Goal: Task Accomplishment & Management: Manage account settings

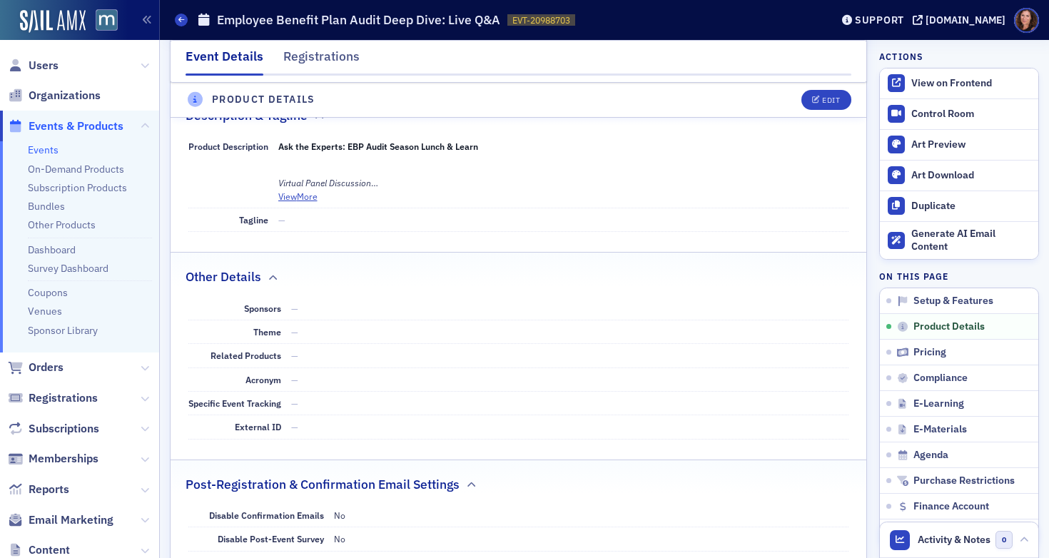
scroll to position [636, 0]
click at [295, 189] on button "View More" at bounding box center [297, 195] width 39 height 13
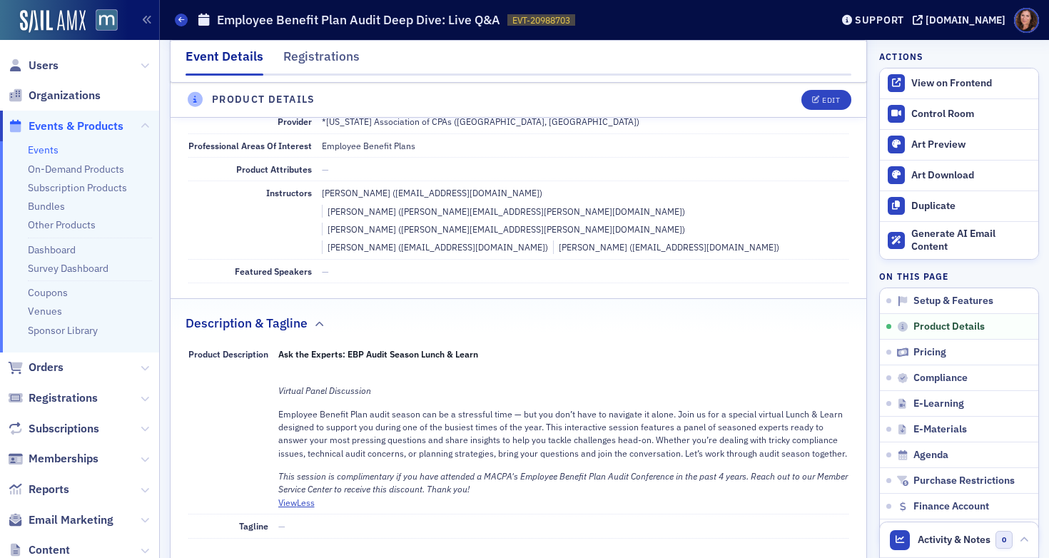
scroll to position [425, 0]
click at [822, 99] on div "Edit" at bounding box center [831, 100] width 18 height 8
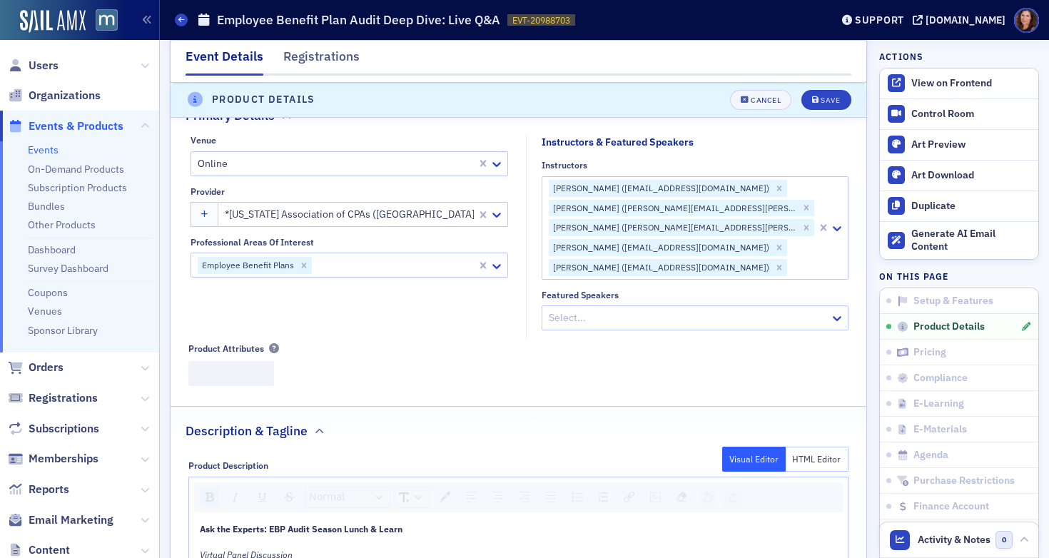
scroll to position [345, 0]
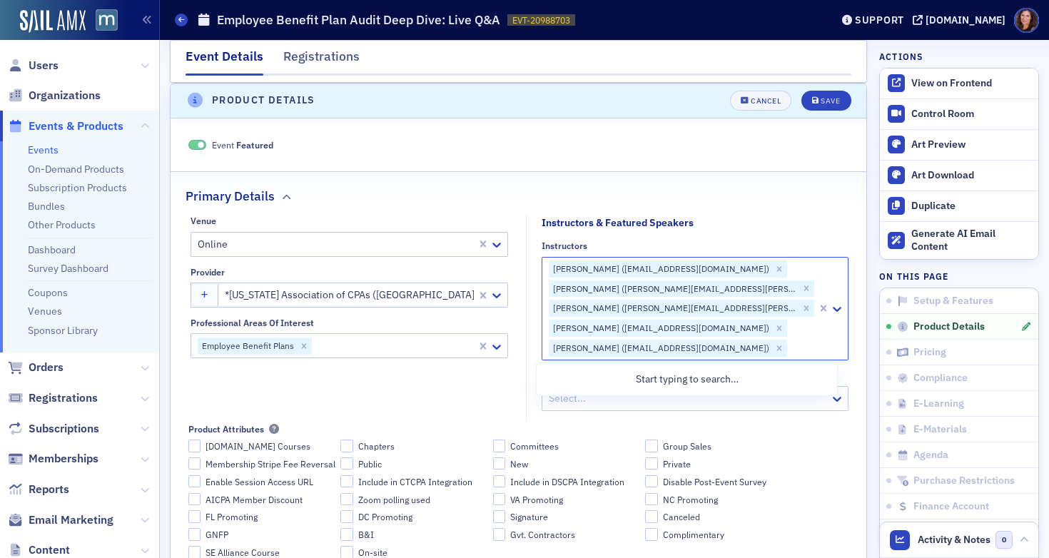
click at [789, 342] on div at bounding box center [802, 349] width 27 height 18
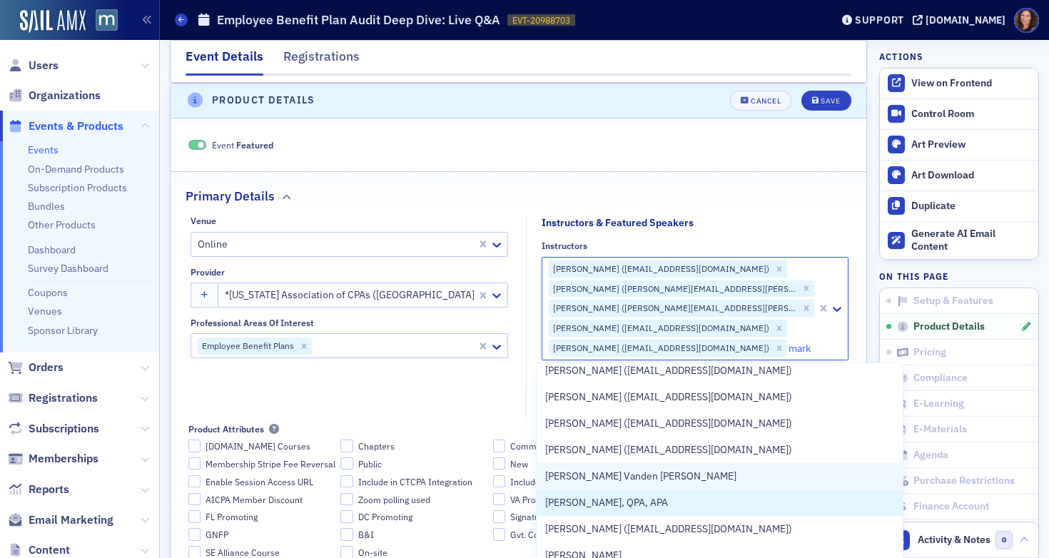
scroll to position [553, 0]
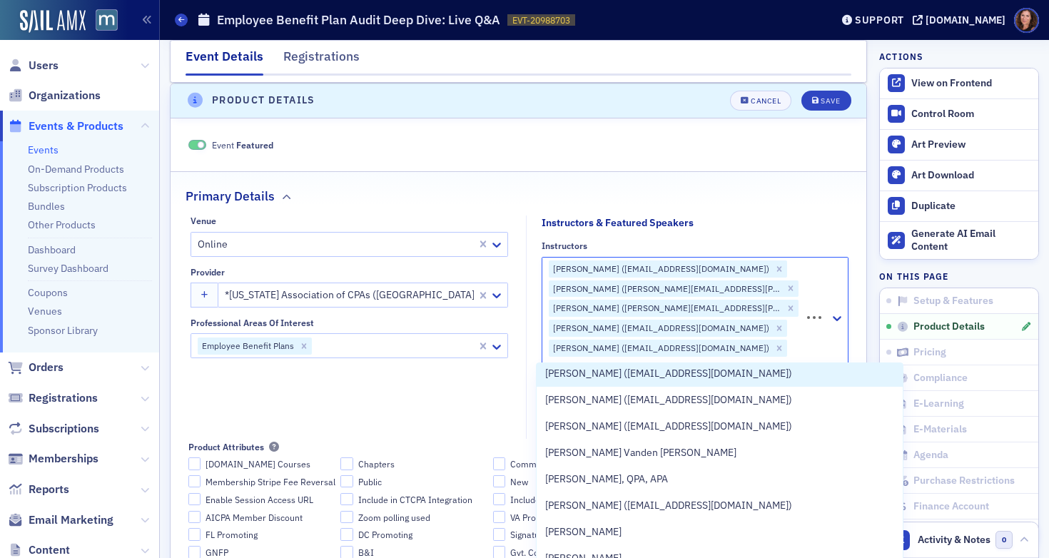
type input "mark buck"
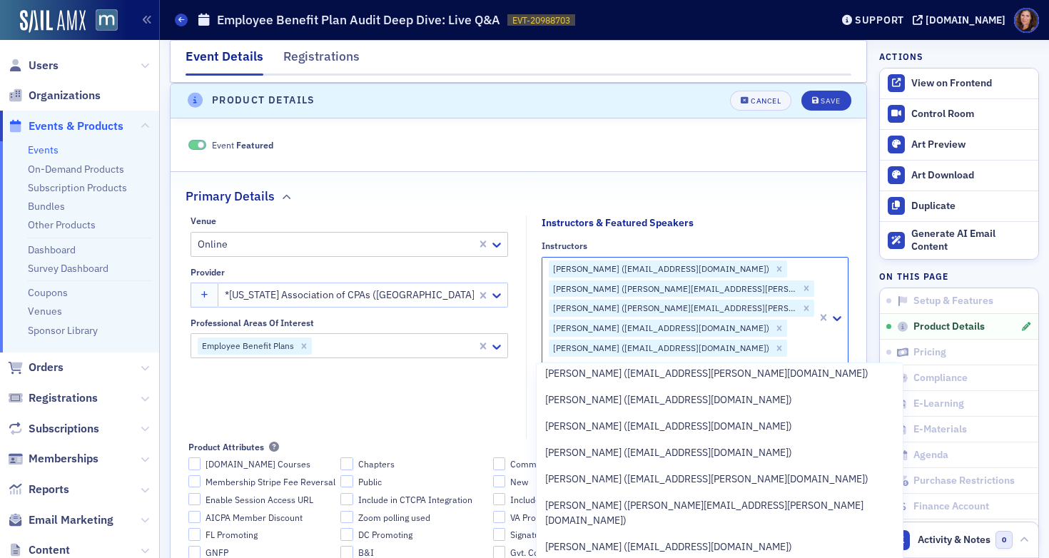
scroll to position [0, 0]
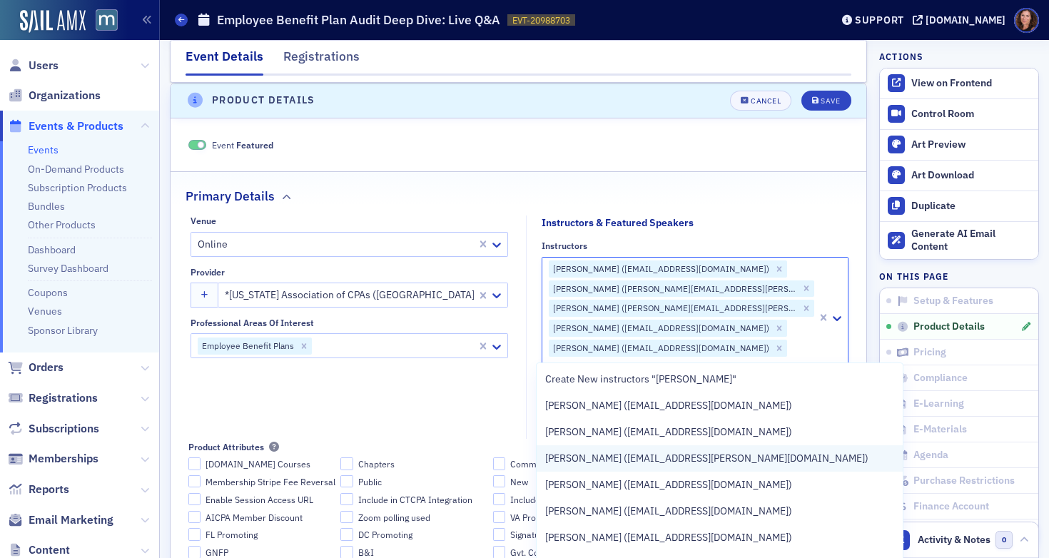
click at [707, 453] on span "Mark Buckberg (mbuckberg@withum.com)" at bounding box center [706, 458] width 323 height 15
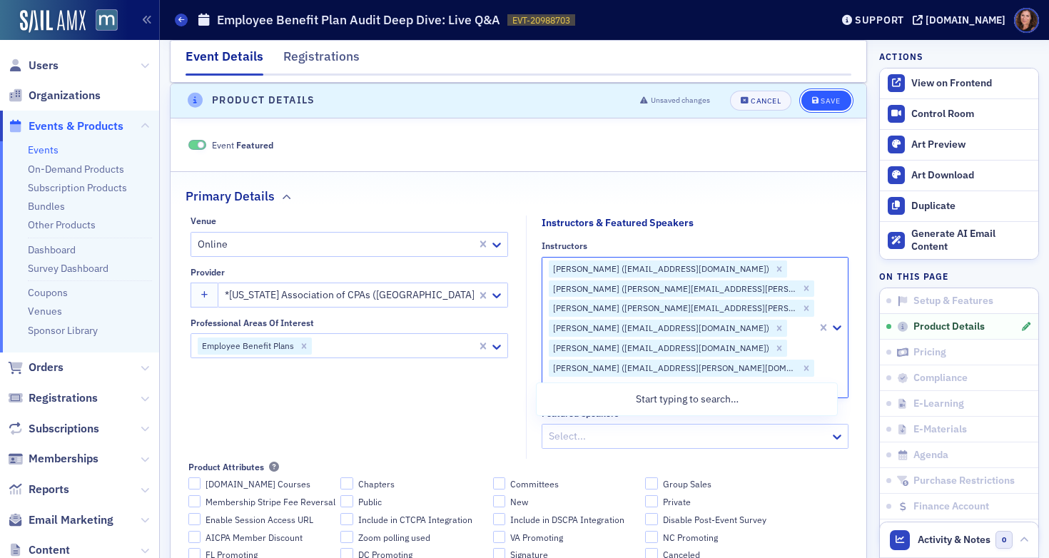
click at [821, 101] on div "Save" at bounding box center [830, 101] width 19 height 8
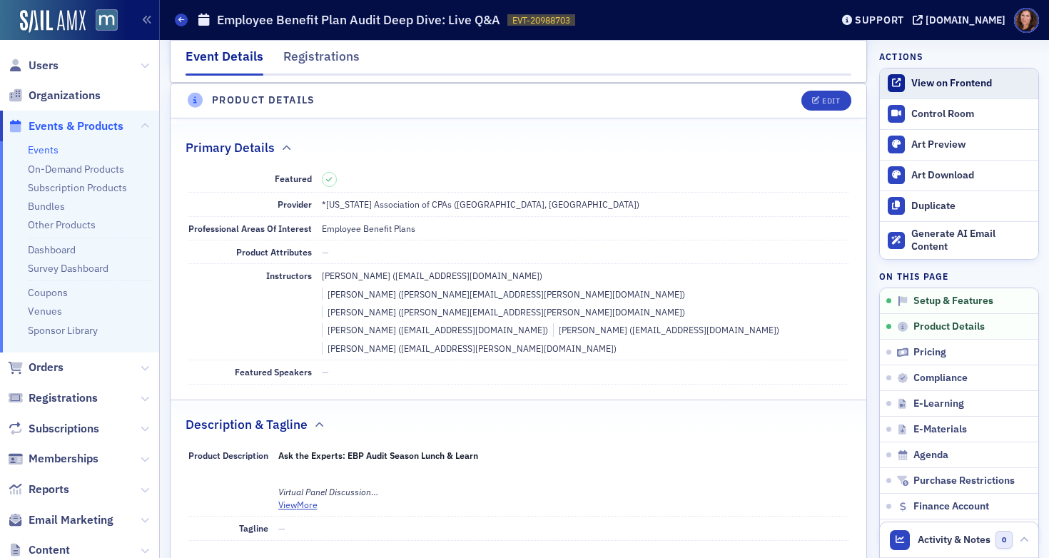
click at [892, 84] on div at bounding box center [897, 83] width 18 height 18
click at [29, 69] on span "Users" at bounding box center [44, 66] width 30 height 16
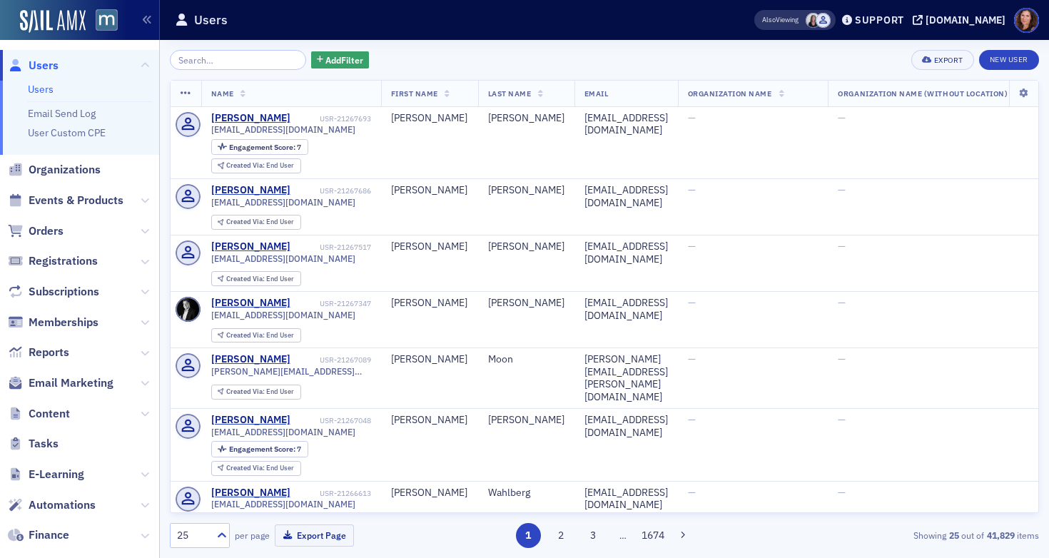
click at [241, 59] on input "search" at bounding box center [238, 60] width 136 height 20
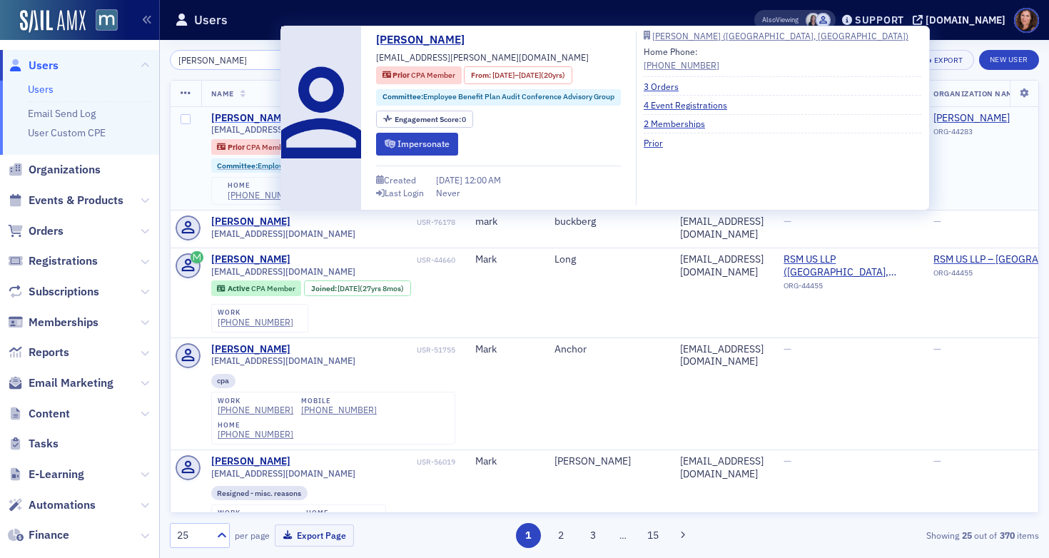
type input "mark buckberg"
click at [242, 114] on div "Mark Buckberg" at bounding box center [250, 118] width 79 height 13
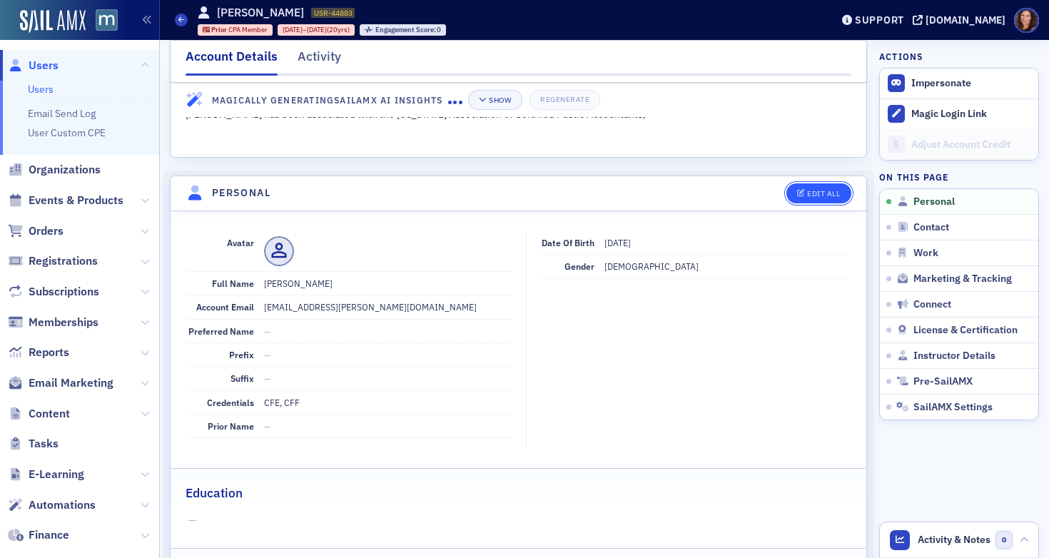
click at [815, 190] on div "Edit All" at bounding box center [823, 194] width 33 height 8
select select "US"
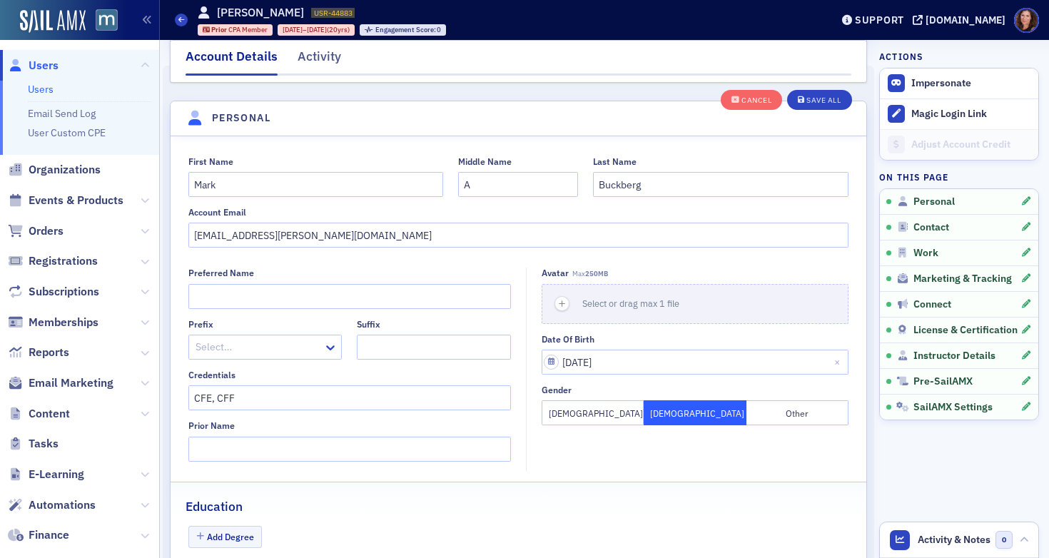
scroll to position [166, 0]
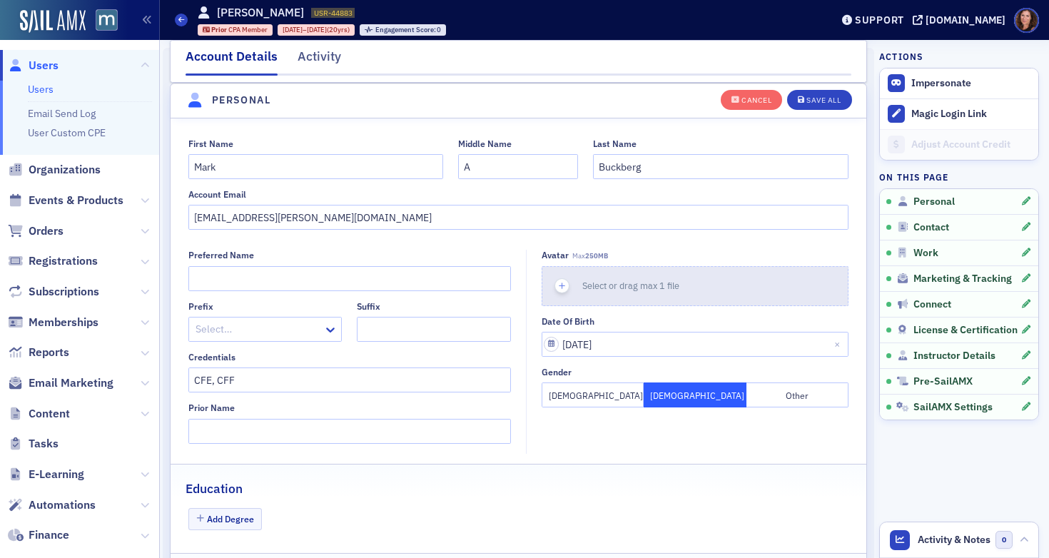
click at [635, 288] on span "Select or drag max 1 file" at bounding box center [631, 285] width 97 height 11
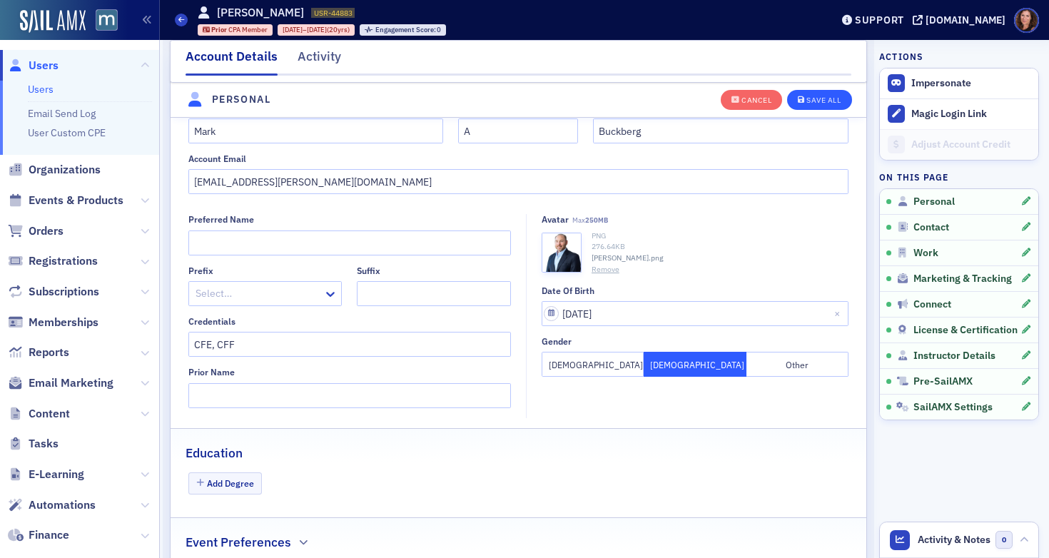
scroll to position [213, 0]
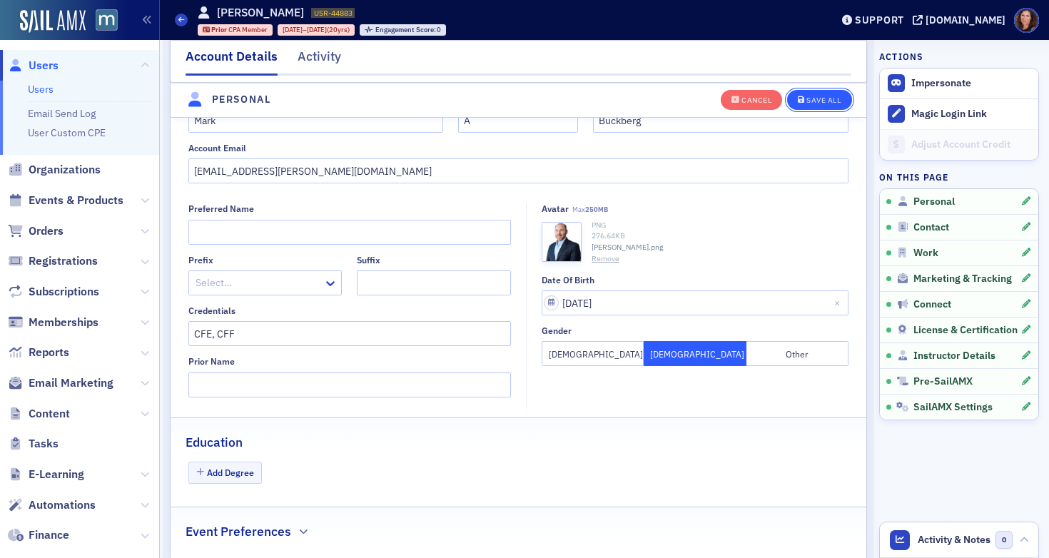
click at [807, 96] on div "Save All" at bounding box center [824, 100] width 34 height 8
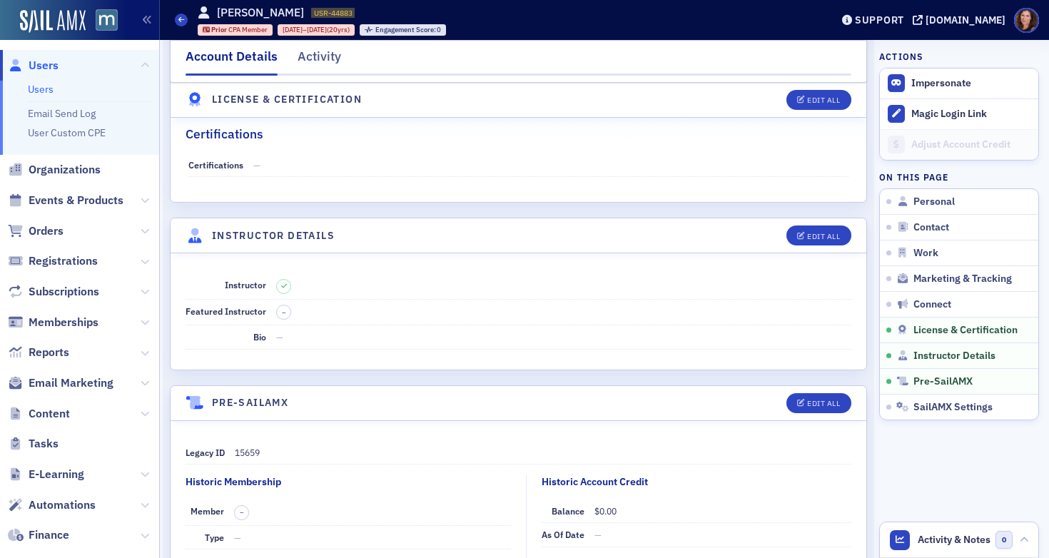
scroll to position [2523, 0]
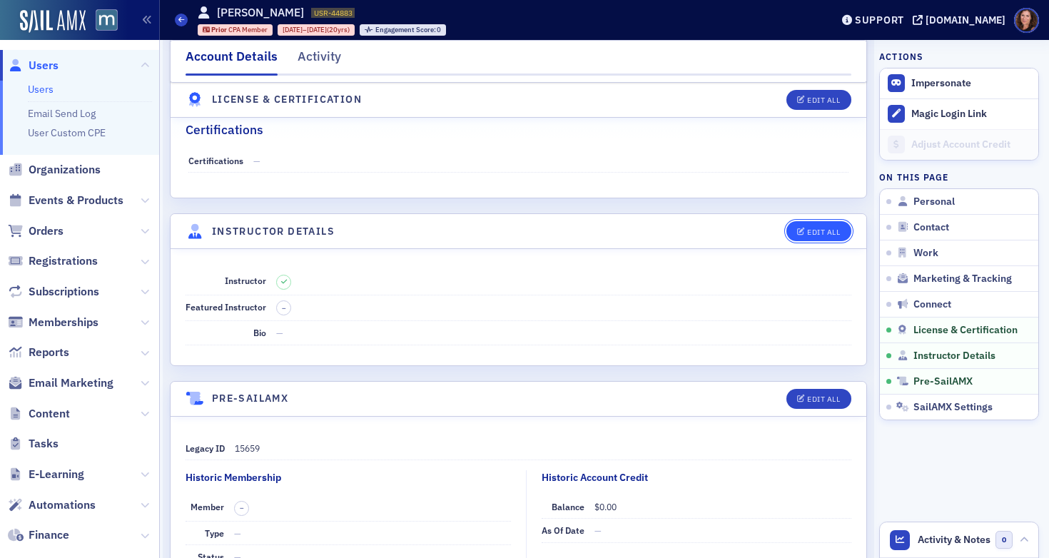
click at [813, 231] on div "Edit All" at bounding box center [823, 232] width 33 height 8
select select "US"
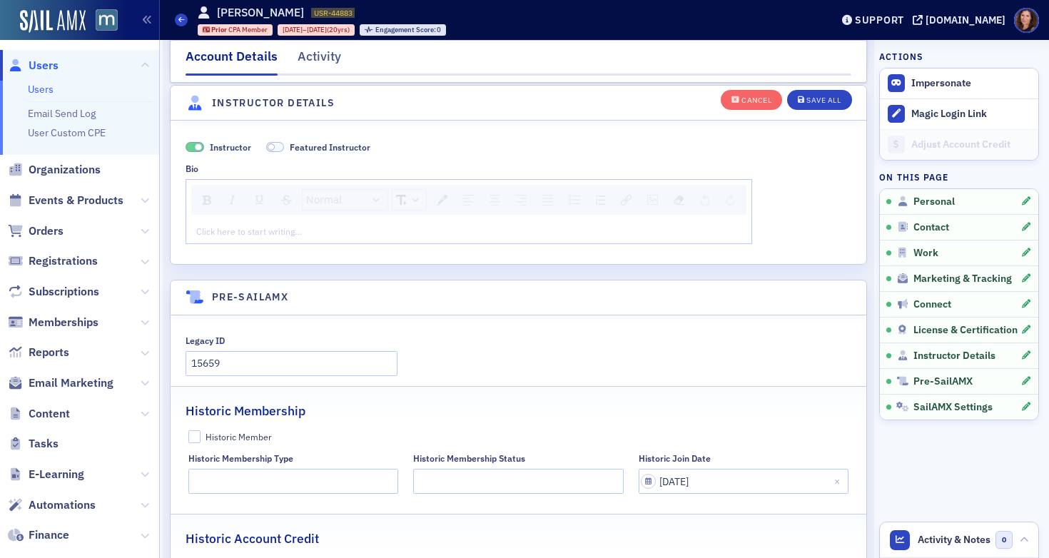
scroll to position [3118, 0]
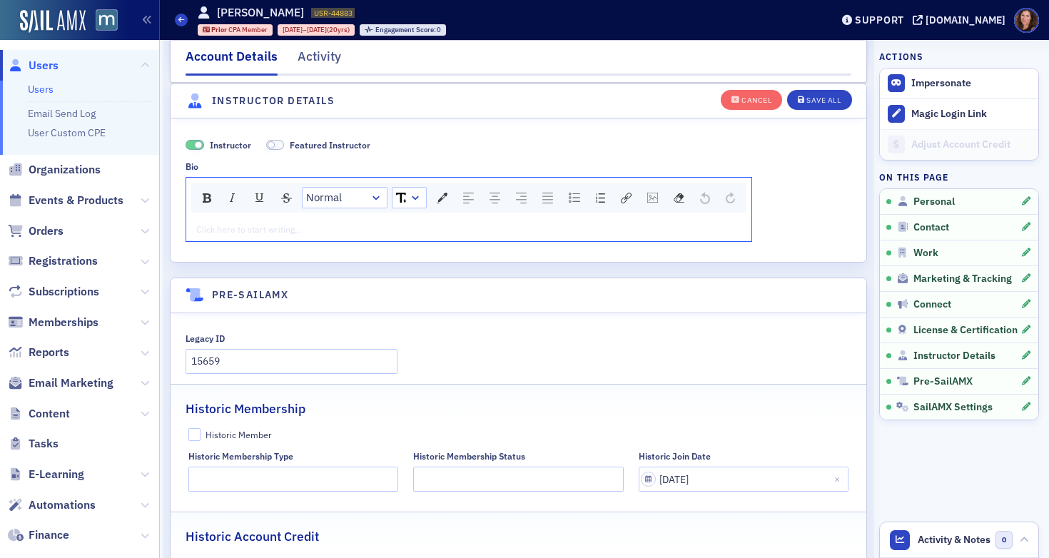
click at [339, 228] on div "rdw-editor" at bounding box center [469, 229] width 545 height 13
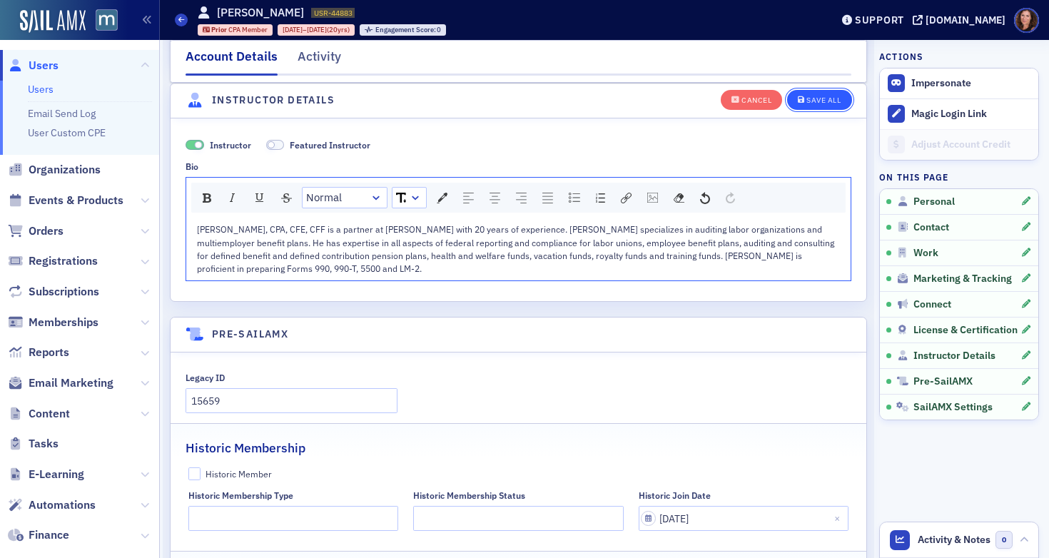
click at [811, 100] on div "Save All" at bounding box center [824, 100] width 34 height 8
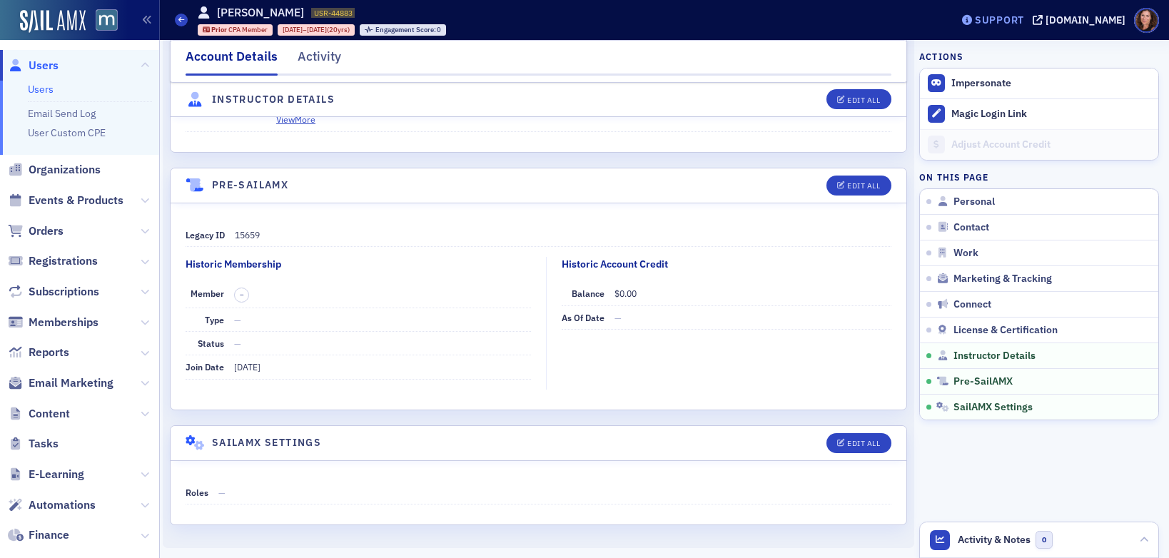
scroll to position [2774, 0]
click at [82, 201] on span "Events & Products" at bounding box center [76, 201] width 95 height 16
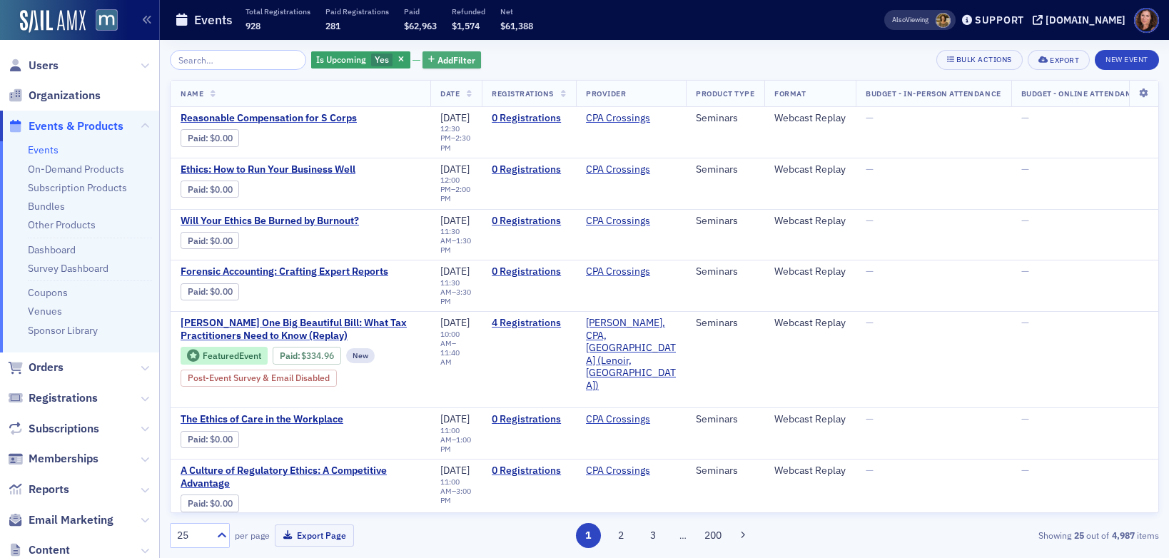
click at [448, 59] on span "Add Filter" at bounding box center [457, 60] width 38 height 13
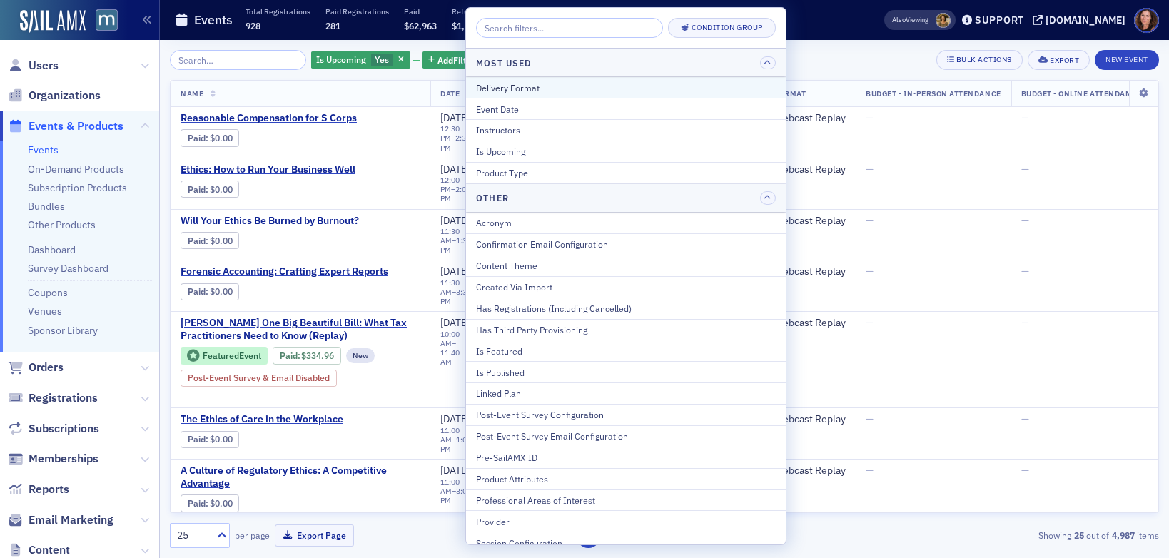
click at [523, 87] on div "Delivery Format" at bounding box center [626, 87] width 300 height 13
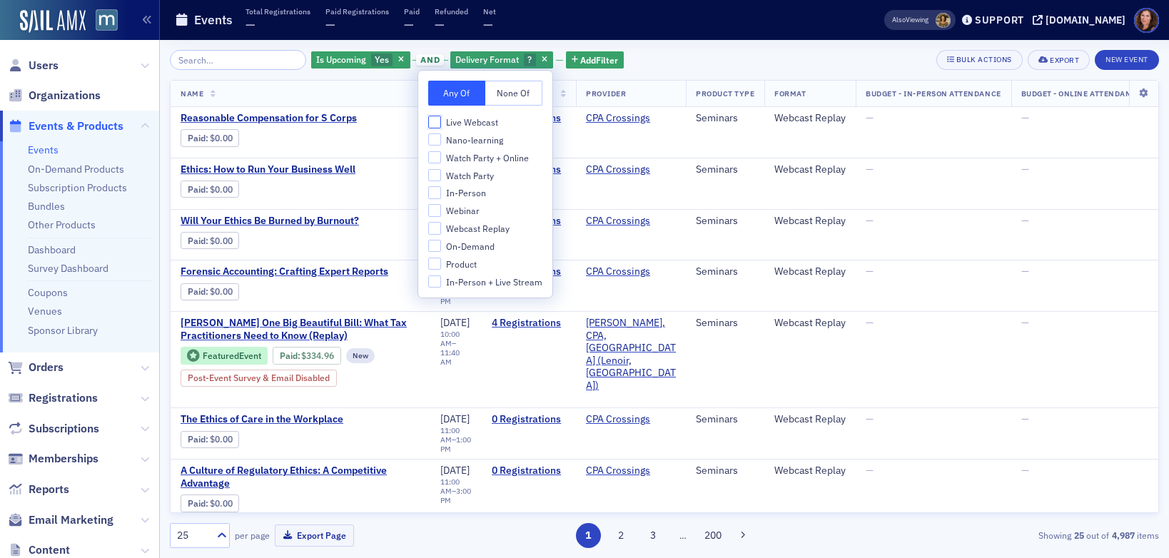
click at [435, 119] on input "Live Webcast" at bounding box center [434, 122] width 13 height 13
checkbox input "true"
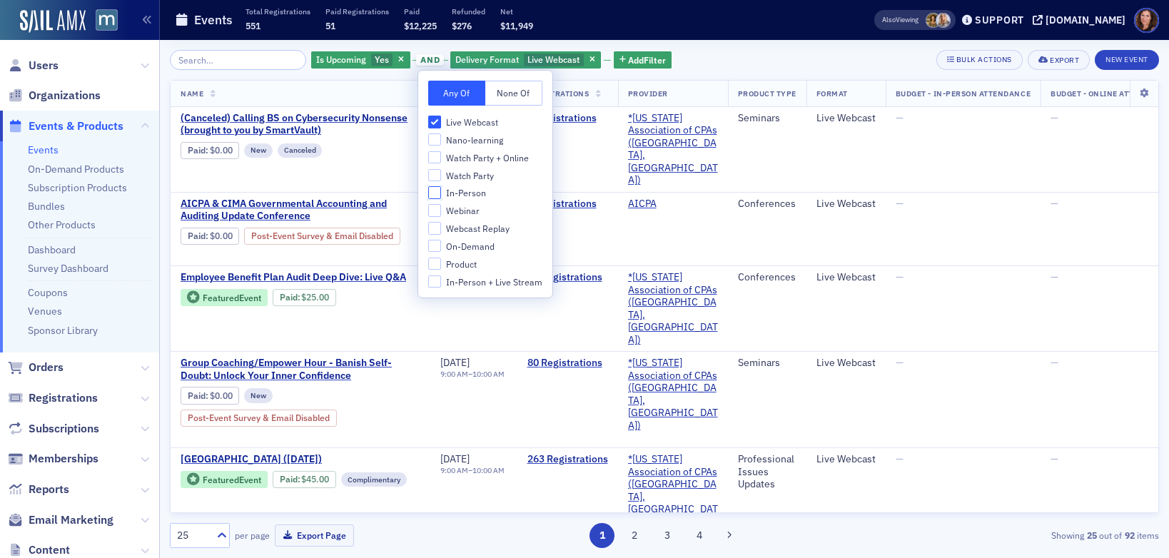
click at [433, 196] on input "In-Person" at bounding box center [434, 192] width 13 height 13
checkbox input "true"
click at [436, 174] on input "Watch Party" at bounding box center [434, 175] width 13 height 13
checkbox input "true"
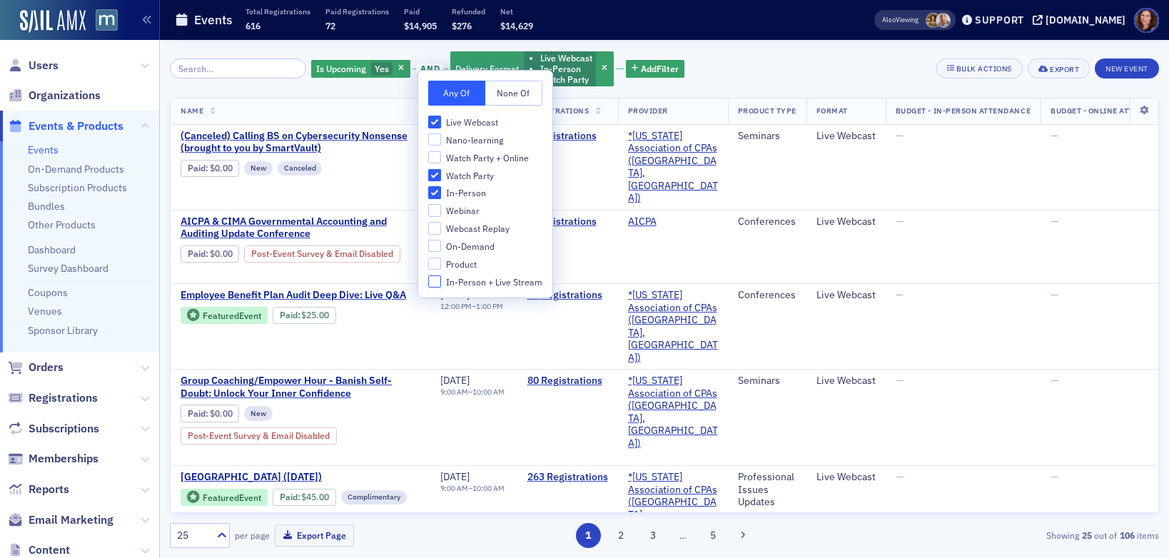
click at [433, 283] on input "In-Person + Live Stream" at bounding box center [434, 282] width 13 height 13
checkbox input "true"
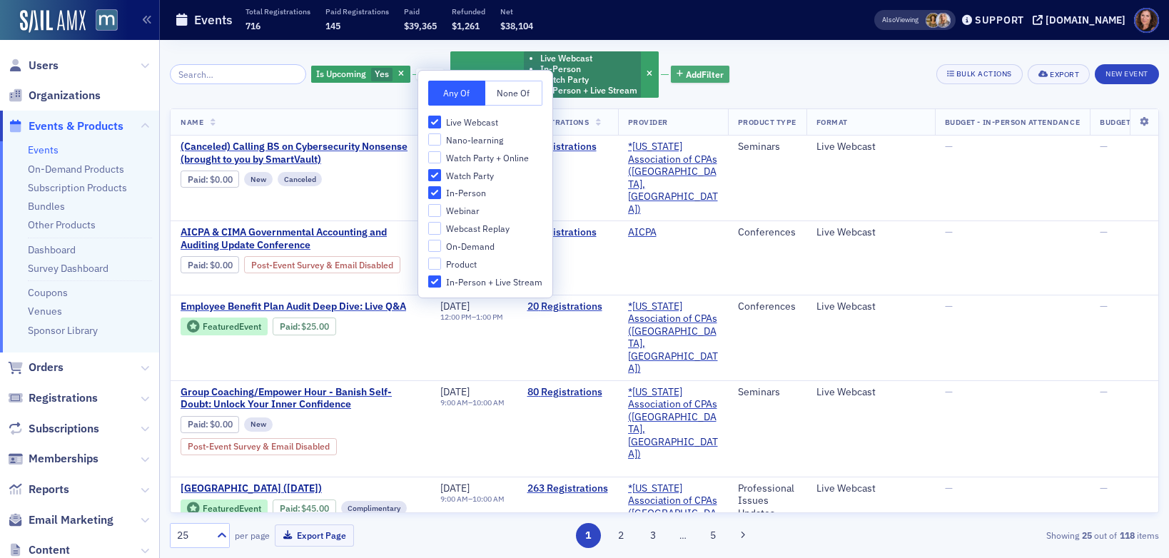
click at [686, 74] on span "Add Filter" at bounding box center [705, 74] width 38 height 13
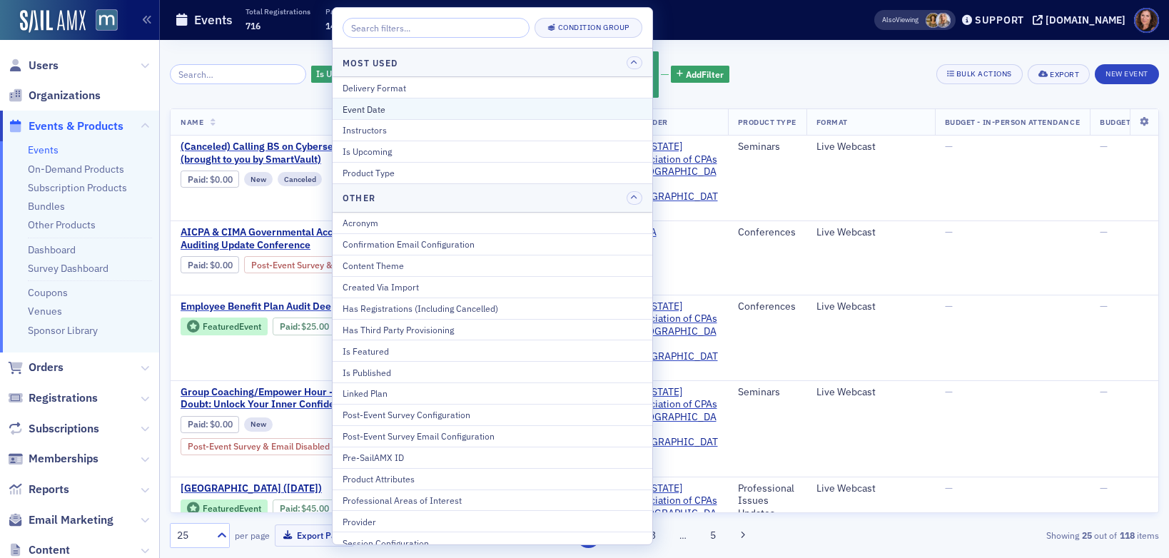
click at [497, 114] on div "Event Date" at bounding box center [493, 109] width 300 height 13
select select "7"
select select "2025"
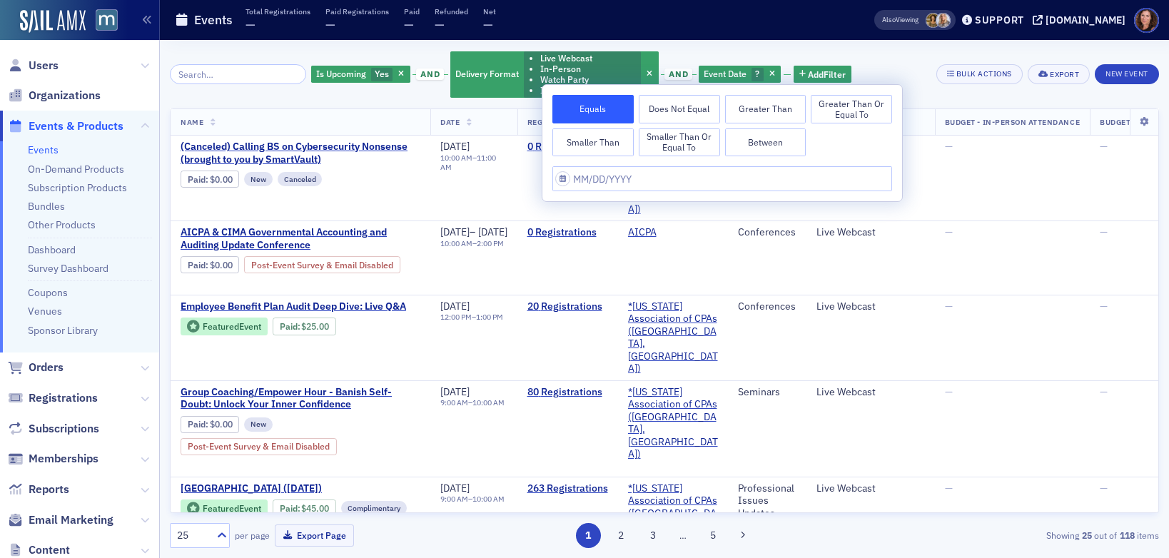
click at [760, 146] on button "Between" at bounding box center [765, 143] width 81 height 29
select select "7"
select select "2025"
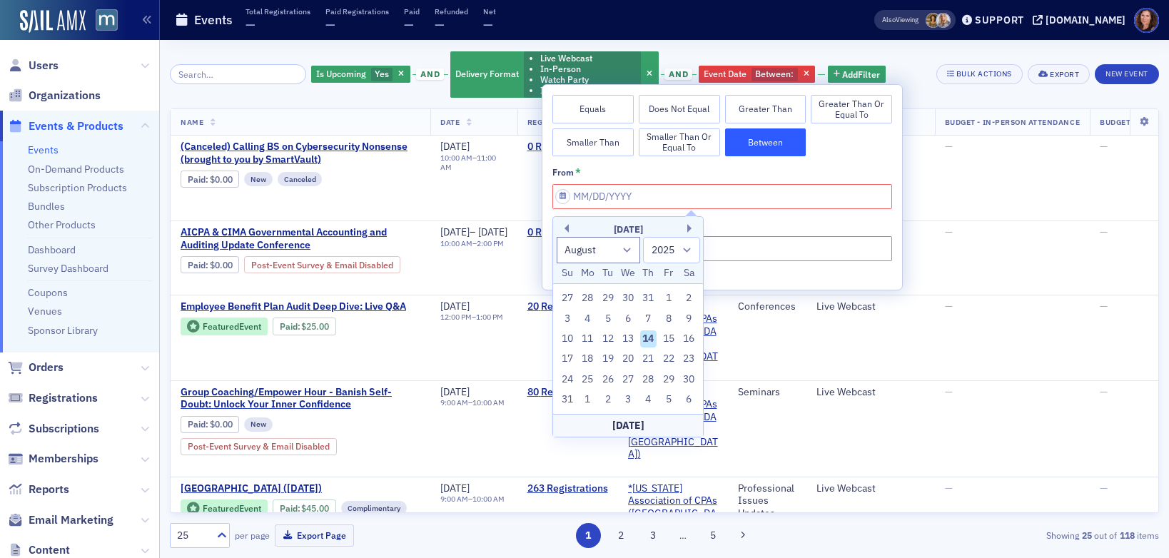
click at [646, 337] on div "14" at bounding box center [648, 339] width 17 height 17
type input "08/14/2025"
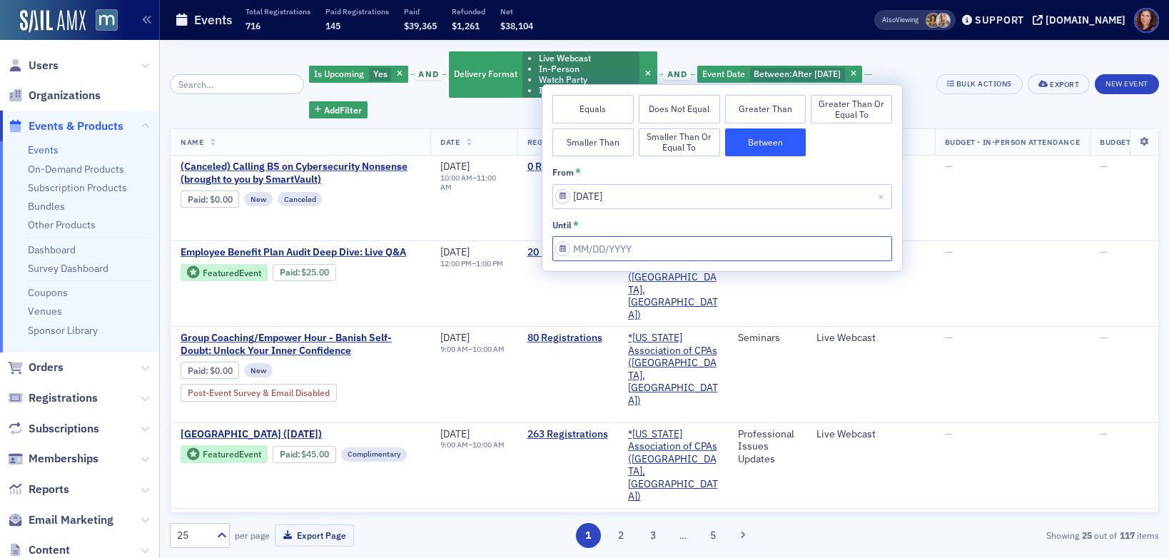
click at [644, 248] on input "from *" at bounding box center [723, 248] width 340 height 25
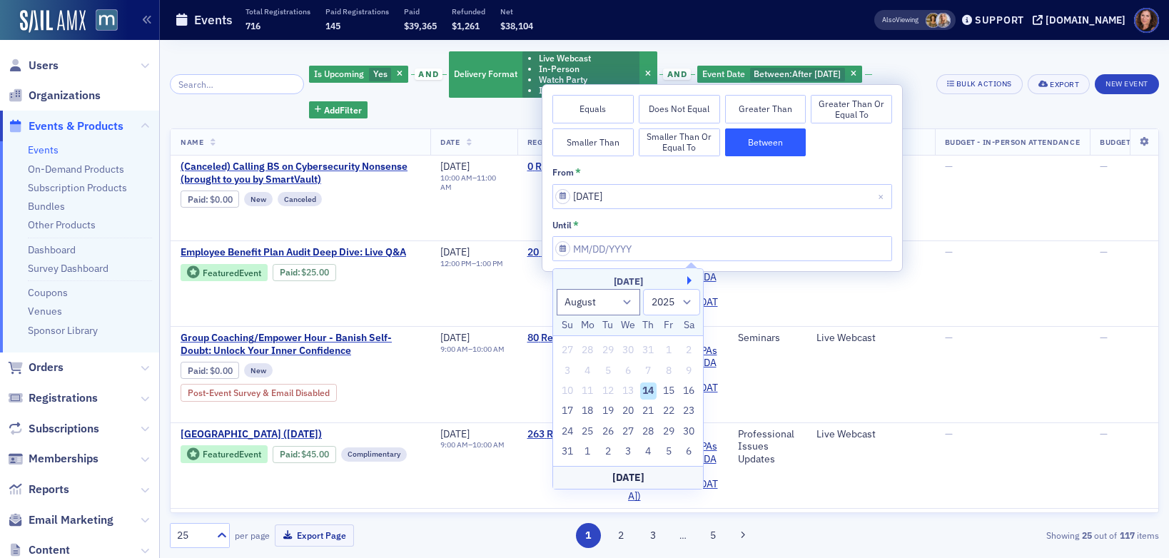
click at [689, 277] on button "Next Month" at bounding box center [692, 280] width 9 height 9
select select "8"
click at [572, 391] on div "14" at bounding box center [567, 391] width 17 height 17
type input "09/14/2025"
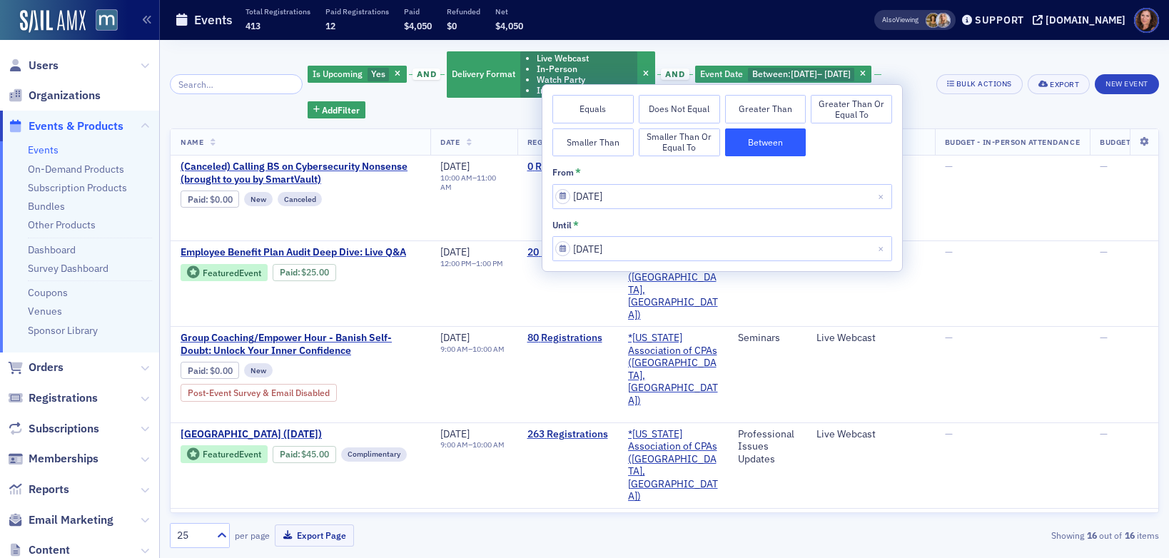
click at [914, 106] on div "Is Upcoming Yes and Delivery Format Live Webcast In-Person Watch Party In-Perso…" at bounding box center [617, 84] width 619 height 69
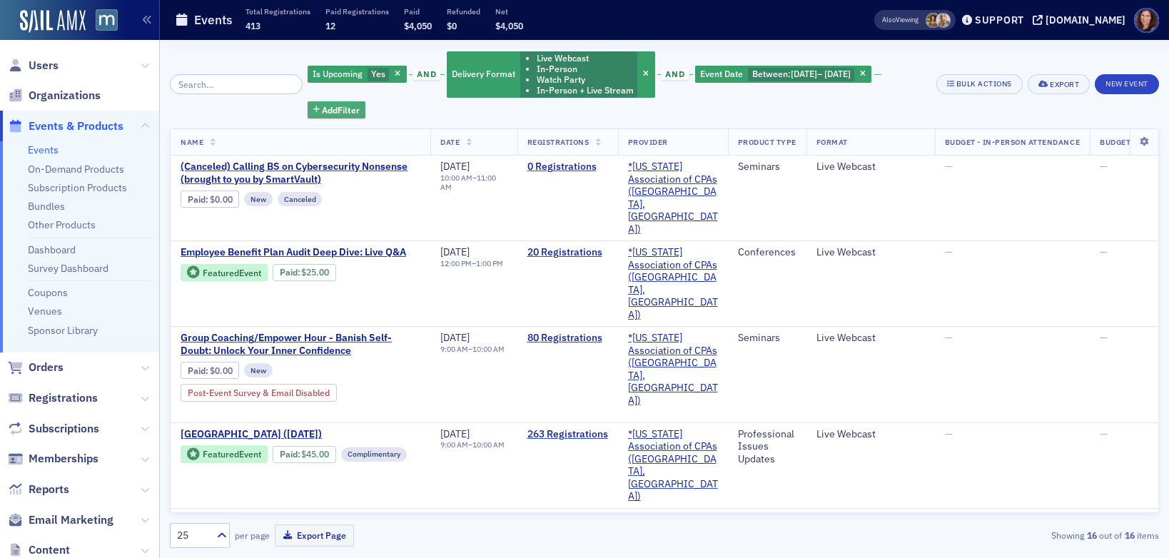
click at [335, 114] on span "Add Filter" at bounding box center [341, 110] width 38 height 13
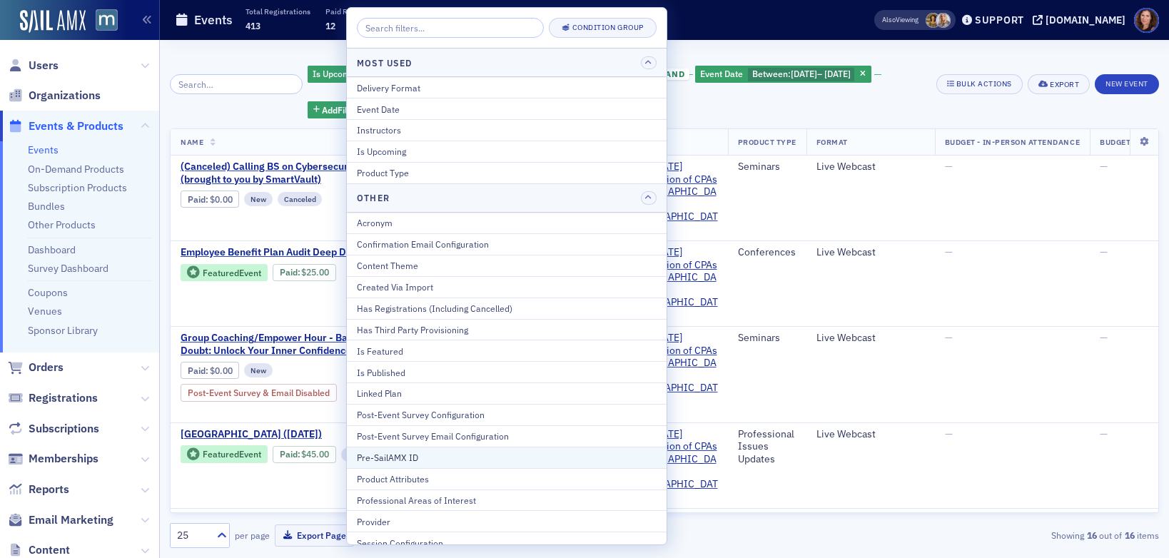
scroll to position [95, 0]
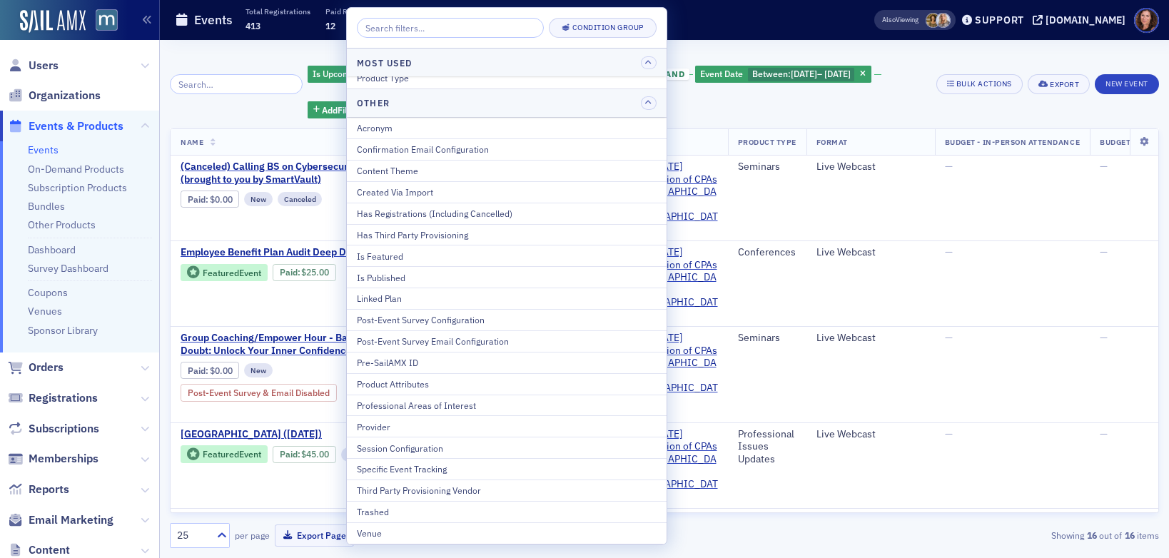
click at [907, 106] on div "Is Upcoming Yes and Delivery Format Live Webcast In-Person Watch Party In-Perso…" at bounding box center [617, 84] width 619 height 69
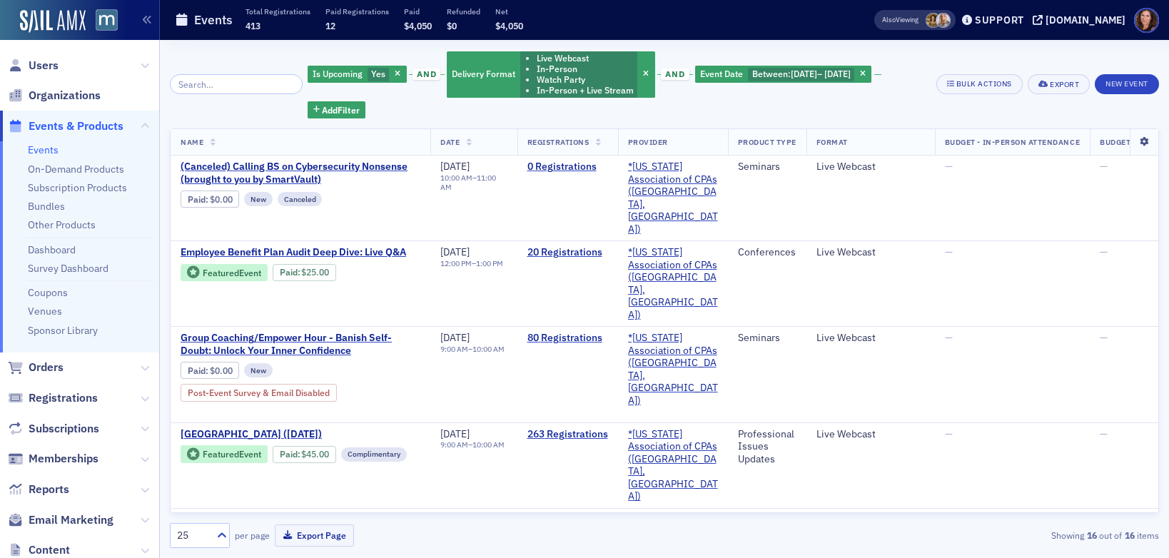
click at [1049, 144] on icon at bounding box center [1143, 142] width 29 height 9
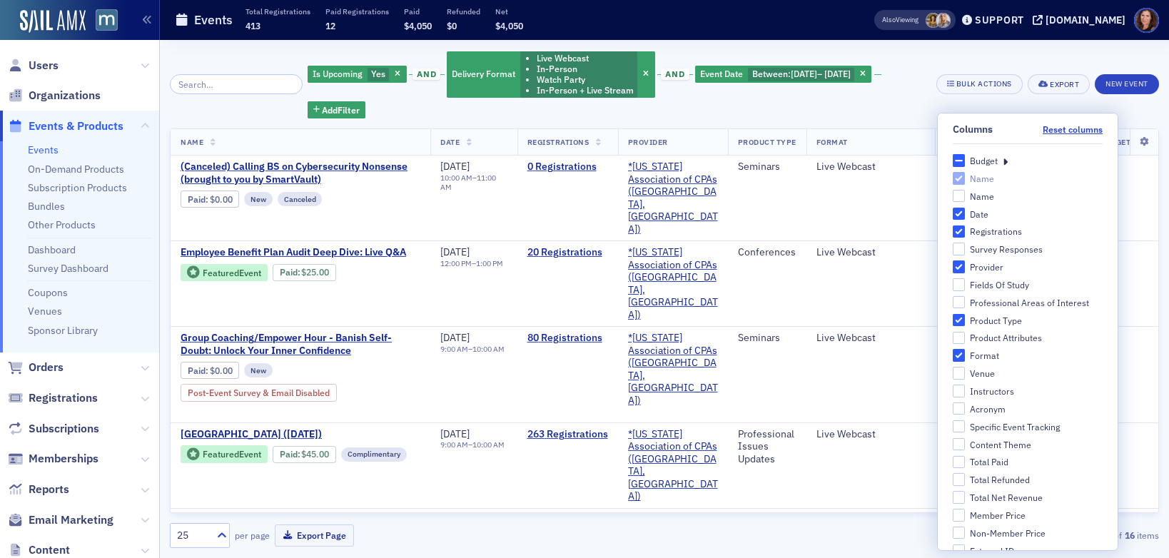
click at [1003, 159] on icon at bounding box center [1005, 160] width 5 height 13
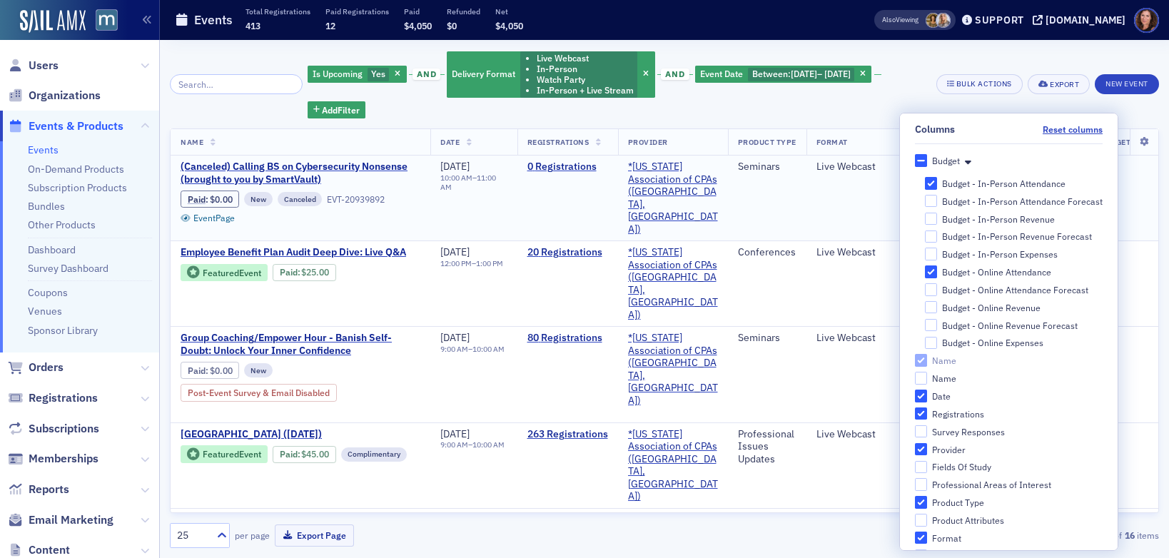
click at [783, 189] on td "Seminars" at bounding box center [767, 199] width 79 height 86
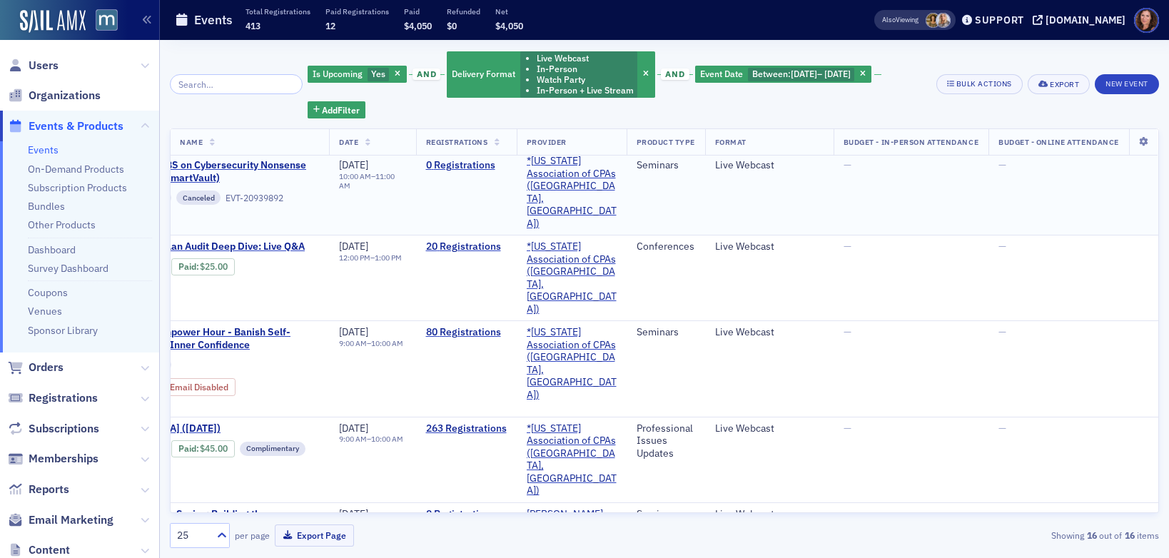
scroll to position [0, 159]
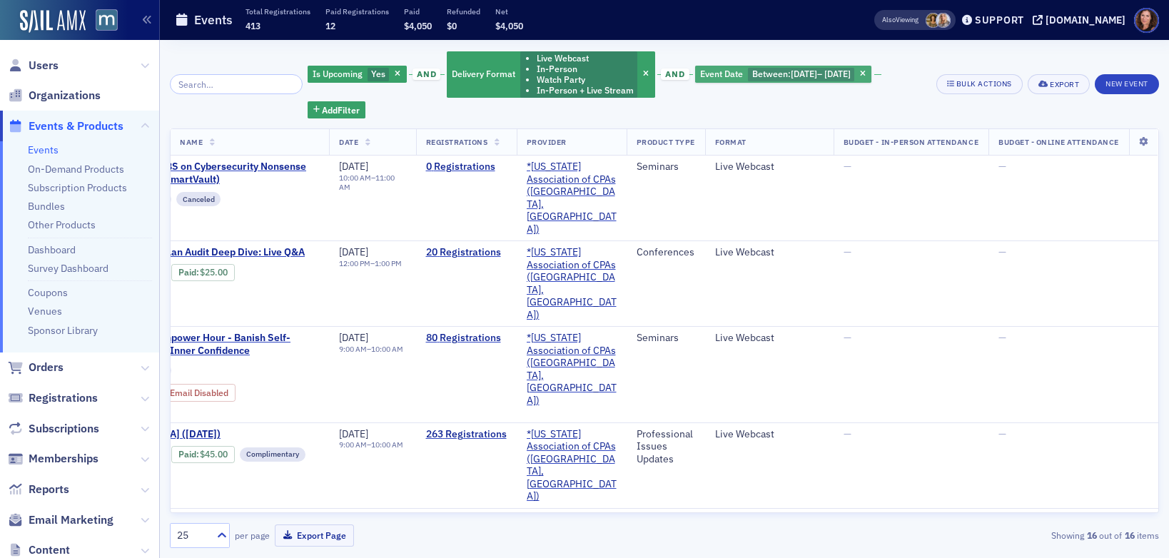
click at [835, 72] on span "9/14/2025" at bounding box center [838, 73] width 26 height 11
select select "7"
select select "2025"
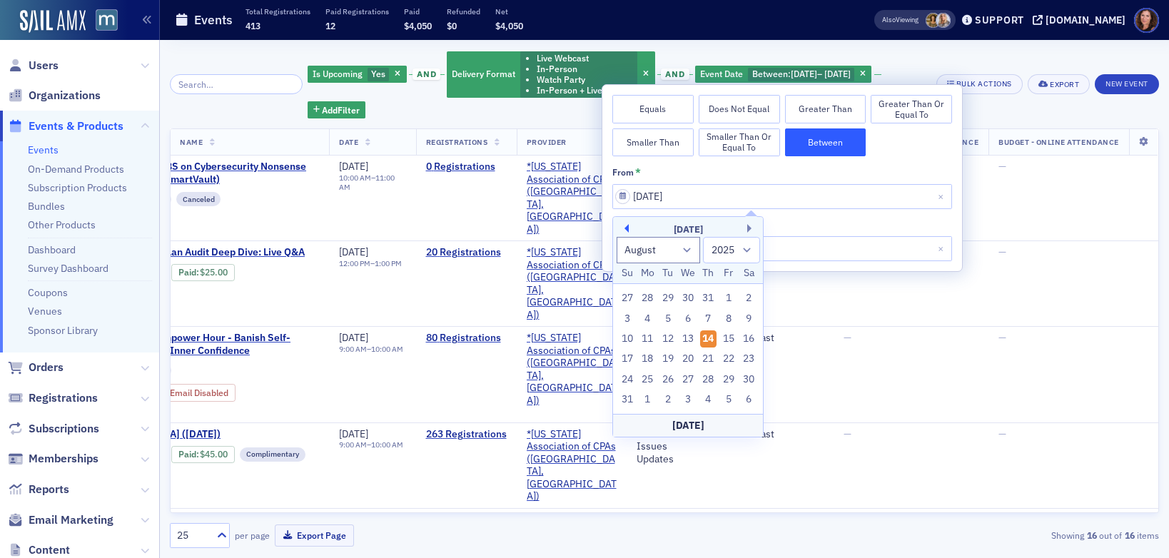
click at [628, 227] on button "Previous Month" at bounding box center [624, 228] width 9 height 9
select select "6"
click at [670, 297] on div "1" at bounding box center [668, 298] width 17 height 17
type input "07/01/2025"
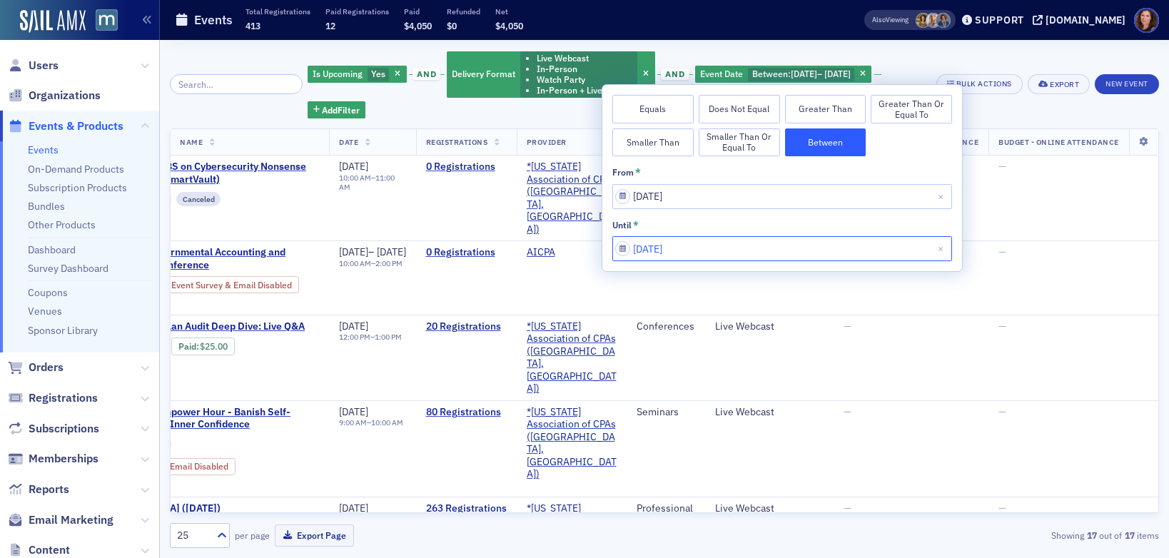
select select "8"
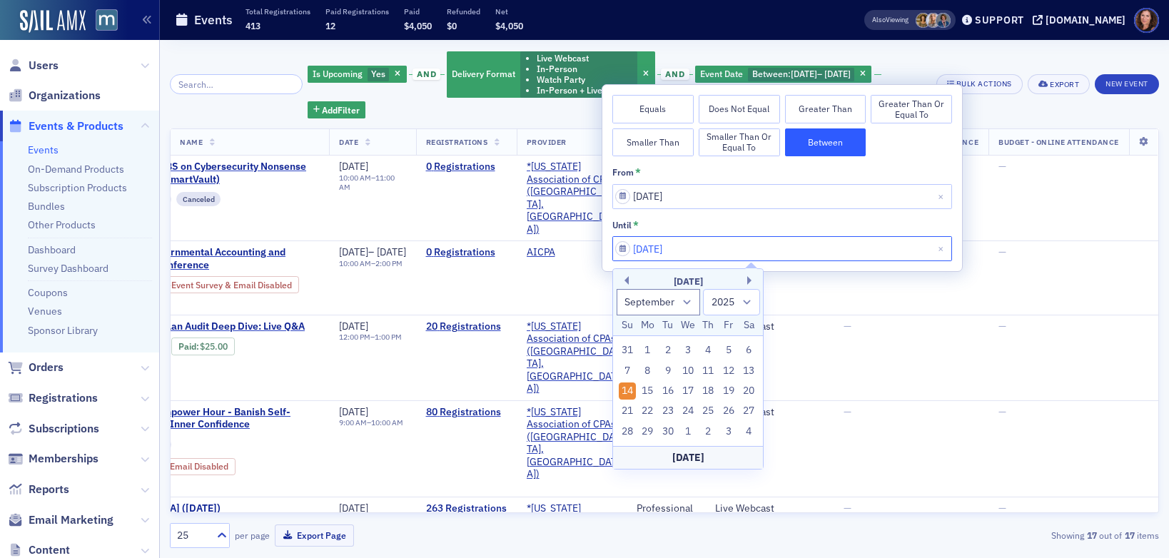
click at [695, 251] on input "09/14/2025" at bounding box center [783, 248] width 340 height 25
click at [688, 461] on div "Today" at bounding box center [688, 457] width 150 height 23
type input "08/14/2025"
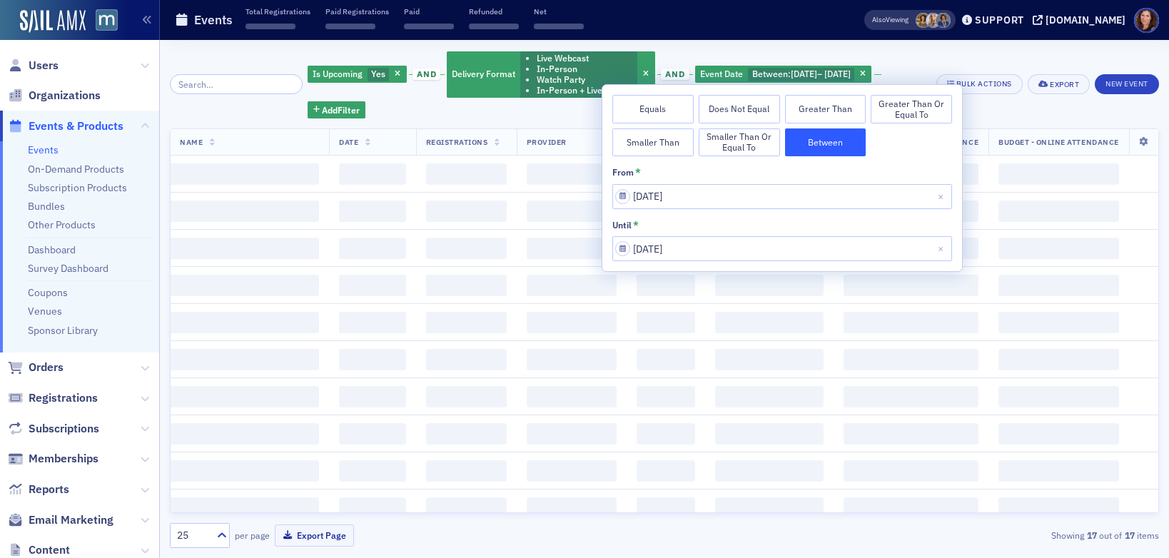
scroll to position [0, 94]
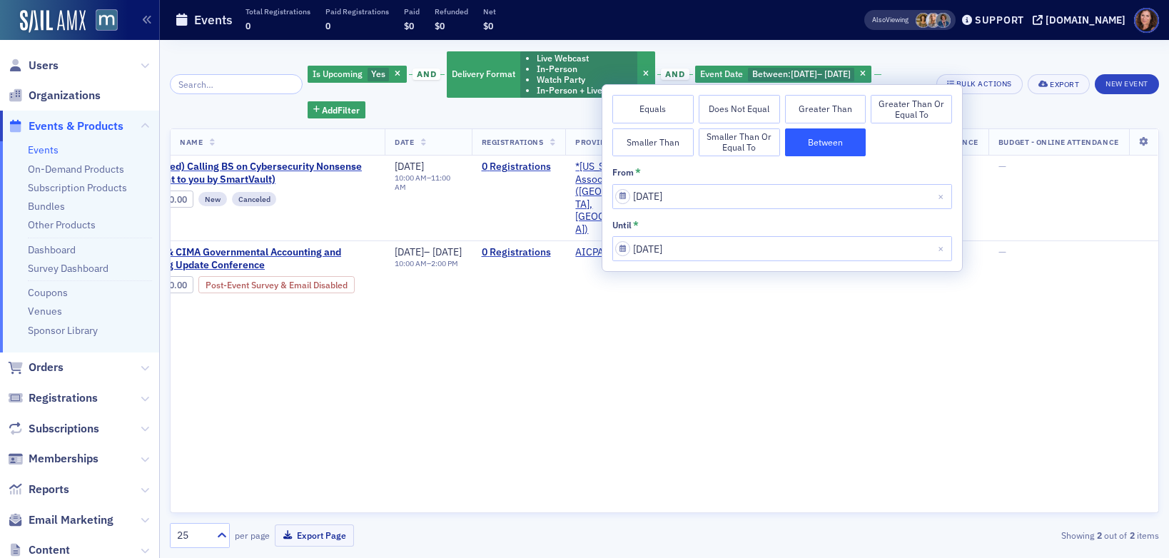
click at [1042, 117] on div "Is Upcoming Yes and Delivery Format Live Webcast In-Person Watch Party In-Perso…" at bounding box center [664, 84] width 989 height 69
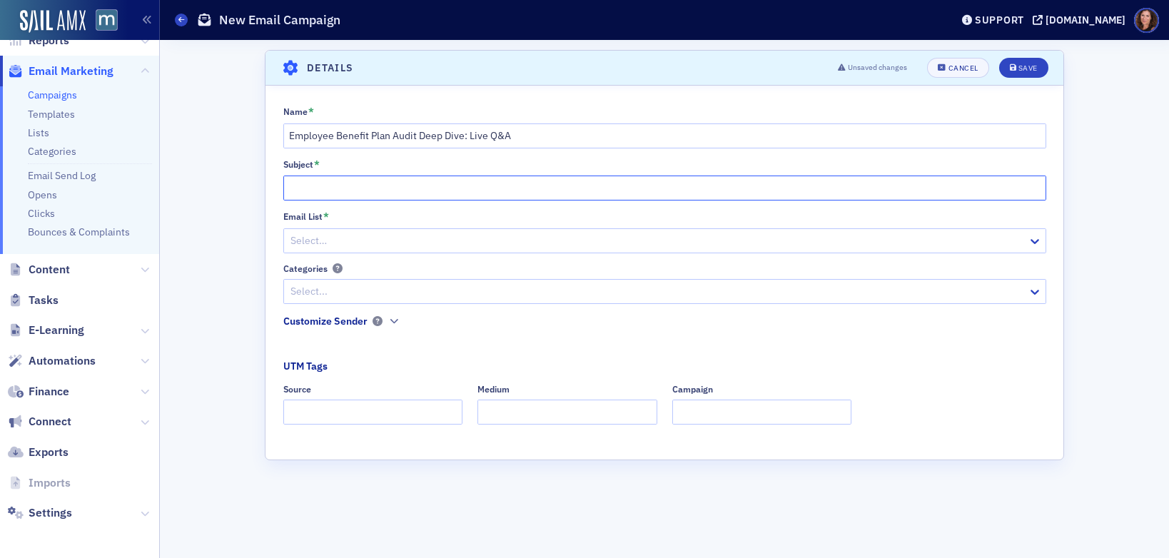
scroll to position [238, 0]
click at [406, 188] on input "Subject *" at bounding box center [664, 188] width 763 height 25
click at [402, 187] on input "Subject *" at bounding box center [664, 188] width 763 height 25
click at [407, 187] on input "Subject *" at bounding box center [664, 188] width 763 height 25
click at [411, 137] on input "Employee Benefit Plan Audit Deep Dive: Live Q&A" at bounding box center [664, 136] width 763 height 25
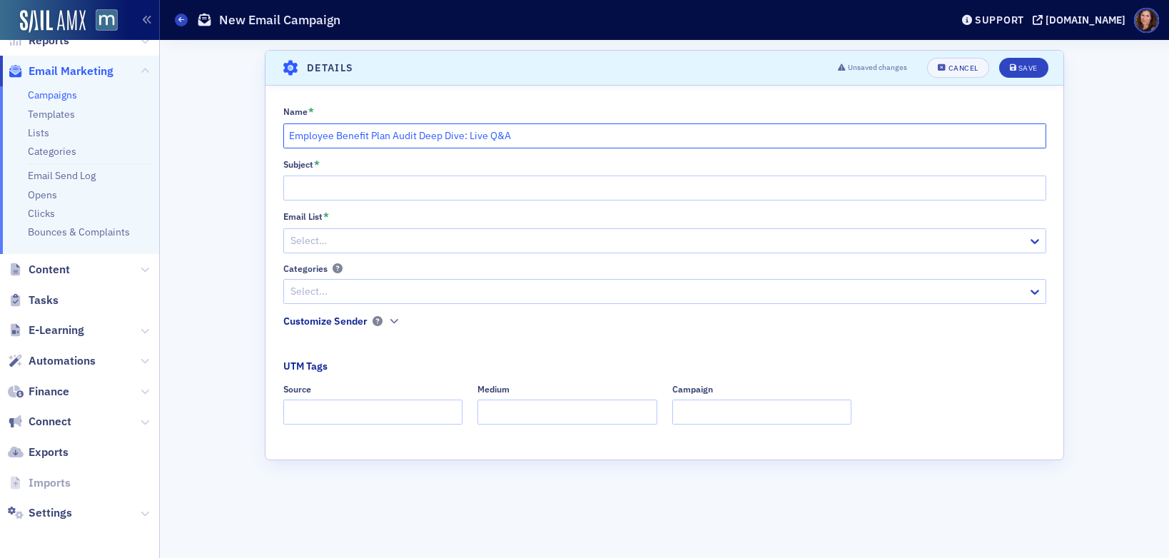
click at [411, 137] on input "Employee Benefit Plan Audit Deep Dive: Live Q&A" at bounding box center [664, 136] width 763 height 25
click at [399, 184] on input "Subject *" at bounding box center [664, 188] width 763 height 25
paste input "Employee Benefit Plan Audit Deep Dive: Live Q&A"
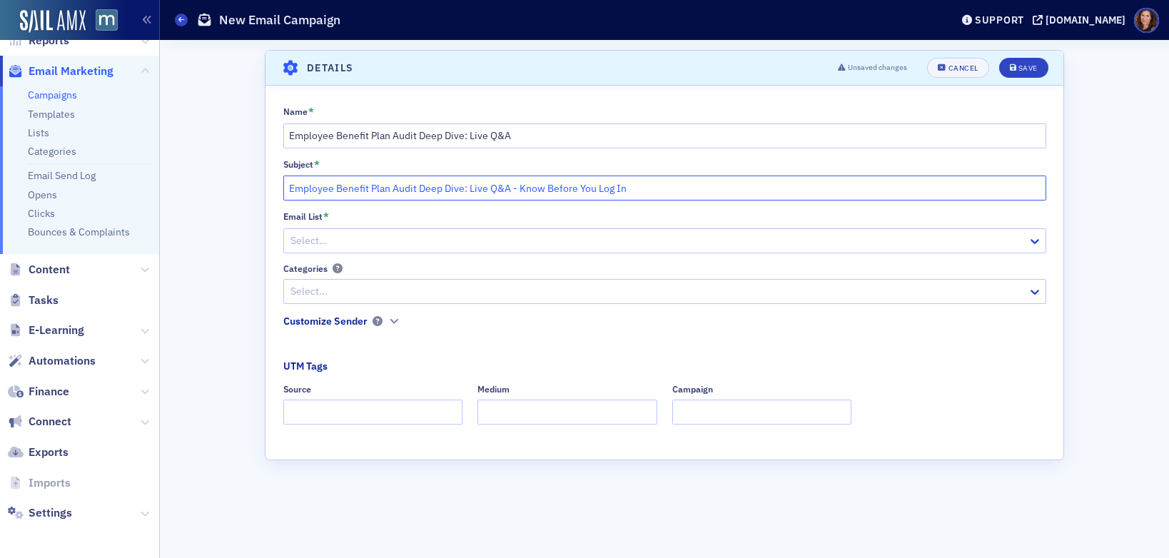
type input "Employee Benefit Plan Audit Deep Dive: Live Q&A - Know Before You Log In"
click at [383, 248] on div at bounding box center [657, 241] width 737 height 18
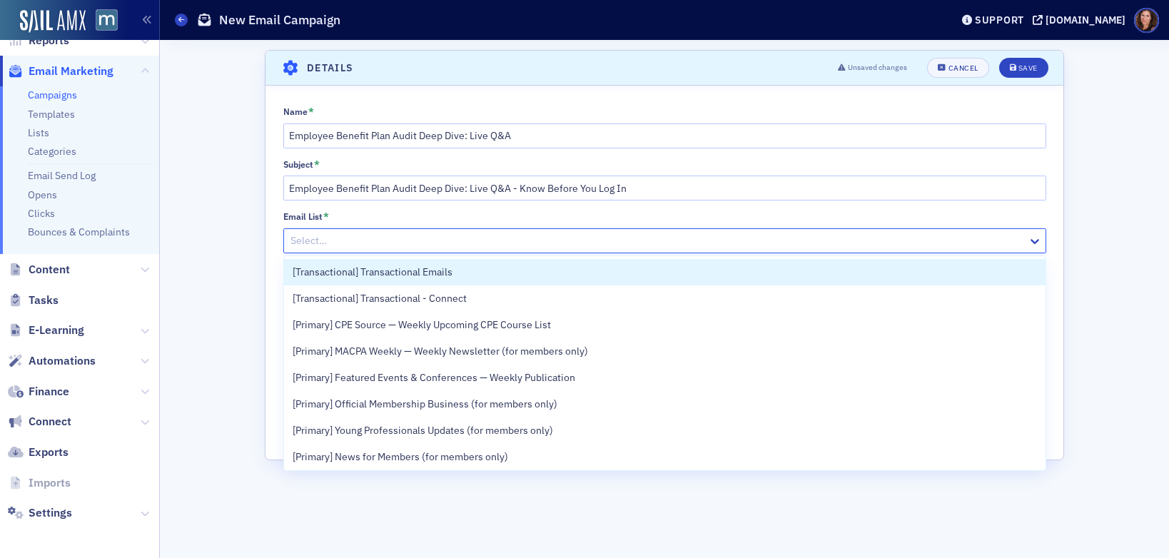
click at [380, 239] on div at bounding box center [657, 241] width 737 height 18
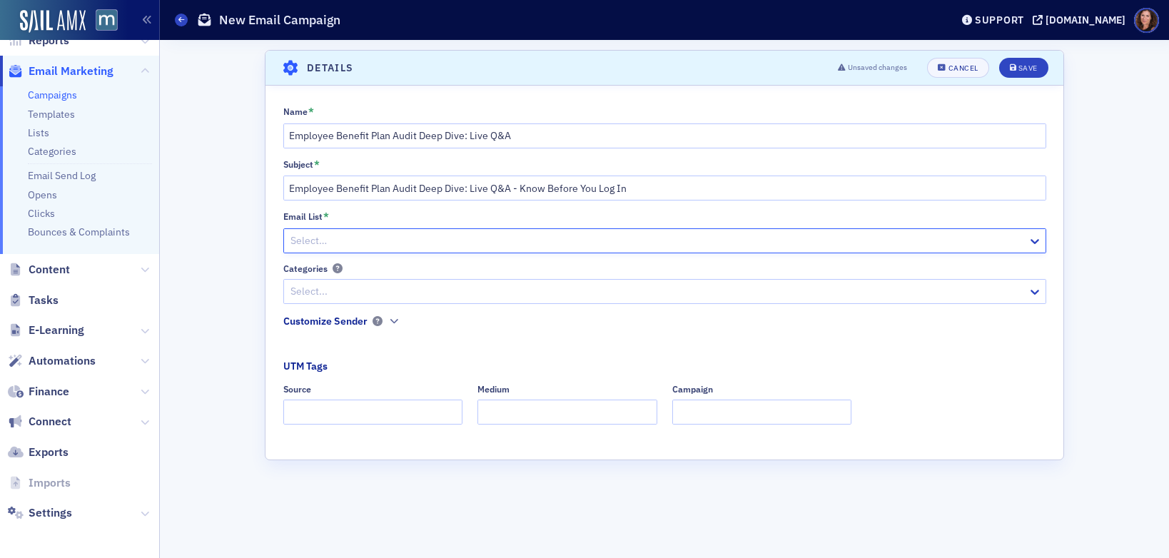
click at [380, 239] on div at bounding box center [657, 241] width 737 height 18
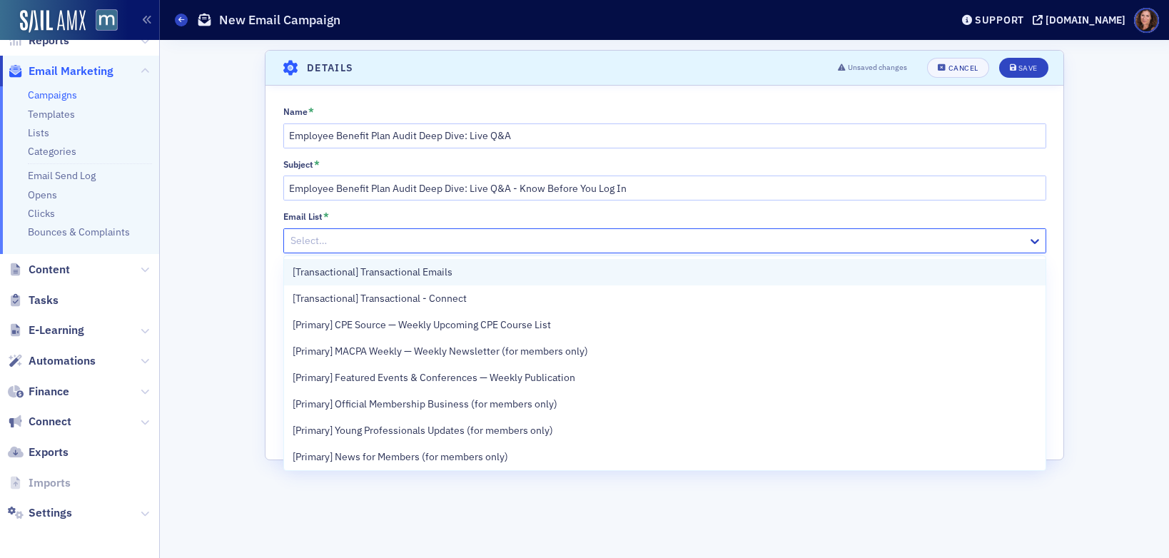
click at [399, 265] on span "[Transactional] Transactional Emails" at bounding box center [373, 272] width 160 height 15
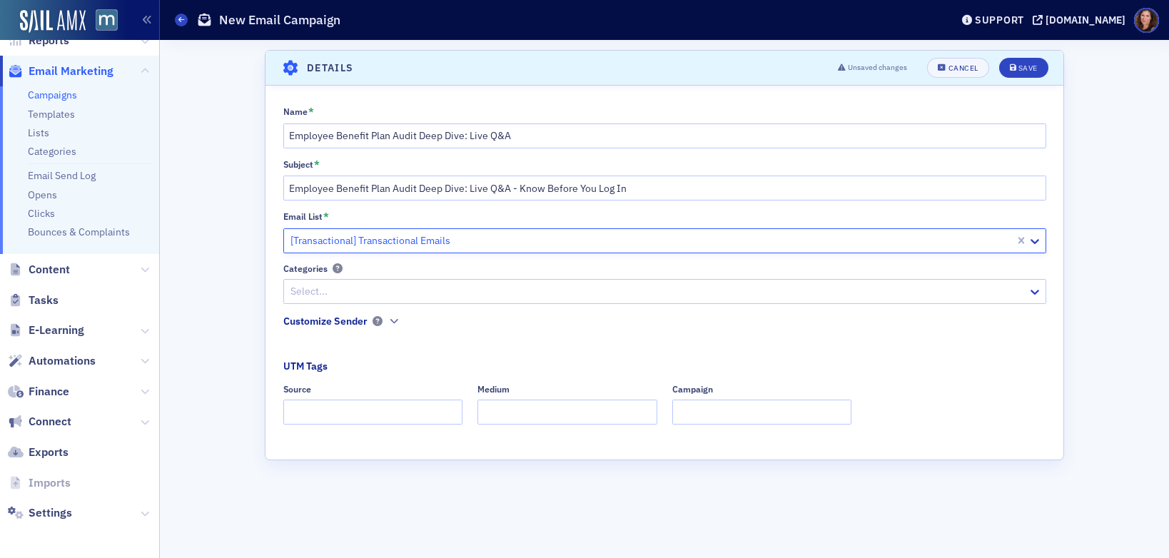
click at [391, 288] on div at bounding box center [657, 292] width 737 height 18
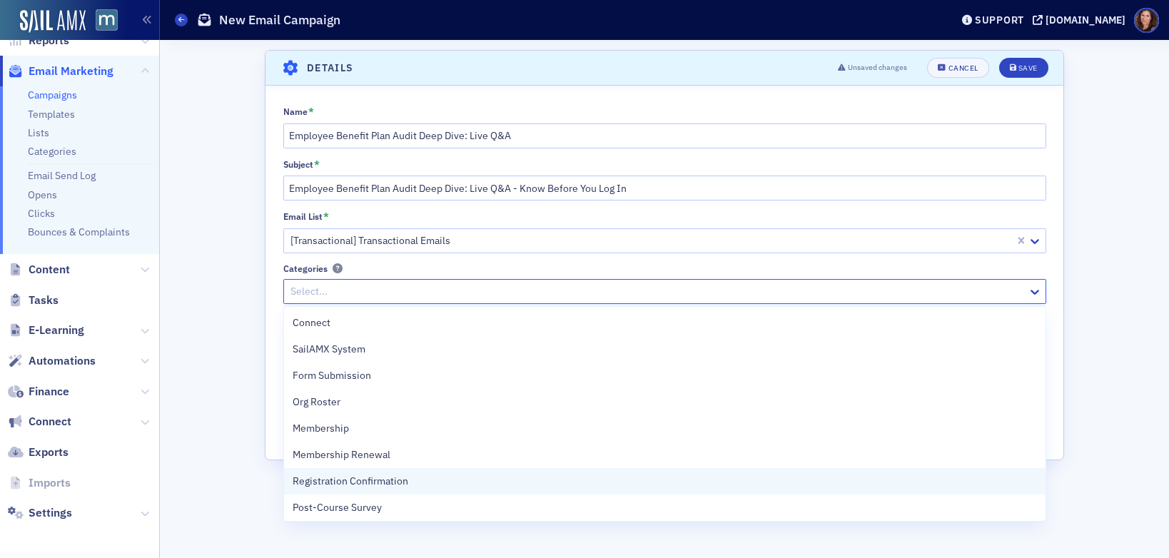
click at [413, 475] on div "Registration Confirmation" at bounding box center [665, 481] width 745 height 15
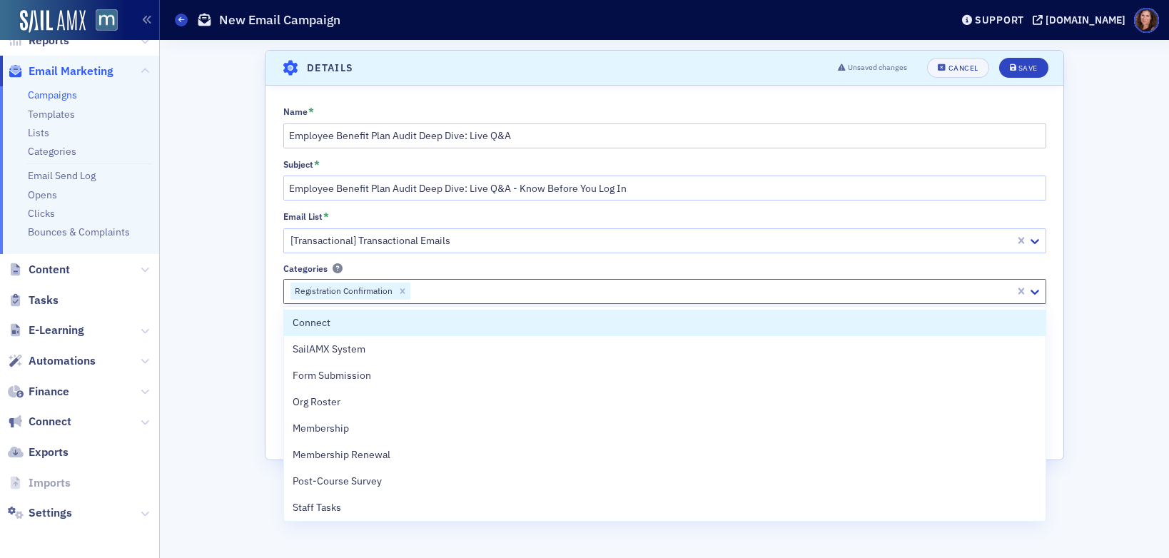
click at [434, 256] on div "Name * Employee Benefit Plan Audit Deep Dive: Live Q&A Subject * Employee Benef…" at bounding box center [665, 270] width 798 height 329
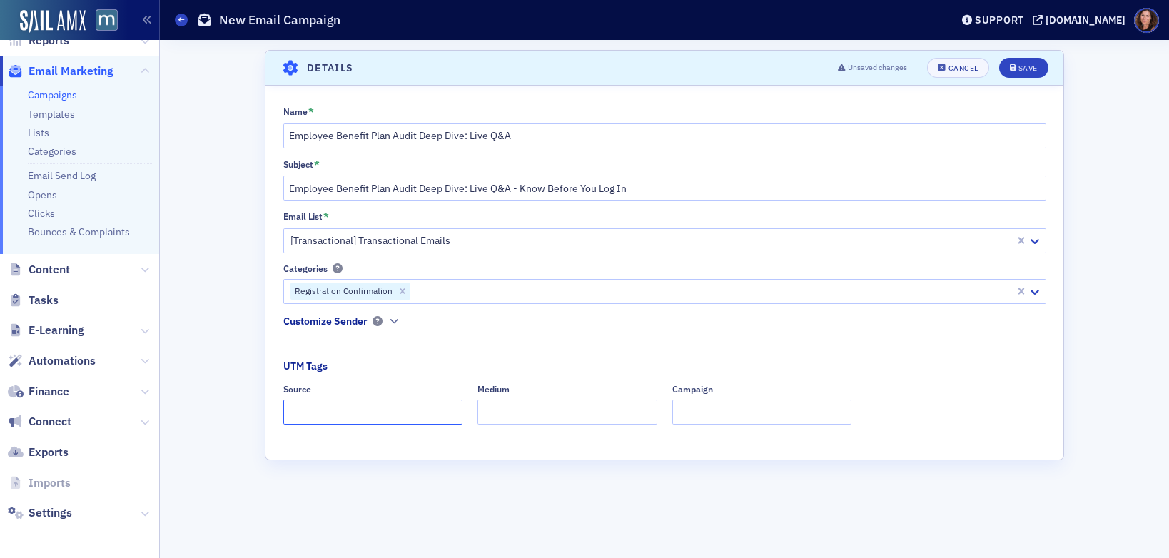
click at [351, 411] on input "Source" at bounding box center [373, 412] width 180 height 25
type input "Dedicated"
type input "Email"
paste input "Employee Benefit Plan Audit Deep Dive: Live Q&A"
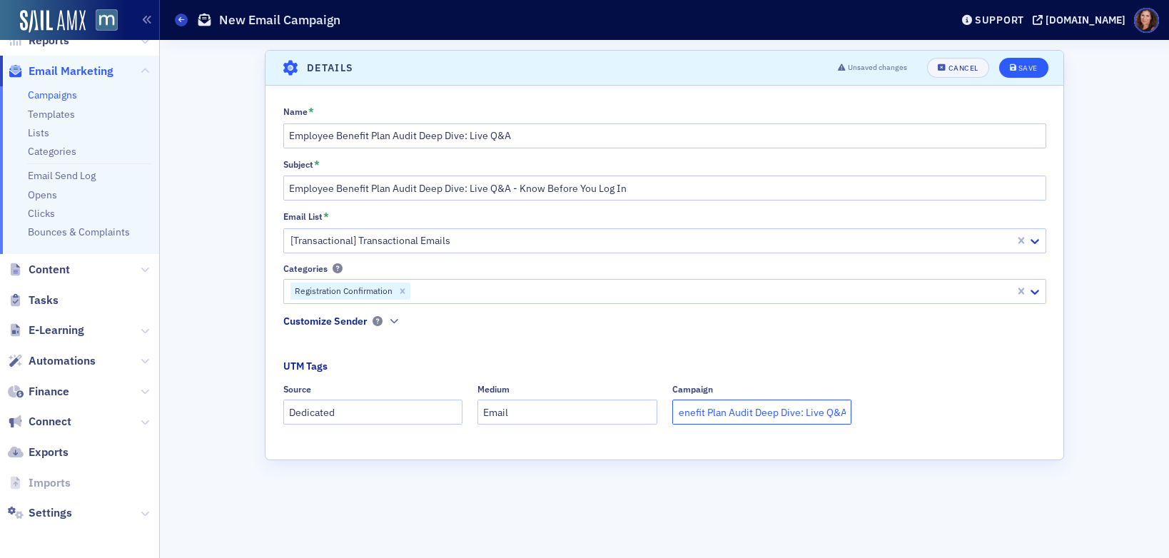
type input "Employee Benefit Plan Audit Deep Dive: Live Q&A"
click at [1039, 69] on button "Save" at bounding box center [1023, 68] width 49 height 20
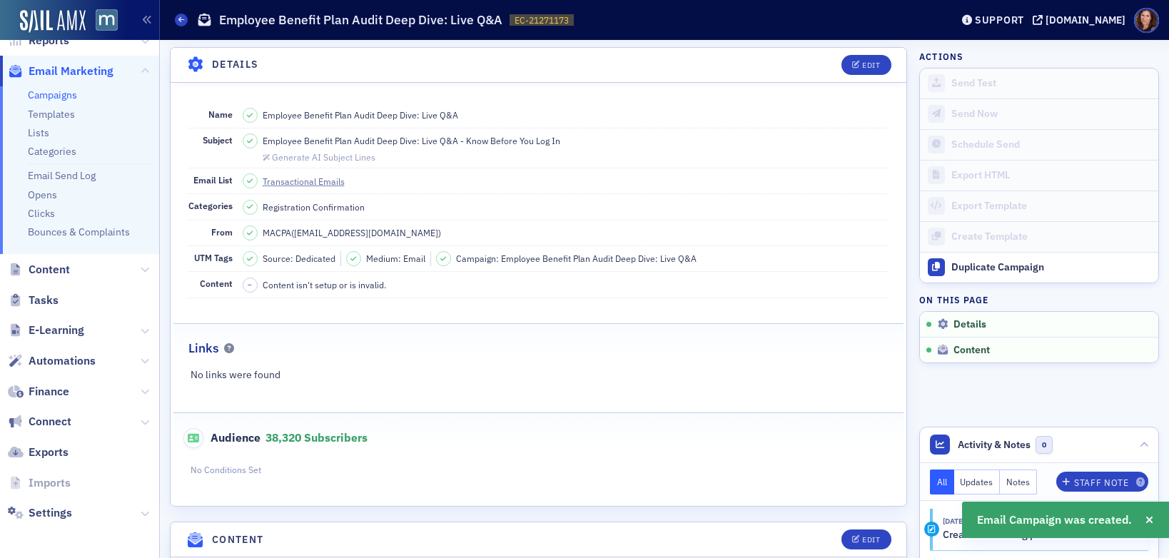
scroll to position [167, 0]
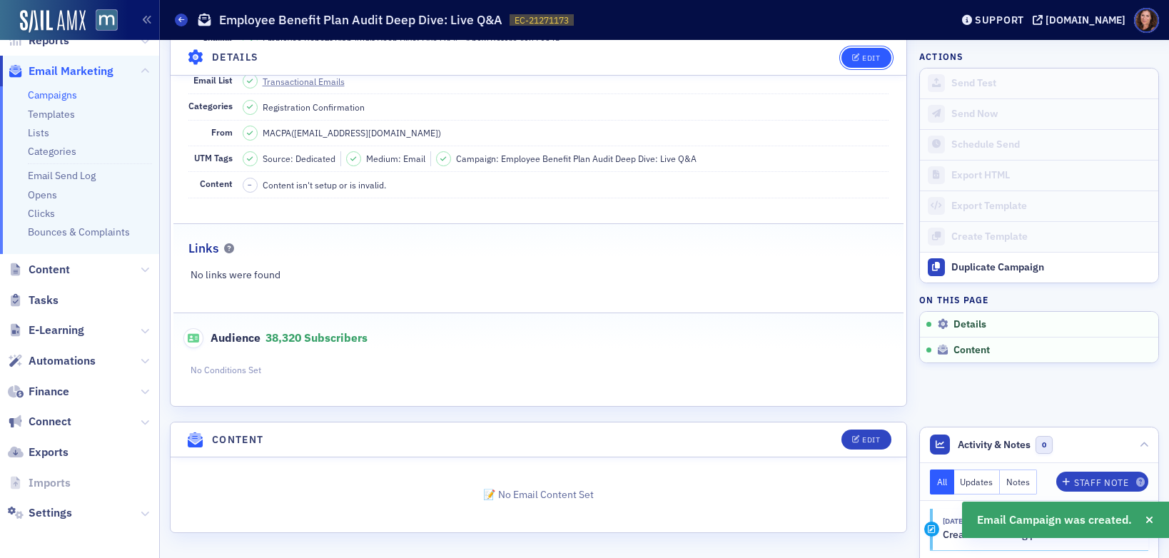
click at [852, 55] on icon "button" at bounding box center [856, 58] width 9 height 8
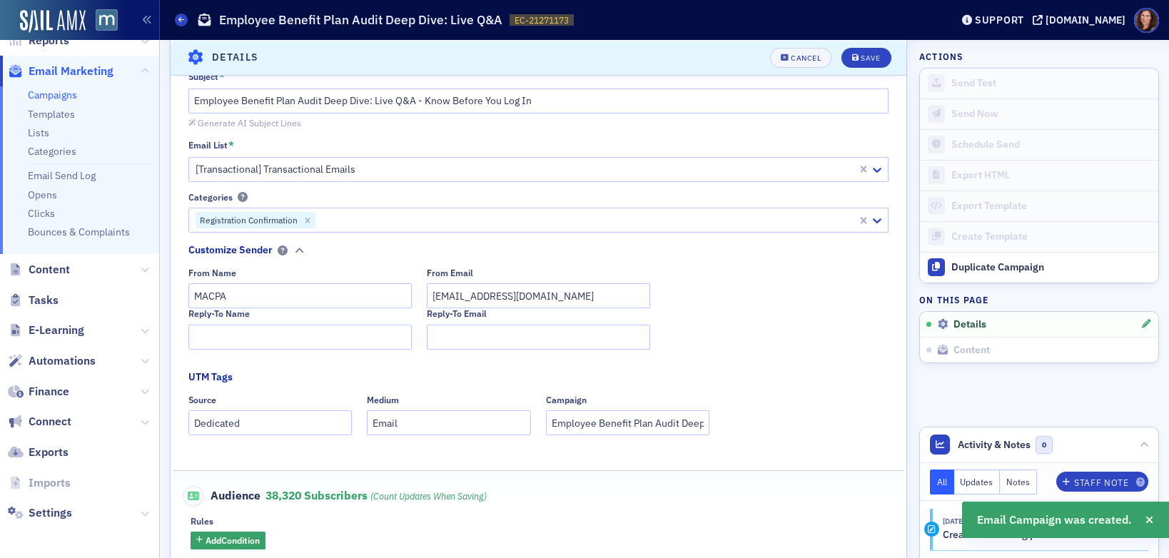
scroll to position [320, 0]
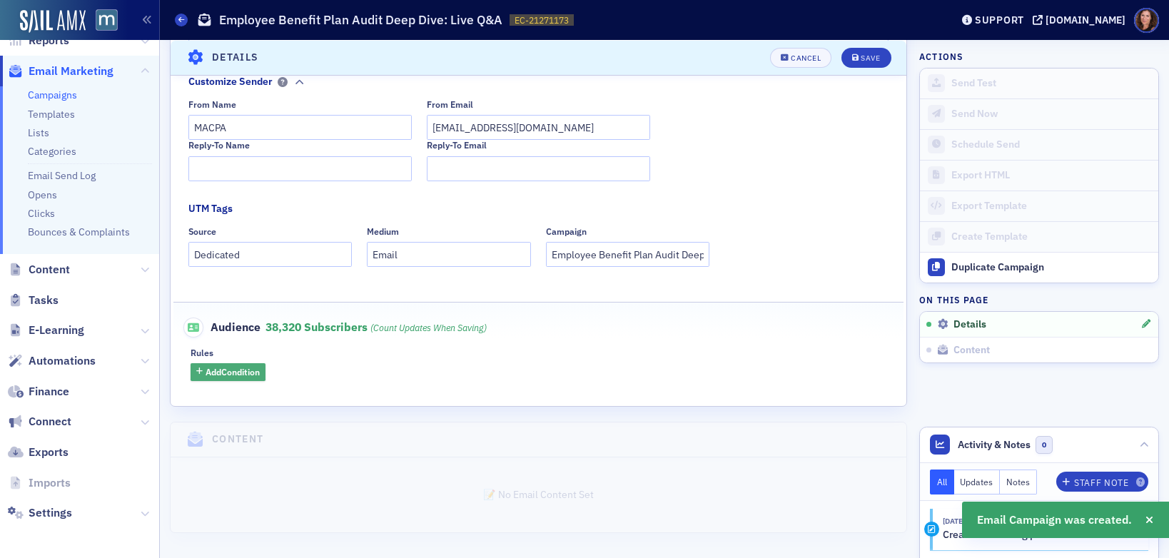
drag, startPoint x: 229, startPoint y: 369, endPoint x: 252, endPoint y: 363, distance: 23.7
click at [229, 370] on span "Add Condition" at bounding box center [233, 372] width 54 height 13
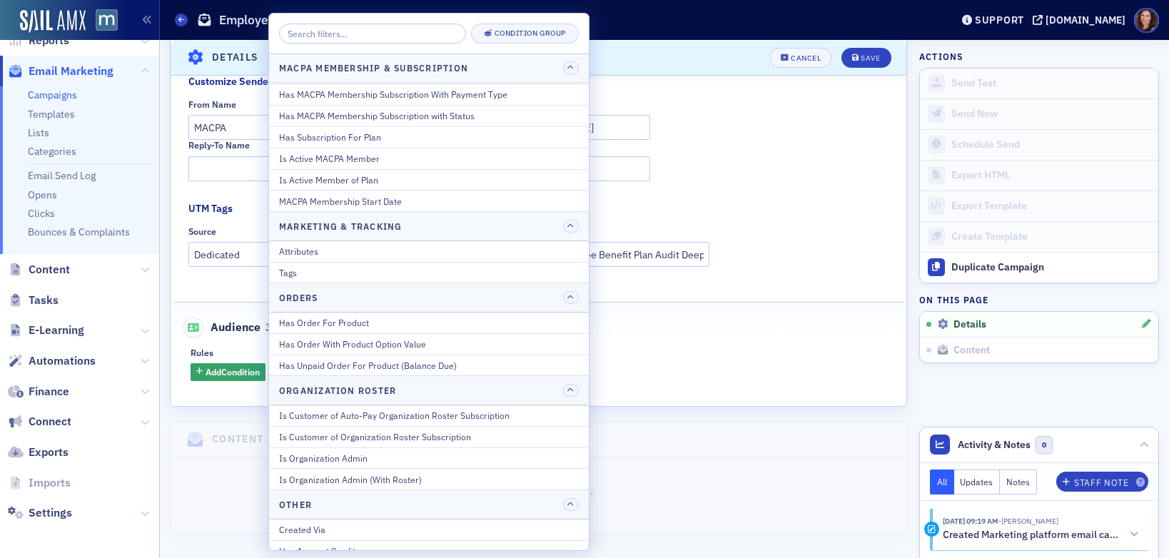
scroll to position [1792, 0]
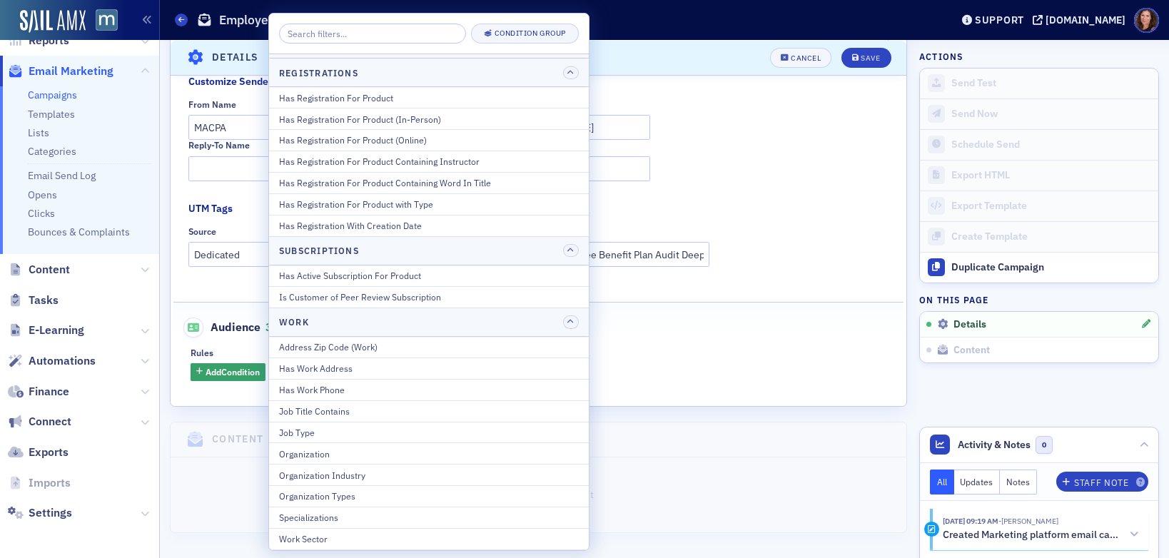
click at [435, 96] on div "Has Registration For Product" at bounding box center [429, 97] width 300 height 13
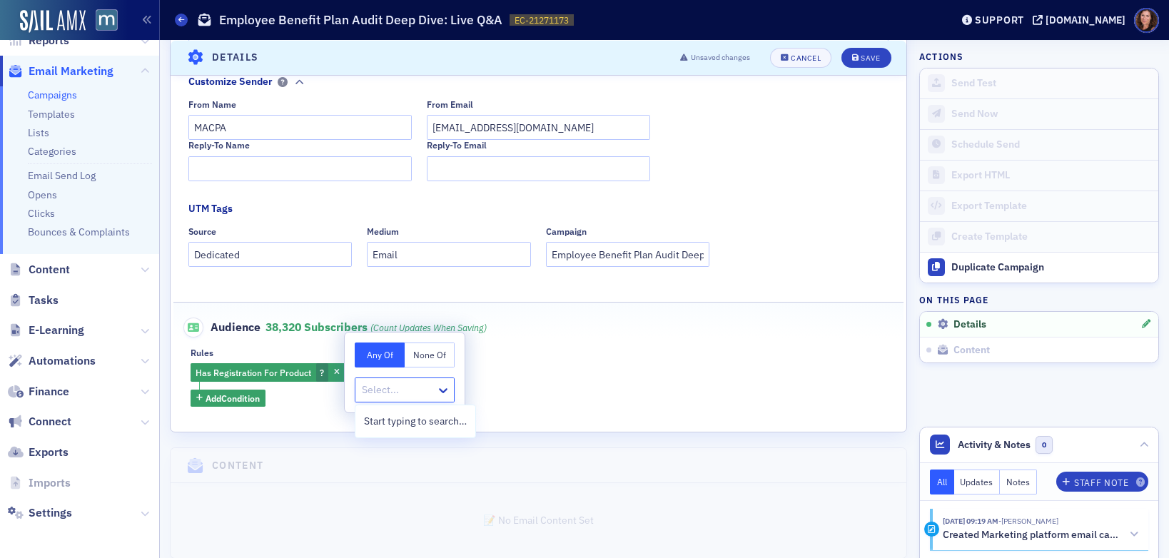
click at [393, 391] on div at bounding box center [398, 390] width 74 height 18
type input "employee benefit Plan"
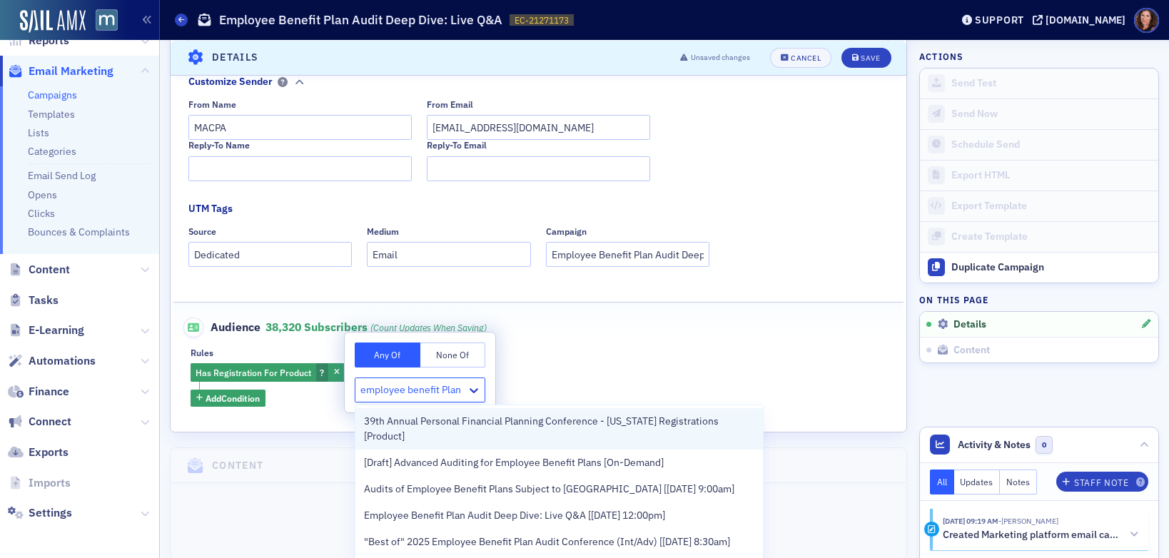
scroll to position [31, 0]
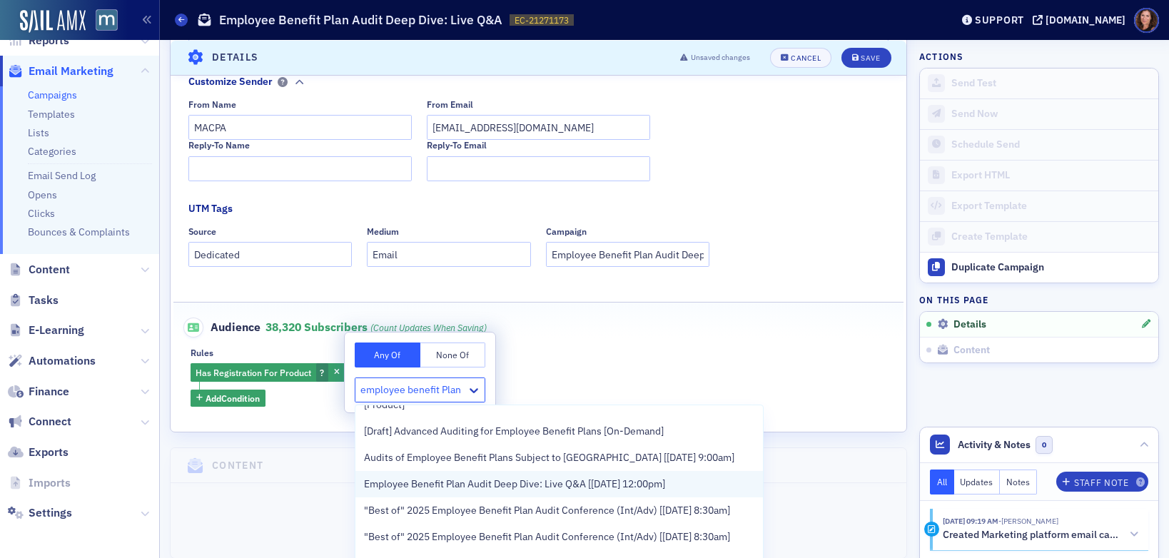
click at [466, 477] on span "Employee Benefit Plan Audit Deep Dive: Live Q&A [8/18/2025 12:00pm]" at bounding box center [514, 484] width 301 height 15
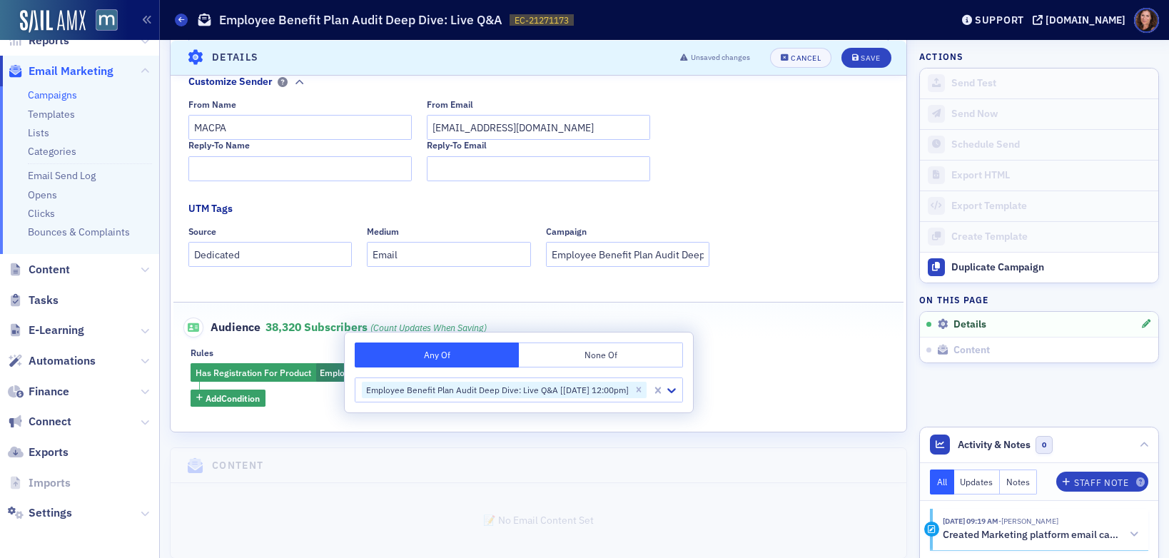
click at [798, 365] on div "Has Registration For Product Employee Benefit Plan Audit Deep Dive: Live Q&A [8…" at bounding box center [539, 385] width 696 height 44
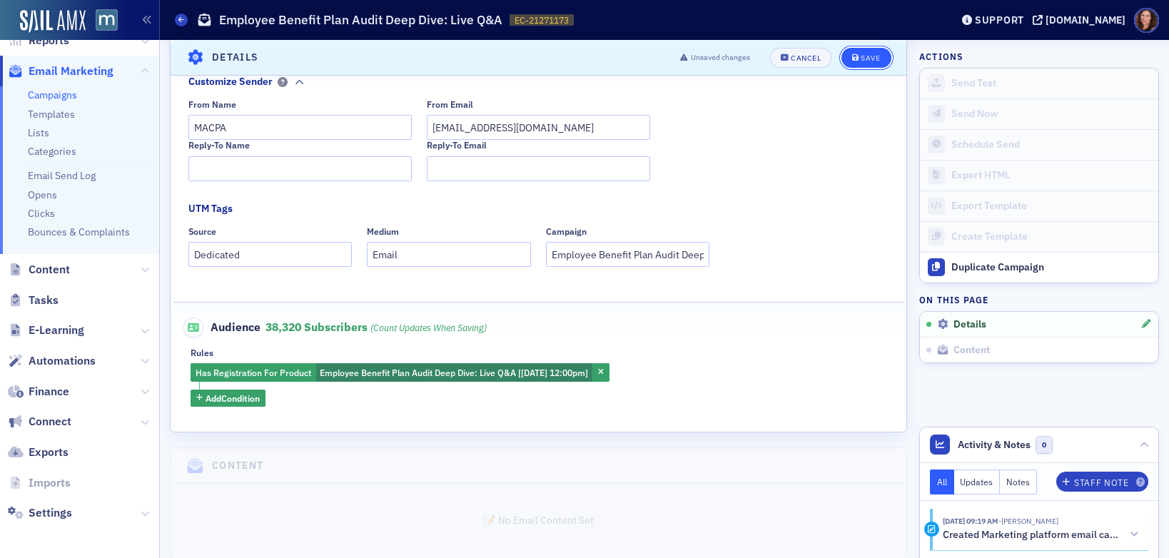
click at [861, 56] on div "Save" at bounding box center [870, 58] width 19 height 8
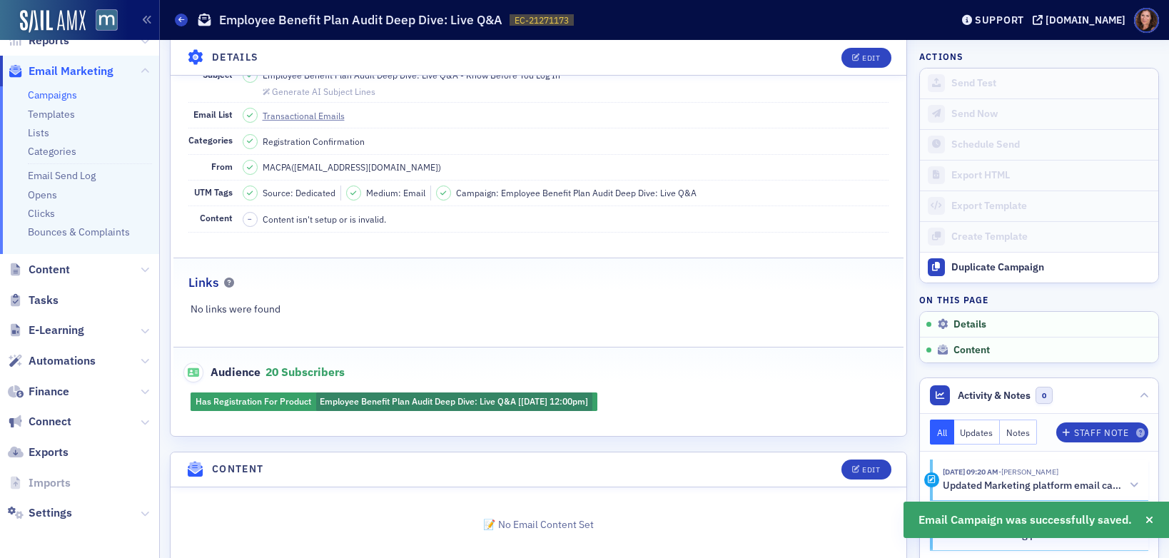
scroll to position [163, 0]
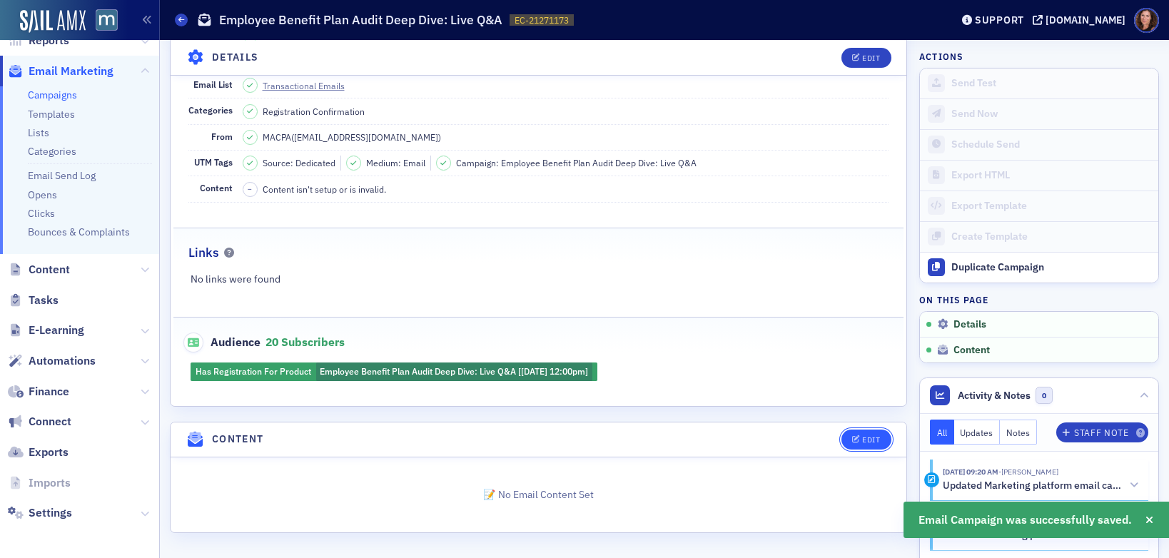
click at [870, 442] on button "Edit" at bounding box center [866, 440] width 49 height 20
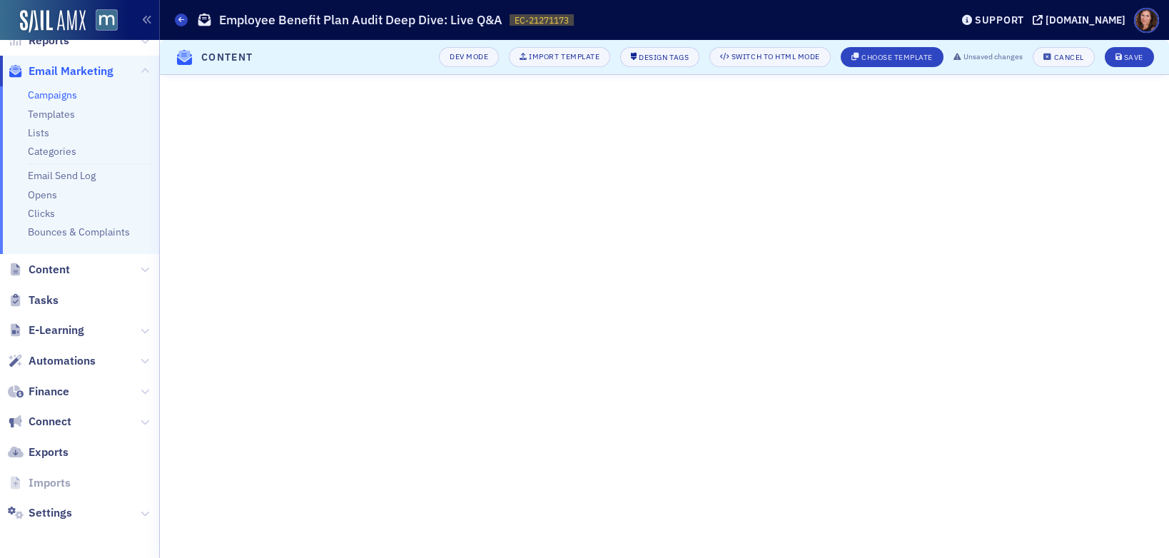
scroll to position [221, 0]
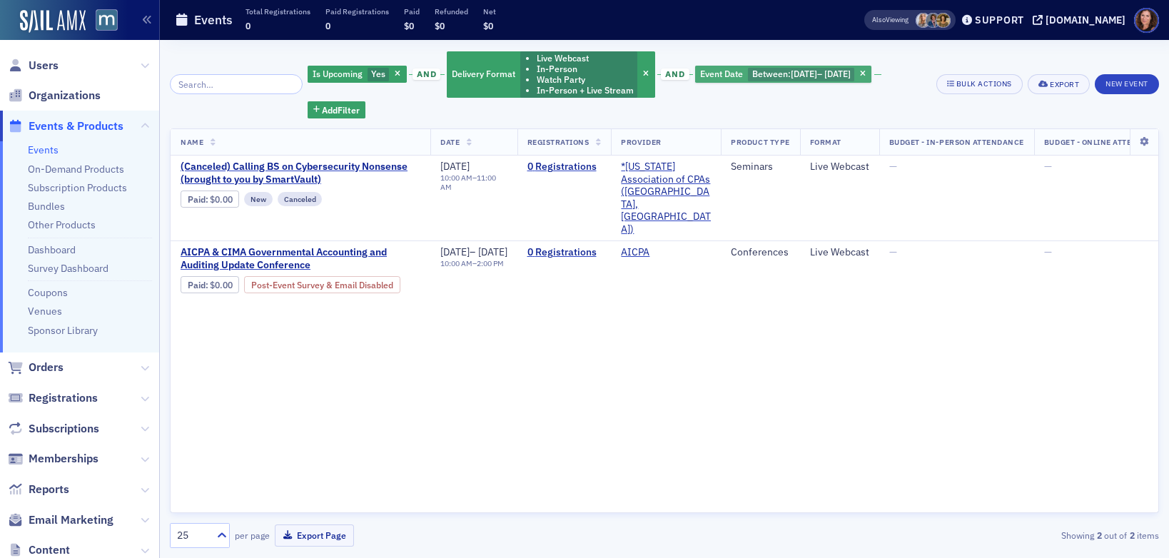
click at [834, 72] on span "[DATE]" at bounding box center [838, 73] width 26 height 11
select select "6"
select select "2025"
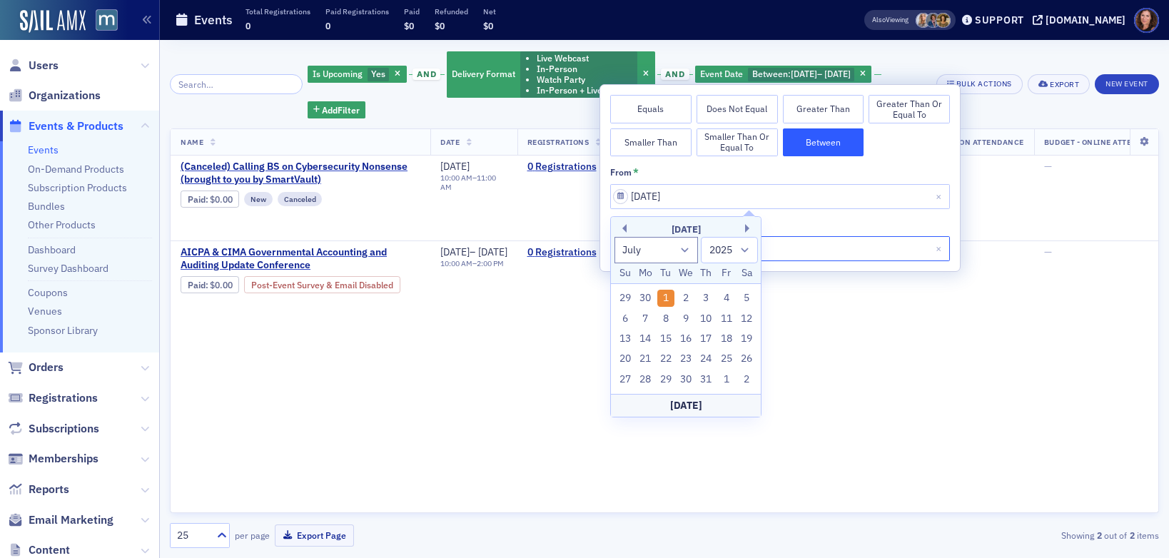
click at [805, 252] on input "08/14/2025" at bounding box center [780, 248] width 340 height 25
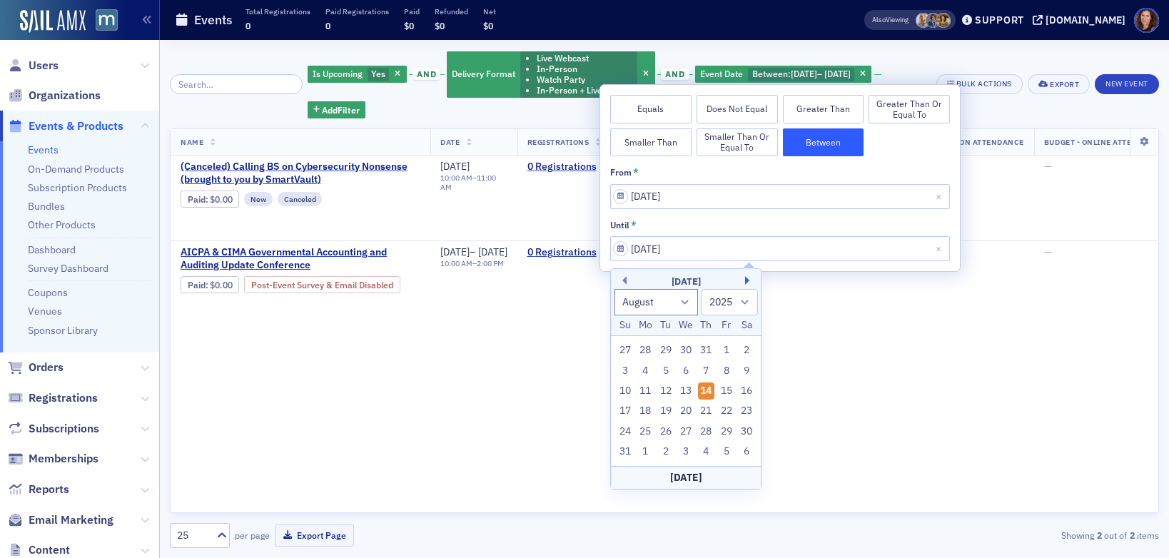
click at [749, 279] on button "Next Month" at bounding box center [749, 280] width 9 height 9
select select "8"
drag, startPoint x: 645, startPoint y: 410, endPoint x: 696, endPoint y: 404, distance: 51.7
click at [645, 410] on div "22" at bounding box center [645, 411] width 17 height 17
type input "09/22/2025"
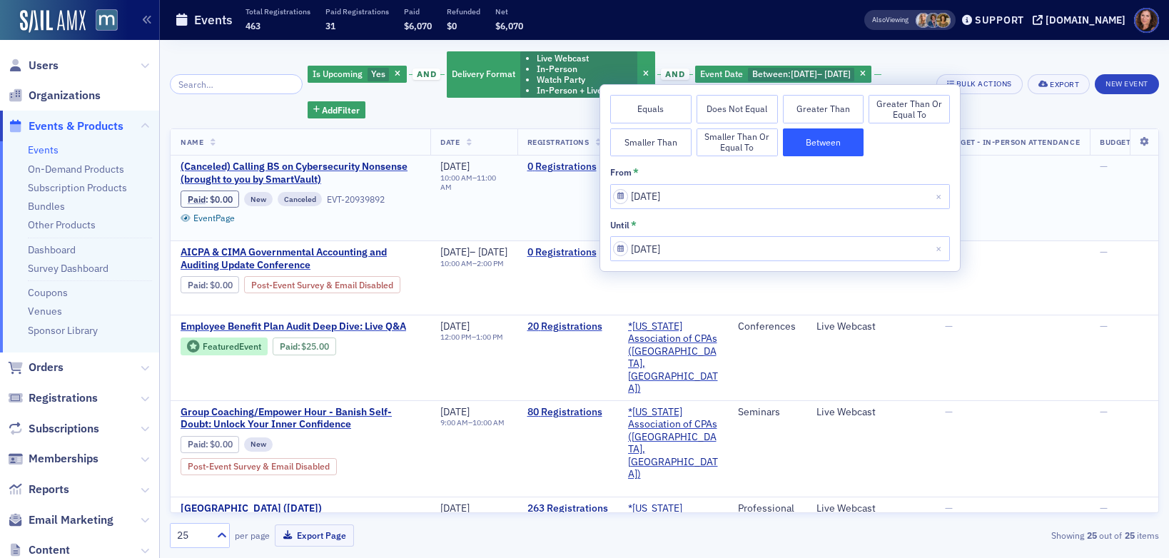
click at [1062, 226] on td "—" at bounding box center [1012, 199] width 155 height 86
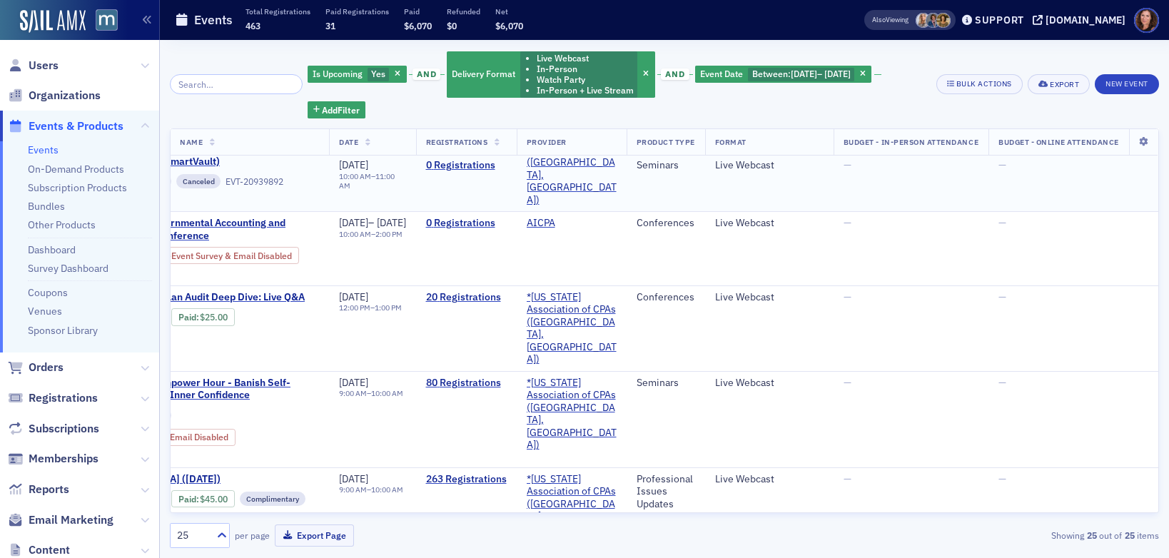
scroll to position [0, 159]
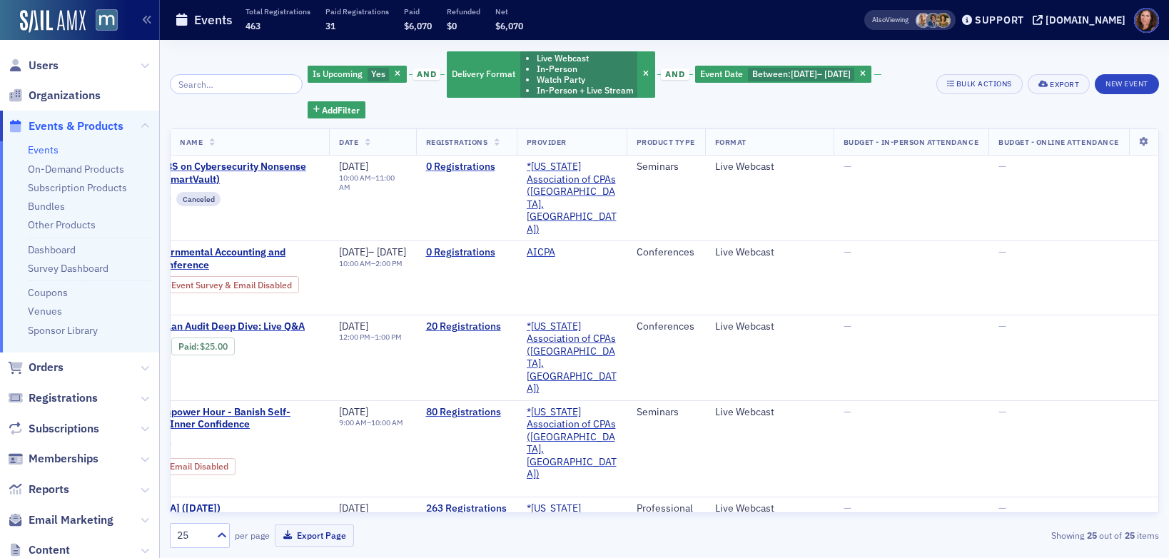
drag, startPoint x: 42, startPoint y: 148, endPoint x: 54, endPoint y: 147, distance: 12.2
click at [42, 148] on link "Events" at bounding box center [43, 149] width 31 height 13
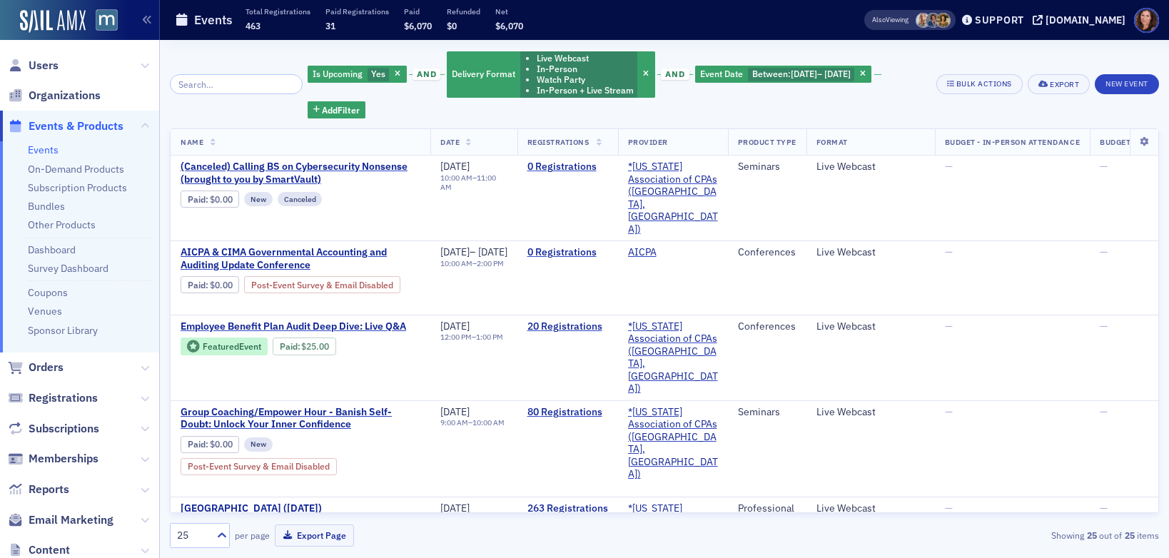
click at [238, 83] on input "search" at bounding box center [236, 84] width 133 height 20
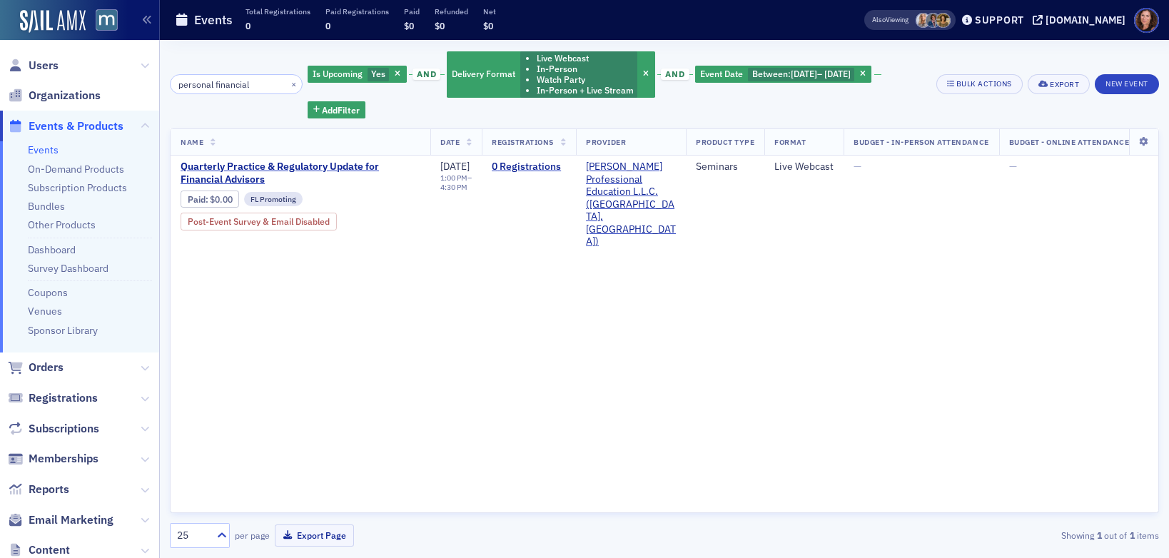
type input "personal financial"
click at [38, 143] on link "Events" at bounding box center [43, 149] width 31 height 13
drag, startPoint x: 880, startPoint y: 74, endPoint x: 745, endPoint y: 70, distance: 135.0
click at [866, 74] on icon "button" at bounding box center [863, 75] width 6 height 8
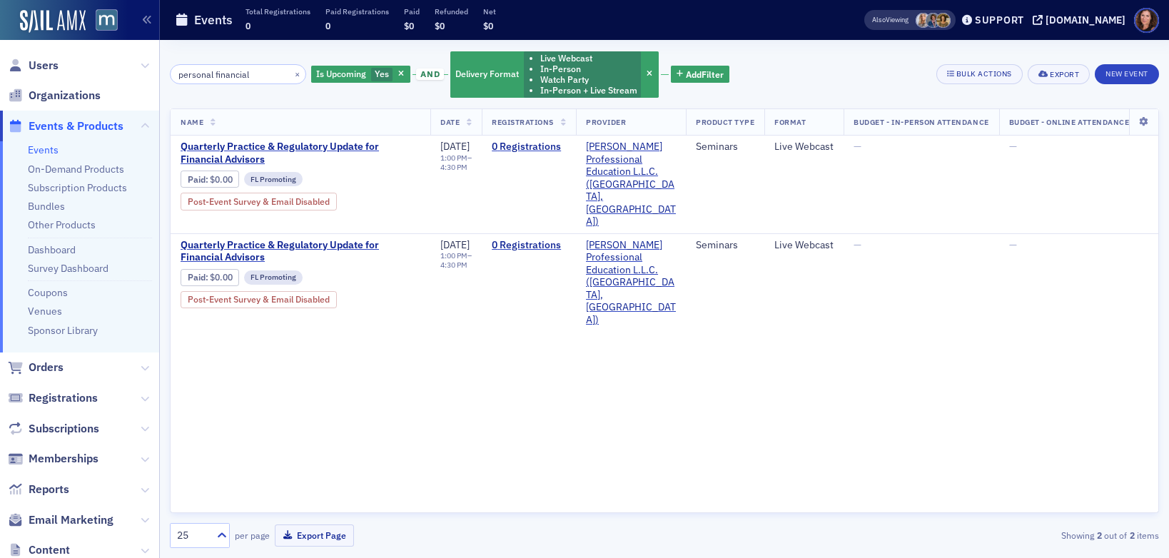
click at [644, 73] on span "button" at bounding box center [650, 74] width 13 height 13
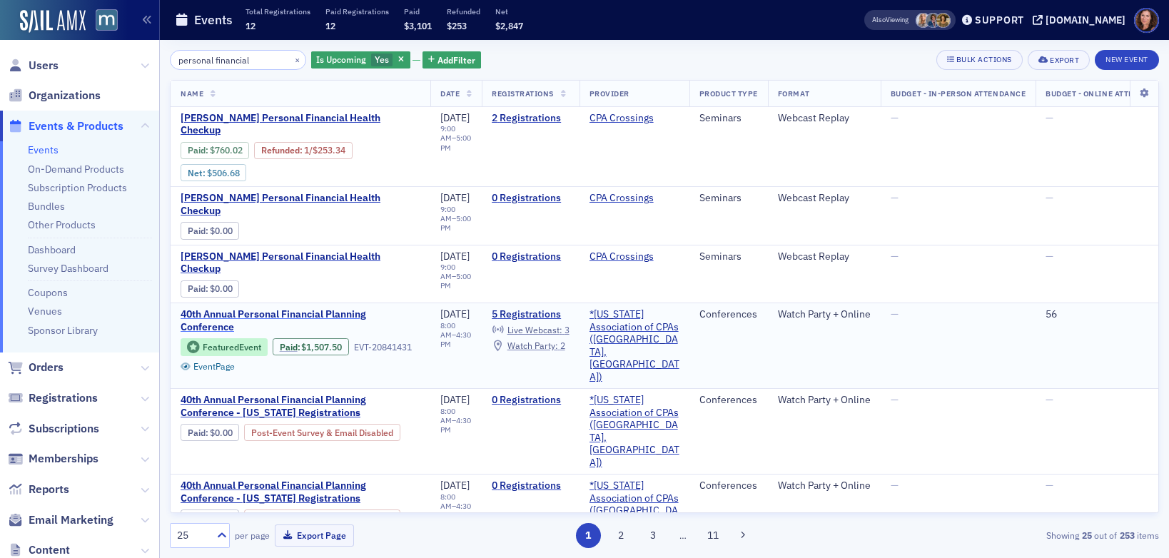
click at [328, 308] on span "40th Annual Personal Financial Planning Conference" at bounding box center [301, 320] width 240 height 25
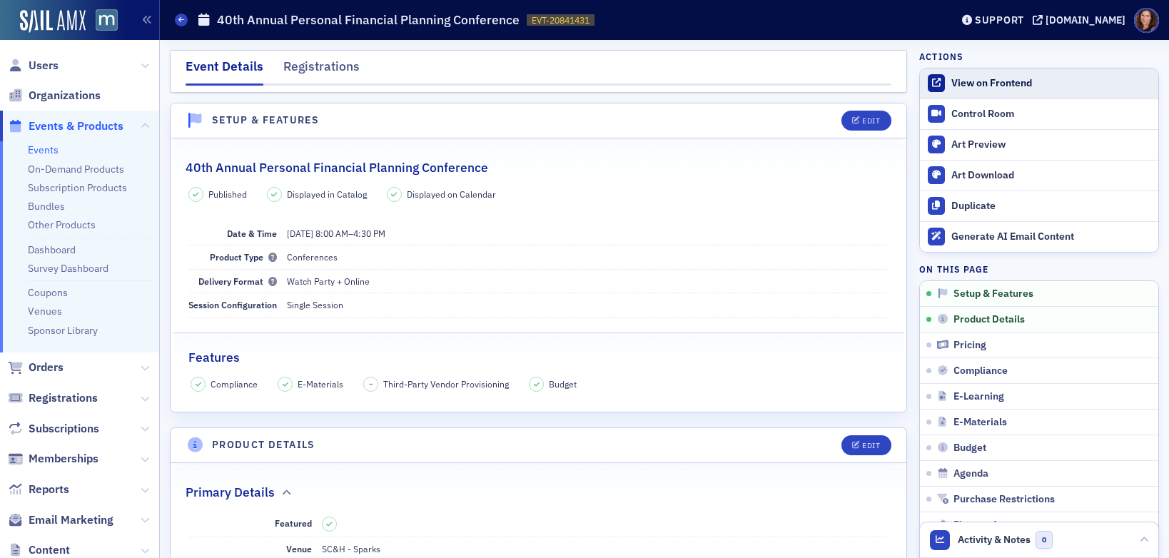
click at [1002, 88] on div "View on Frontend" at bounding box center [1052, 83] width 200 height 13
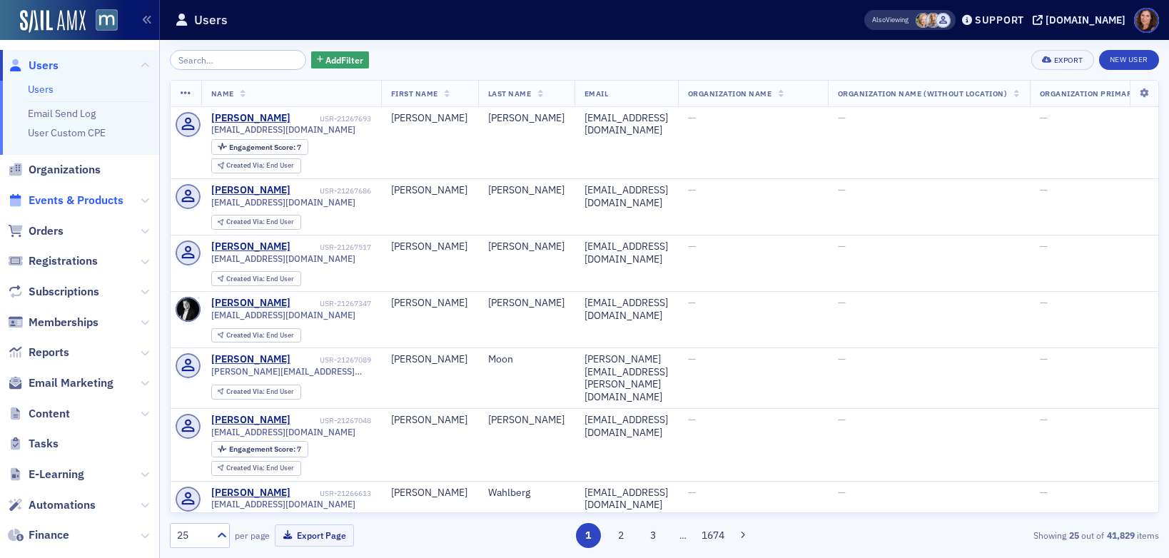
click at [81, 206] on span "Events & Products" at bounding box center [76, 201] width 95 height 16
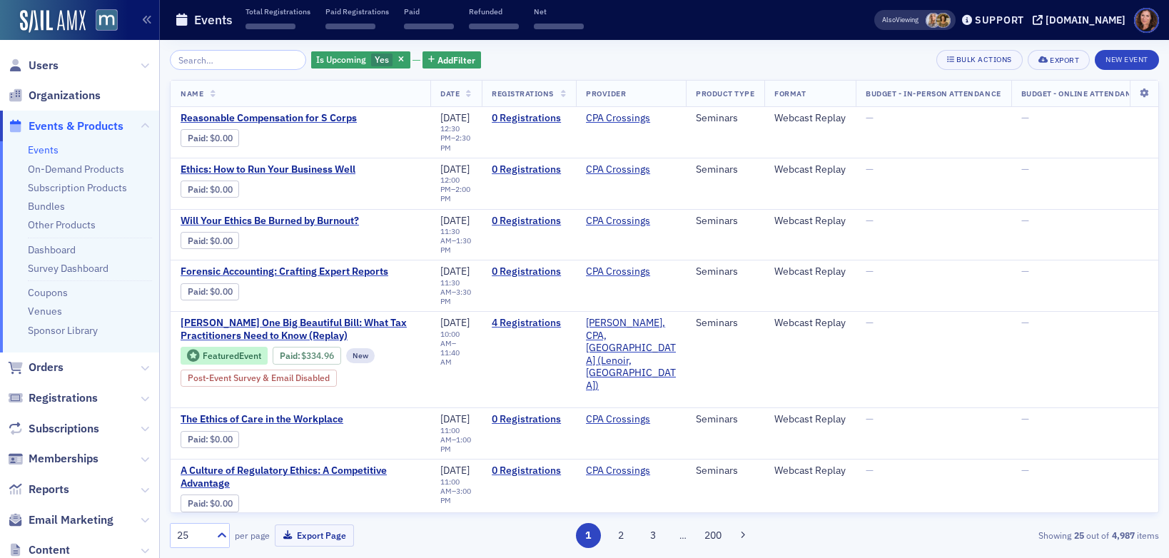
click at [226, 62] on input "search" at bounding box center [238, 60] width 136 height 20
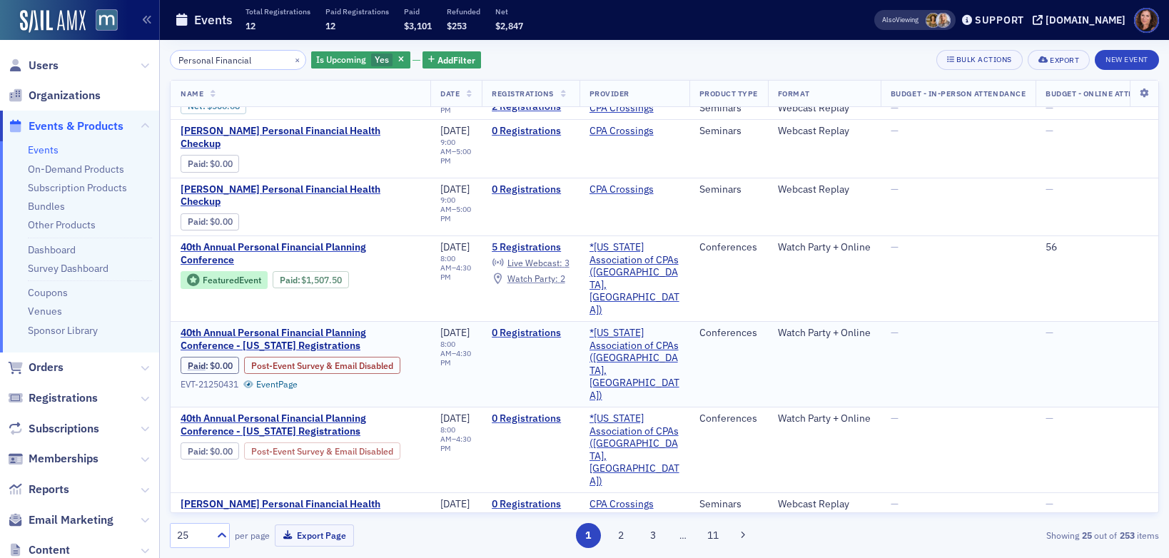
scroll to position [69, 0]
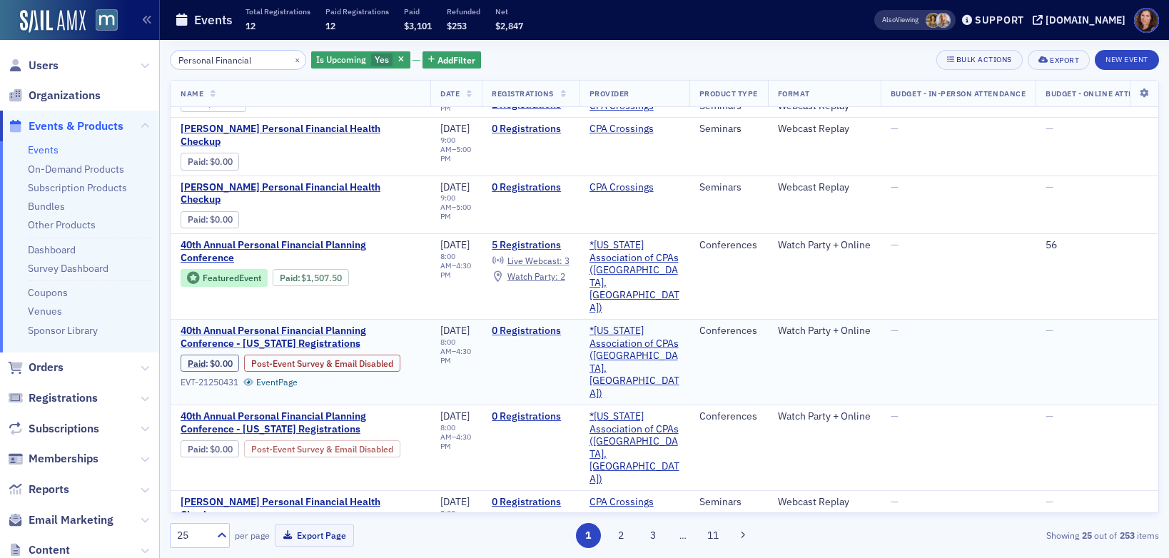
type input "Personal Financial"
click at [324, 325] on span "40th Annual Personal Financial Planning Conference - [US_STATE] Registrations" at bounding box center [301, 337] width 240 height 25
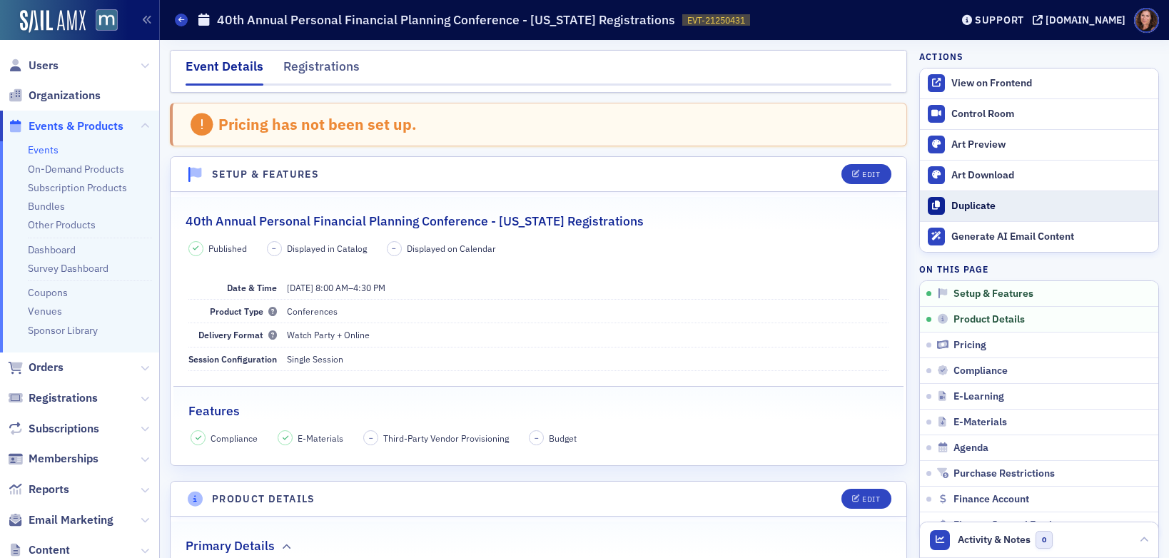
click at [960, 210] on div "Duplicate" at bounding box center [1052, 206] width 200 height 13
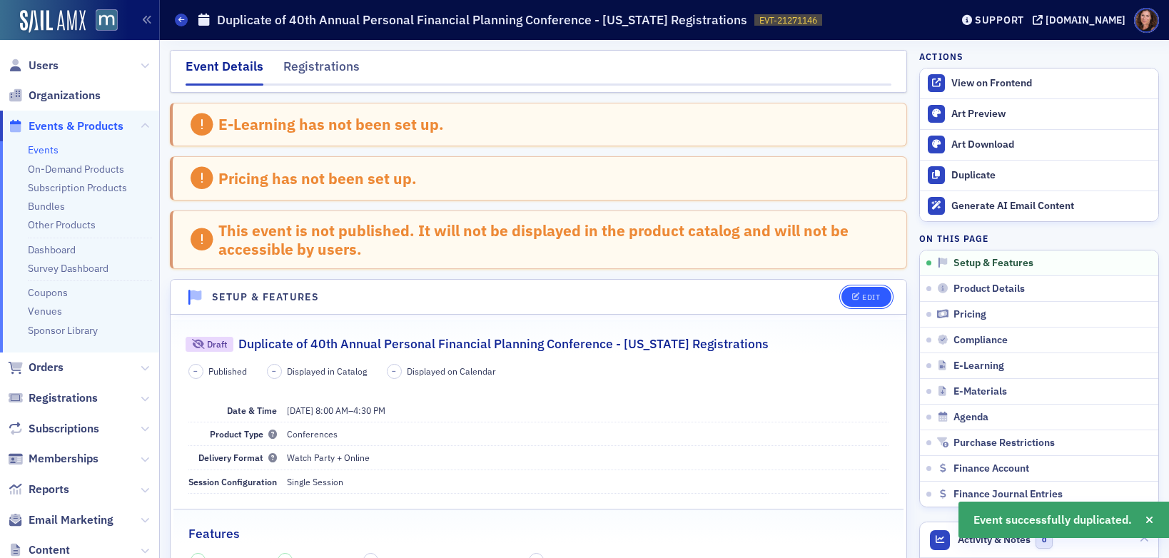
click at [862, 296] on div "Edit" at bounding box center [871, 297] width 18 height 8
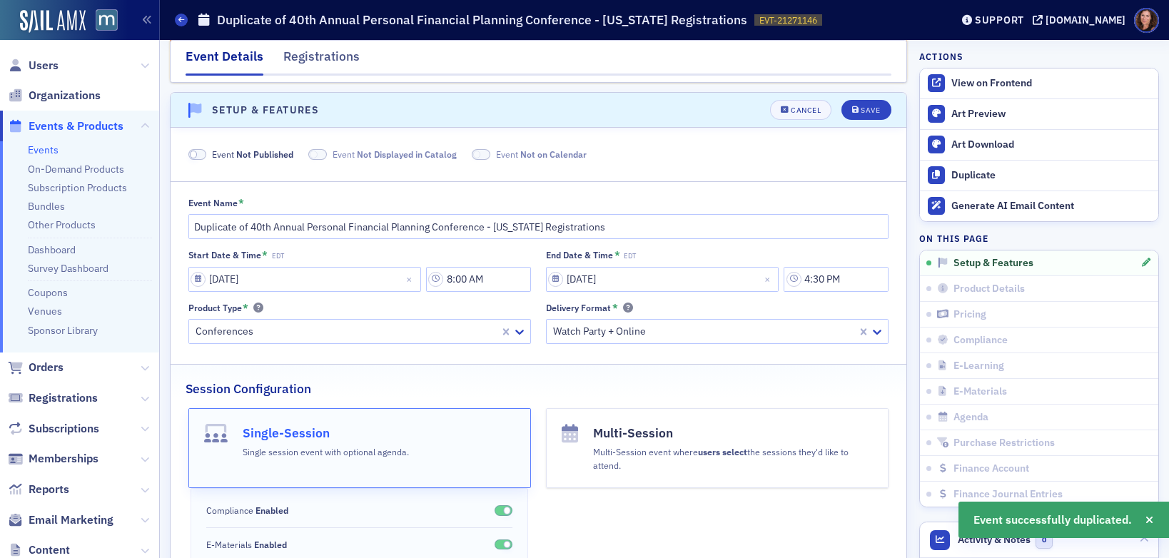
scroll to position [196, 0]
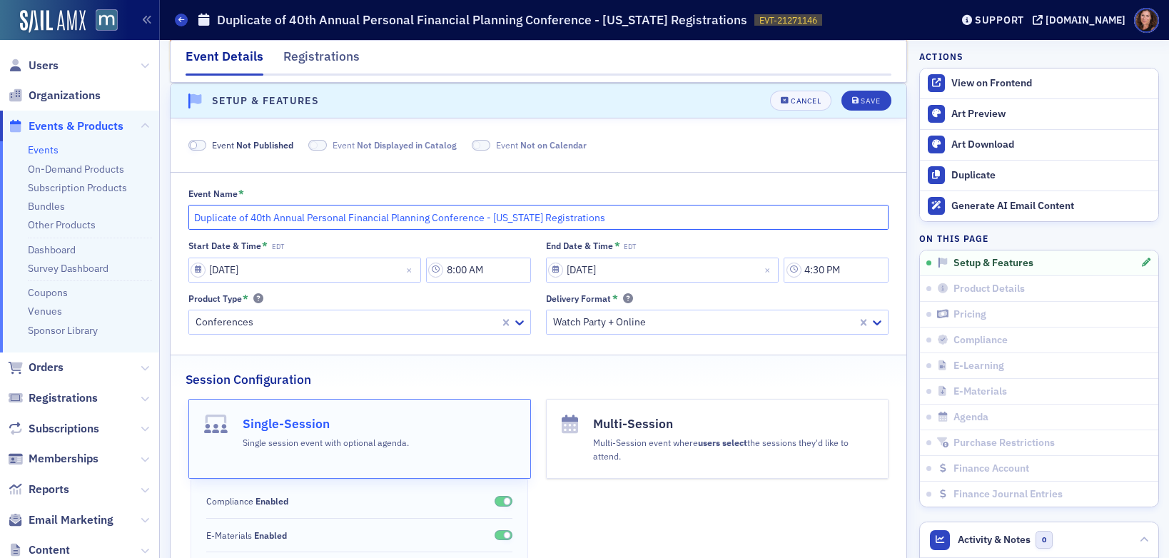
drag, startPoint x: 251, startPoint y: 220, endPoint x: 177, endPoint y: 218, distance: 74.3
click at [177, 218] on div "Event Name * Duplicate of 40th Annual Personal Financial Planning Conference - …" at bounding box center [539, 262] width 736 height 148
click at [472, 219] on input "40th Annual Personal Financial Planning Conference - Oklahoma Registrations" at bounding box center [538, 217] width 701 height 25
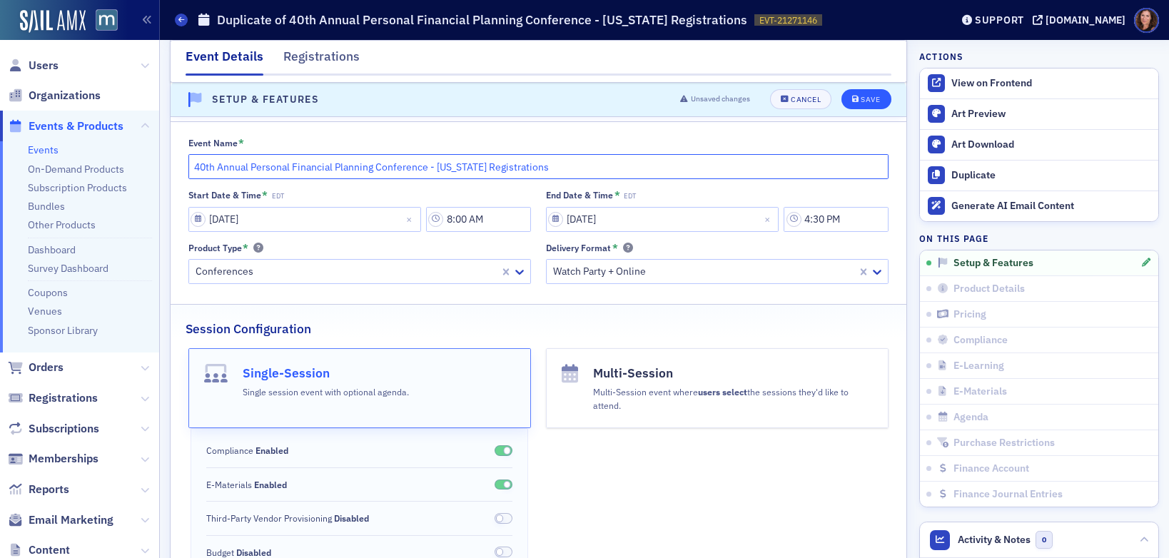
type input "40th Annual Personal Financial Planning Conference - Delaware Registrations"
click at [861, 99] on div "Save" at bounding box center [870, 100] width 19 height 8
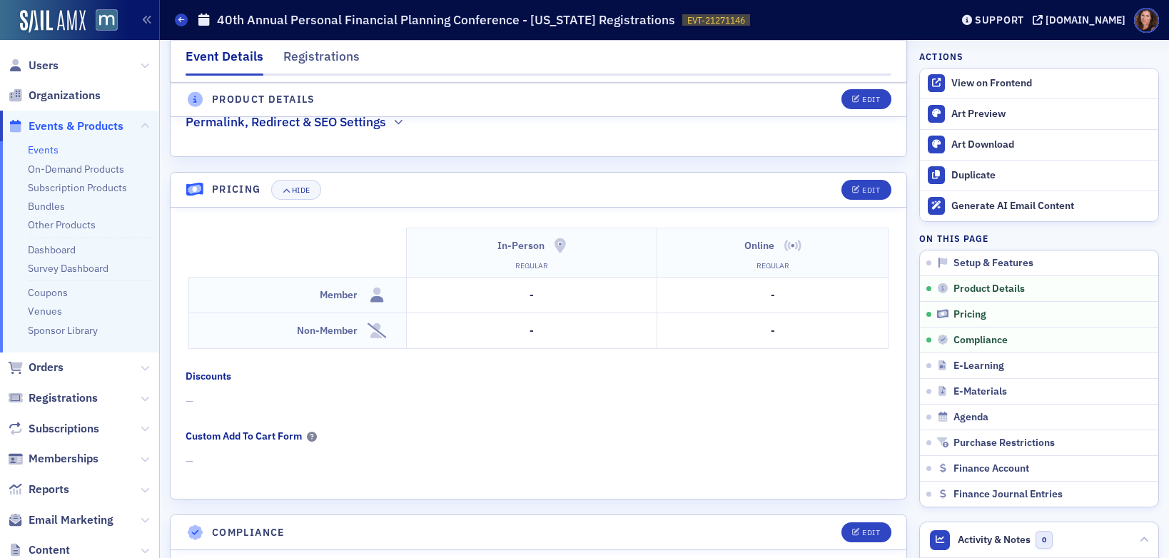
scroll to position [1361, 0]
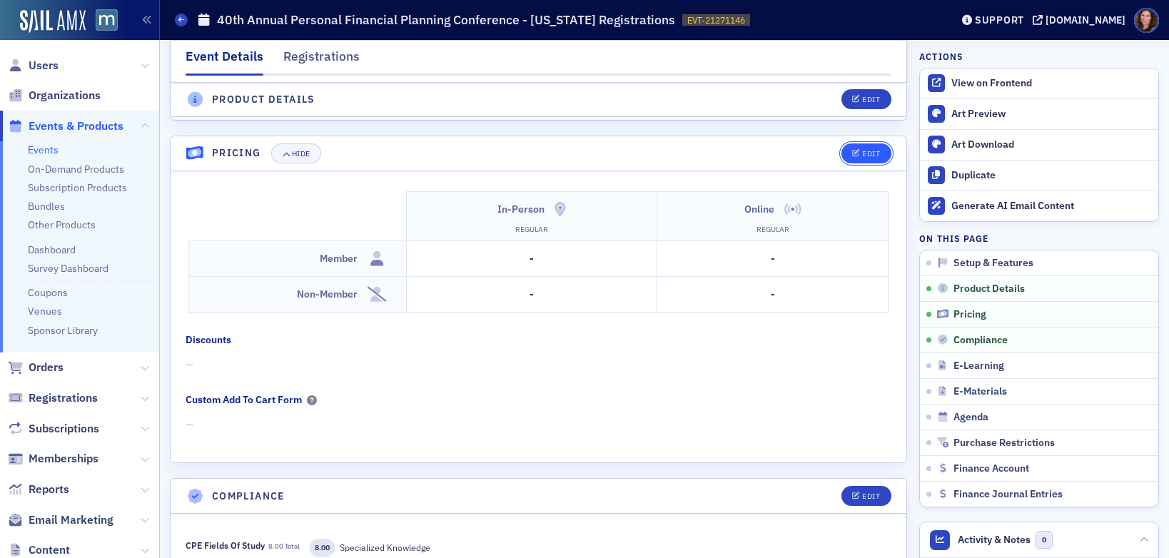
click at [867, 147] on button "Edit" at bounding box center [866, 153] width 49 height 20
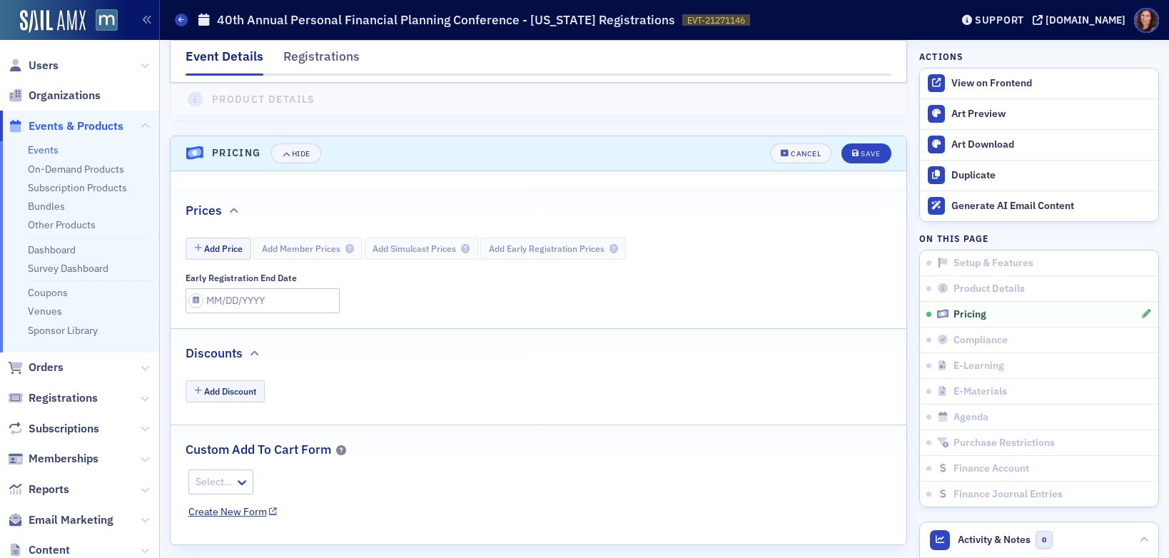
scroll to position [1414, 0]
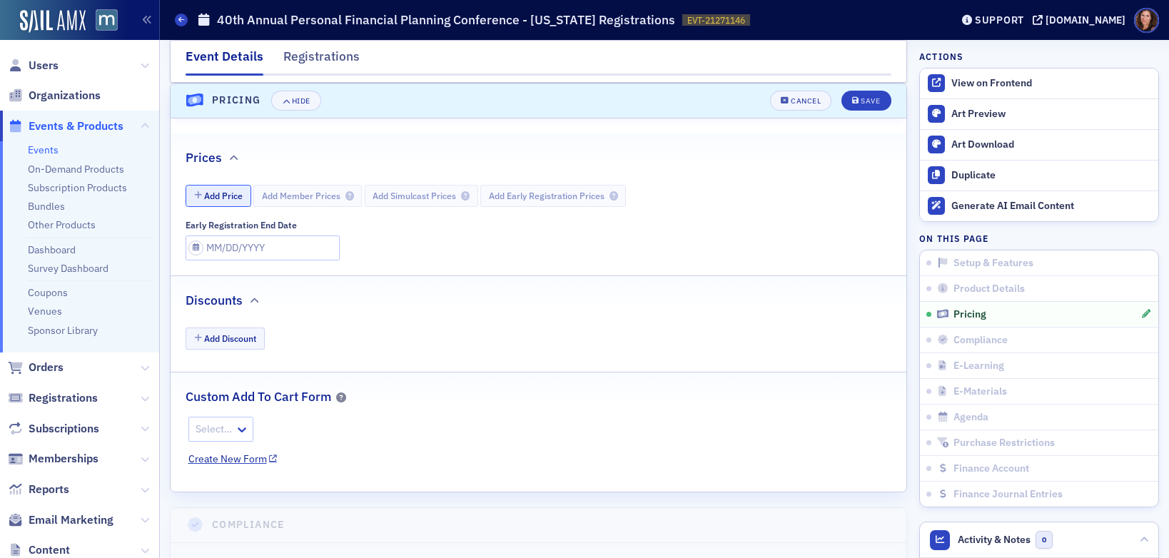
click at [213, 189] on button "Add Price" at bounding box center [219, 196] width 66 height 22
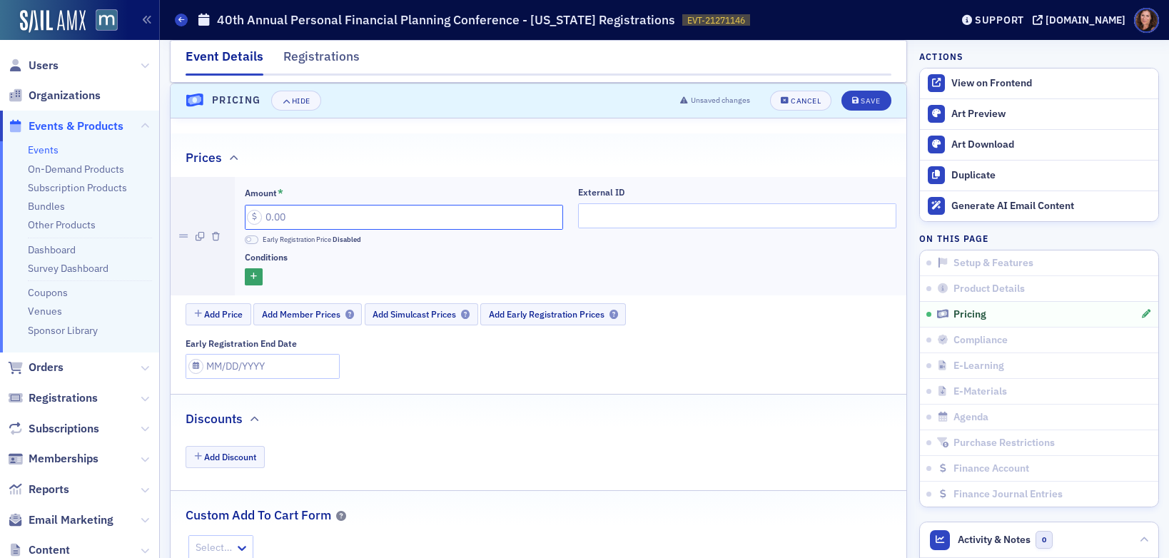
drag, startPoint x: 268, startPoint y: 212, endPoint x: 424, endPoint y: 226, distance: 156.9
click at [268, 212] on input "Amount *" at bounding box center [404, 217] width 318 height 25
type input "335.00"
click at [861, 104] on div "Save" at bounding box center [870, 101] width 19 height 8
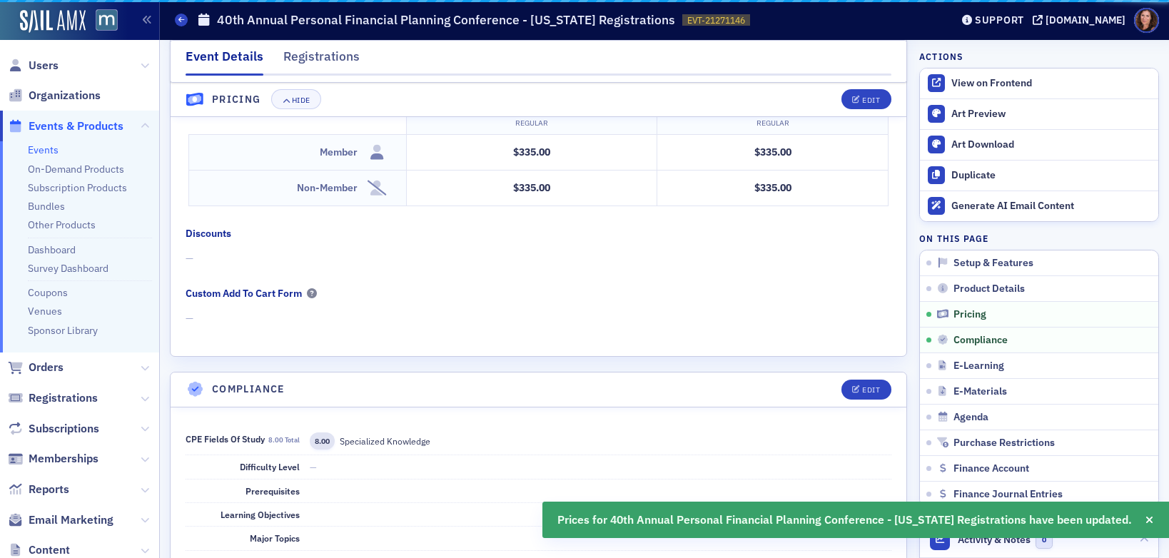
scroll to position [1359, 0]
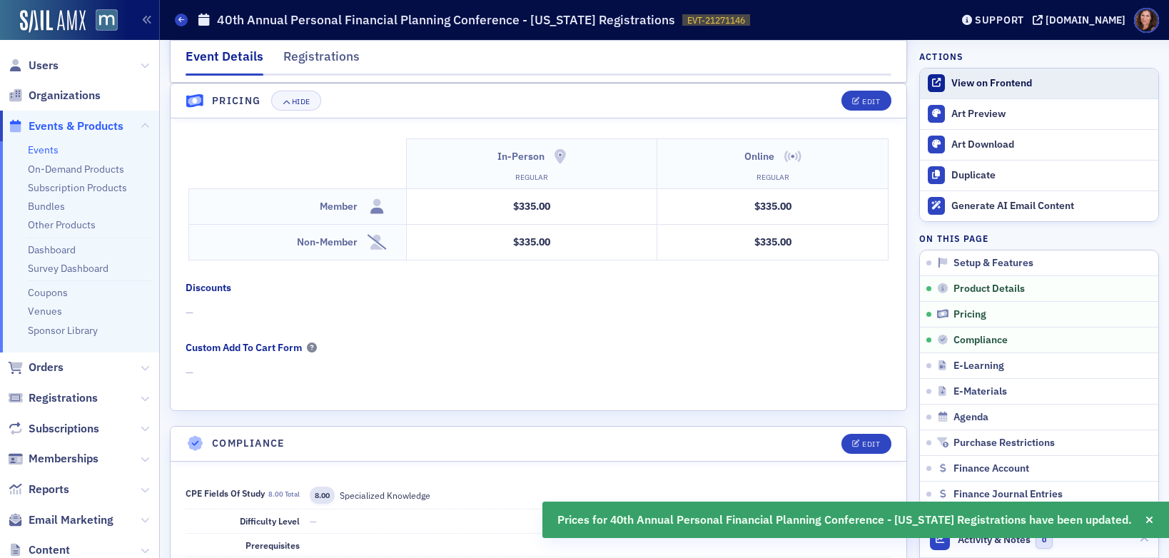
click at [977, 78] on div "View on Frontend" at bounding box center [1052, 83] width 200 height 13
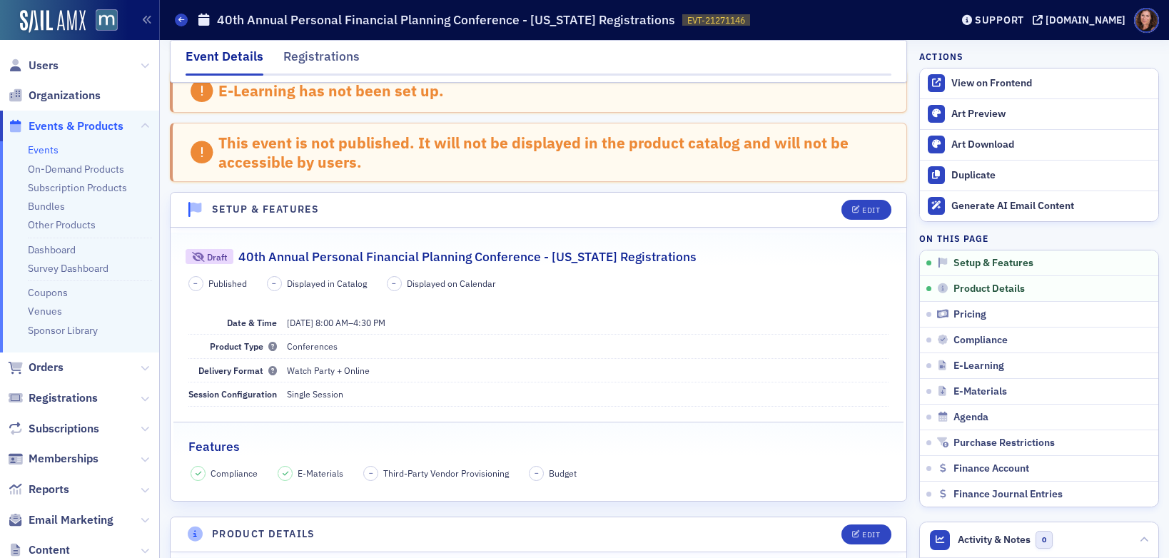
scroll to position [0, 0]
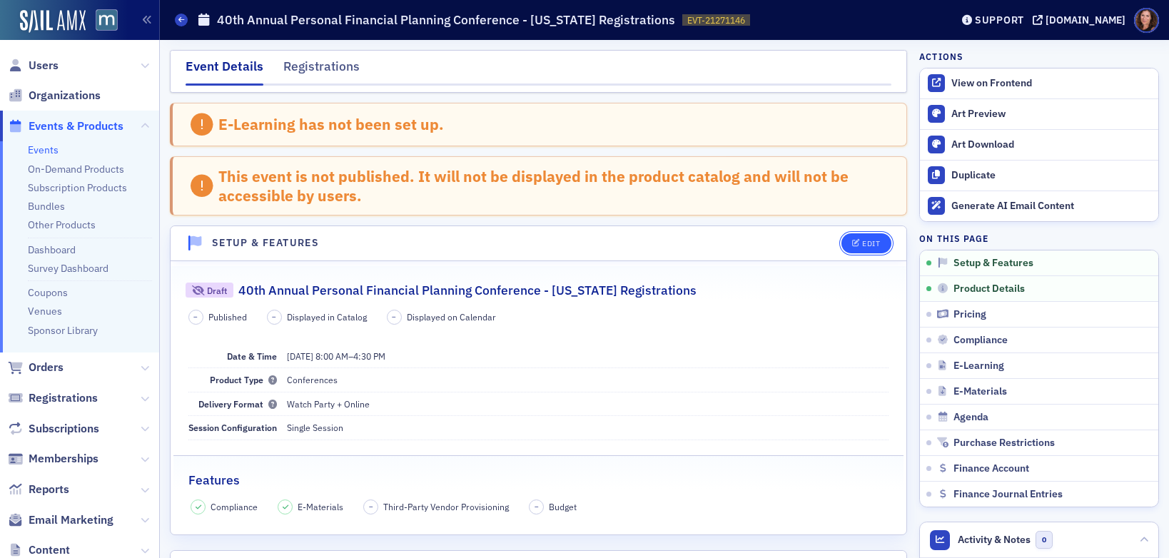
click at [850, 239] on button "Edit" at bounding box center [866, 243] width 49 height 20
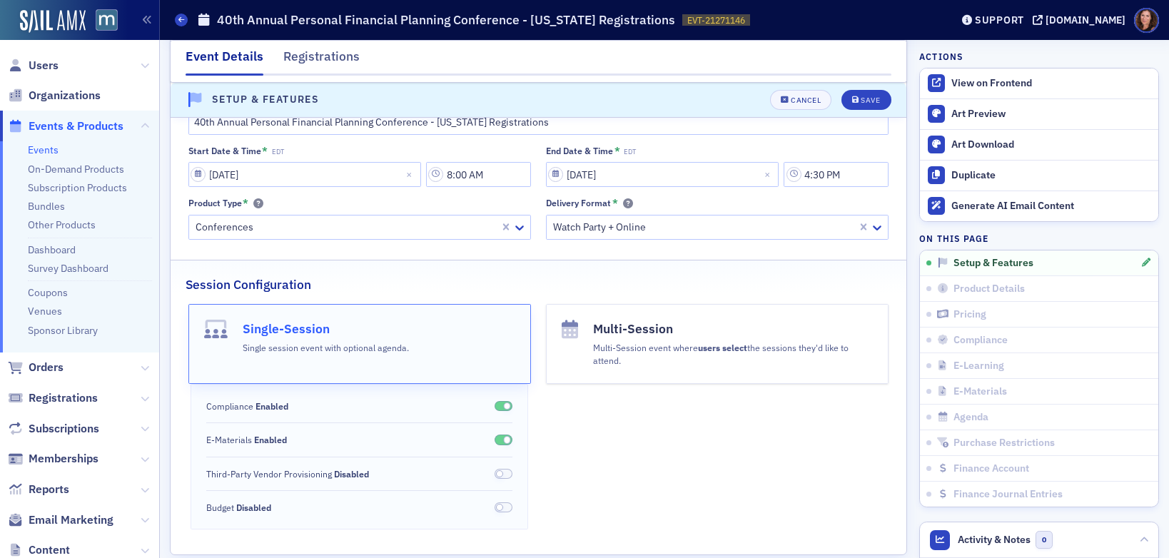
scroll to position [226, 0]
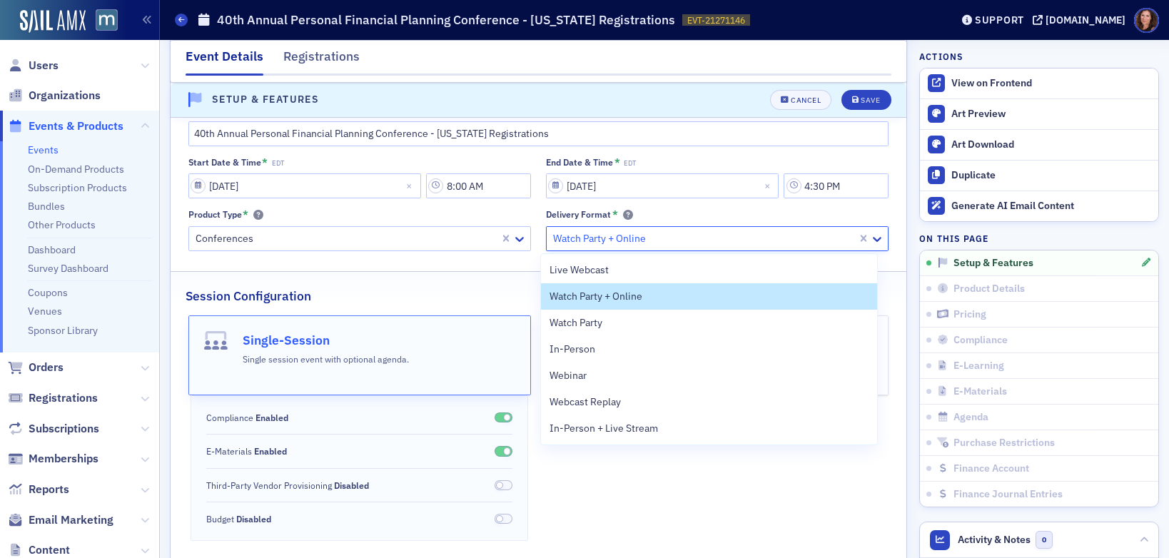
click at [700, 231] on div at bounding box center [704, 239] width 304 height 18
click at [675, 266] on div "Live Webcast" at bounding box center [709, 270] width 319 height 15
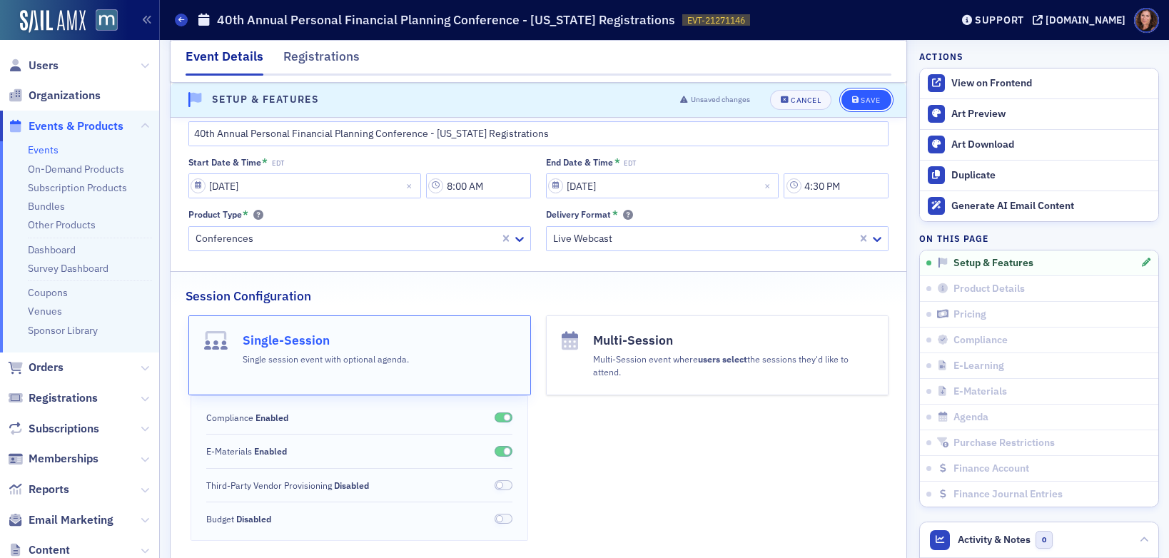
click at [852, 97] on icon "submit" at bounding box center [855, 100] width 7 height 8
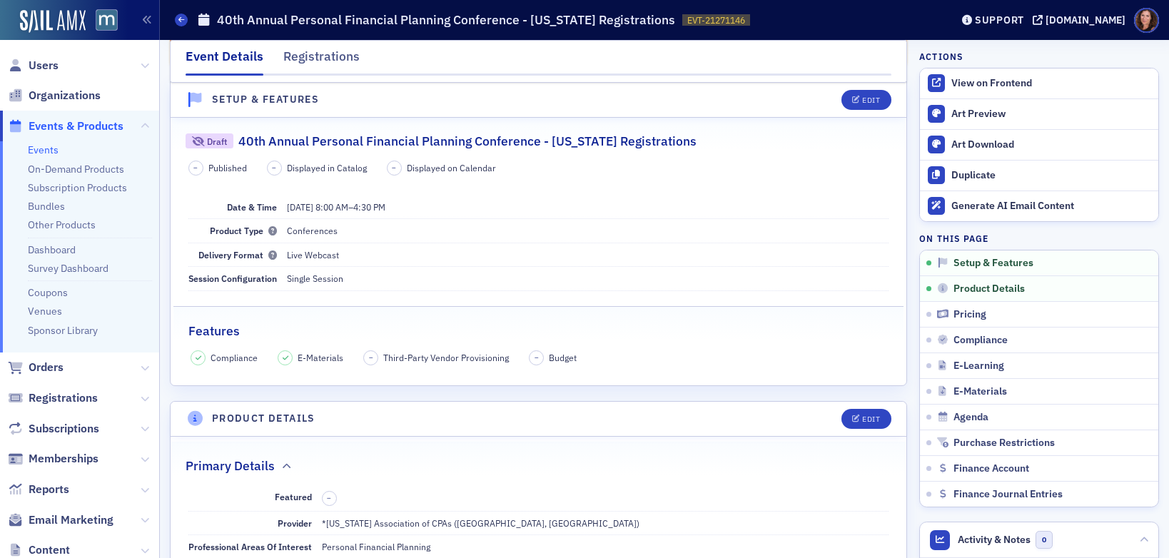
scroll to position [143, 0]
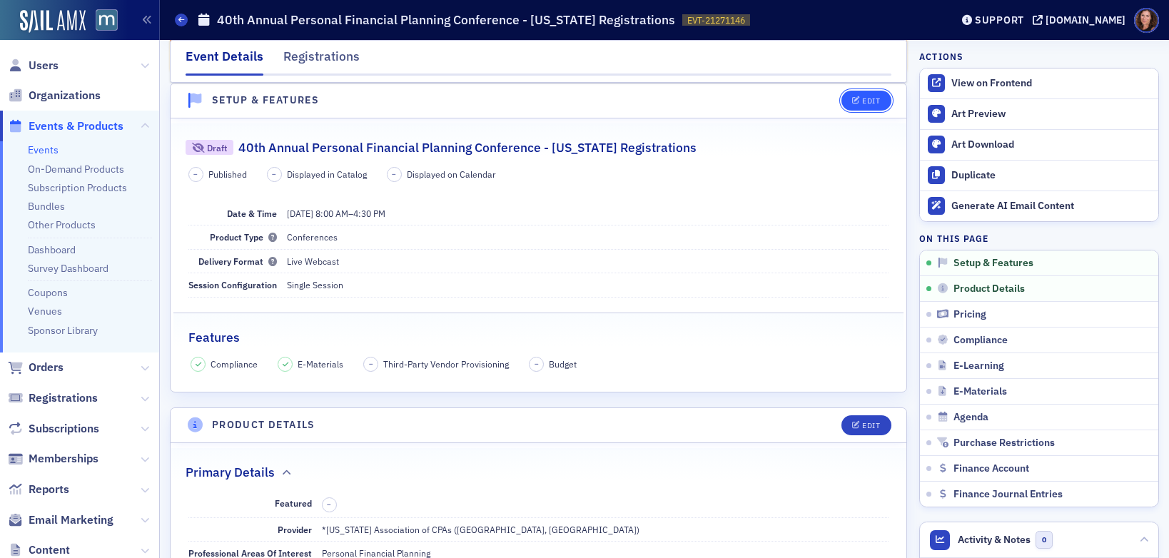
click at [862, 99] on div "Edit" at bounding box center [871, 101] width 18 height 8
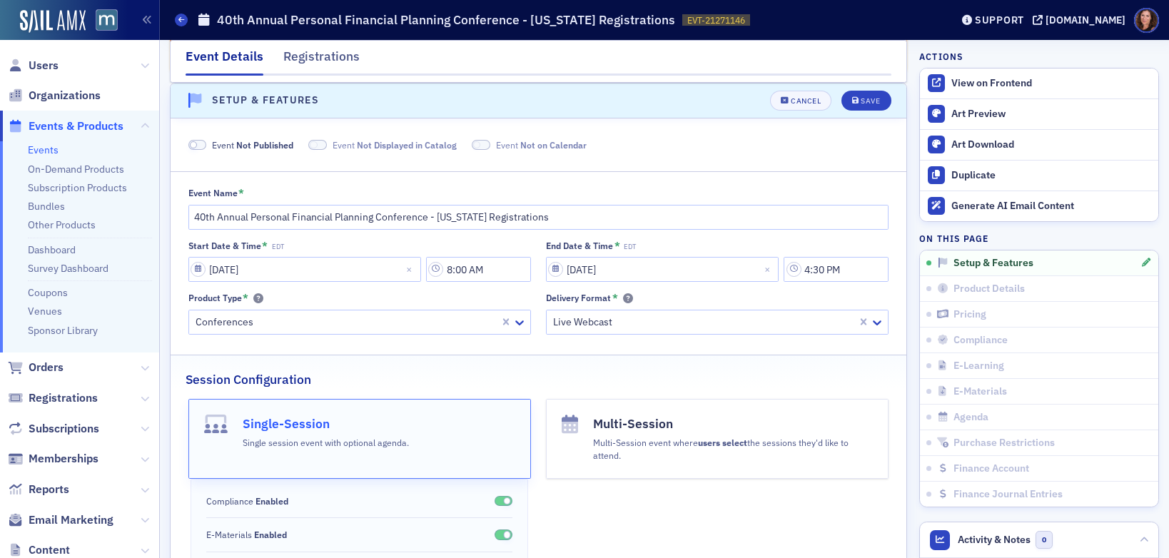
click at [198, 144] on span at bounding box center [197, 145] width 19 height 11
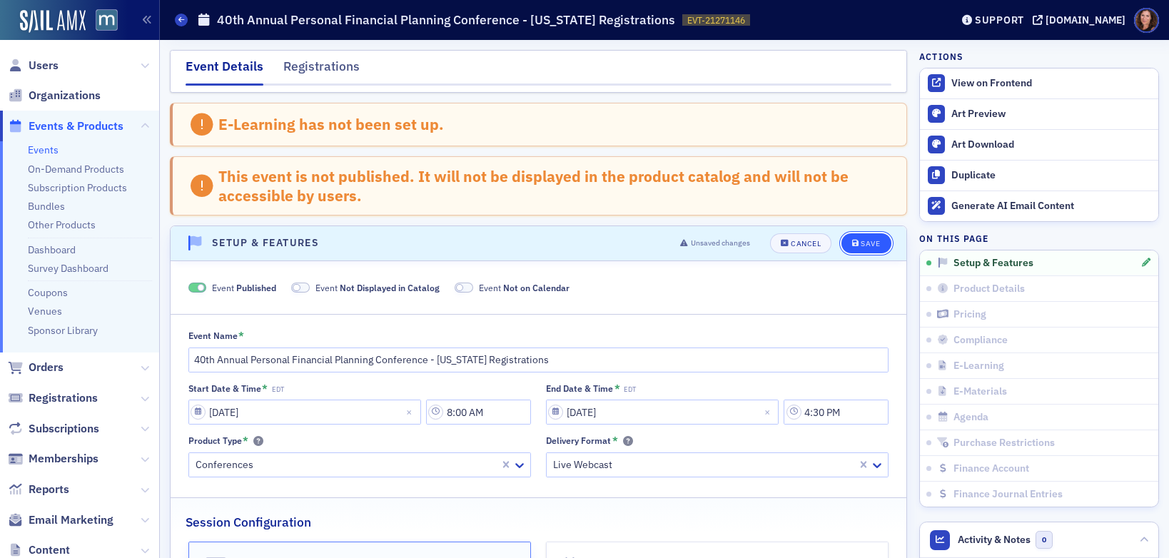
click at [861, 246] on div "Save" at bounding box center [870, 244] width 19 height 8
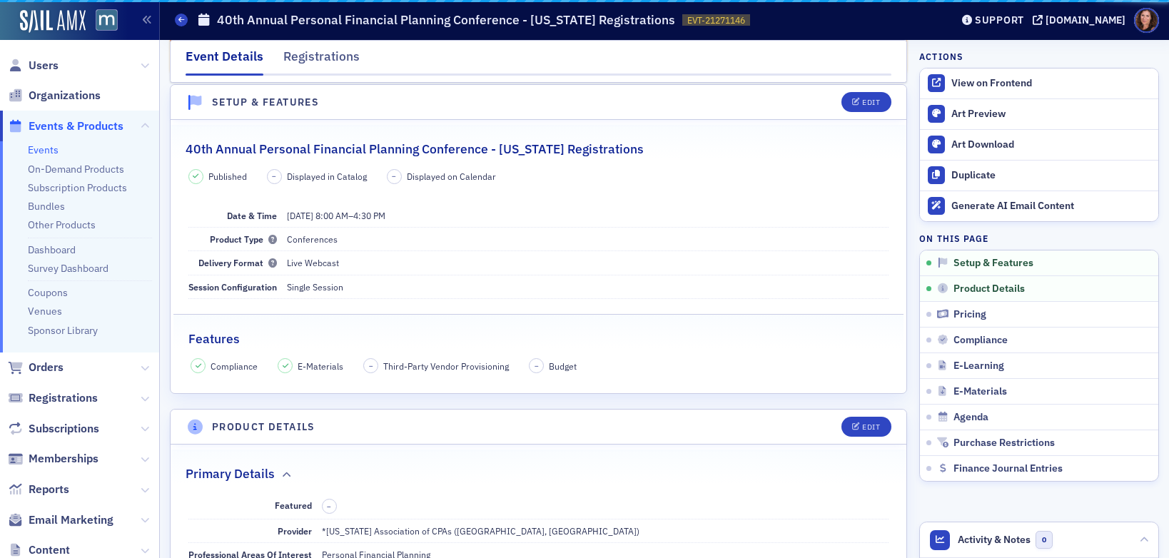
scroll to position [74, 0]
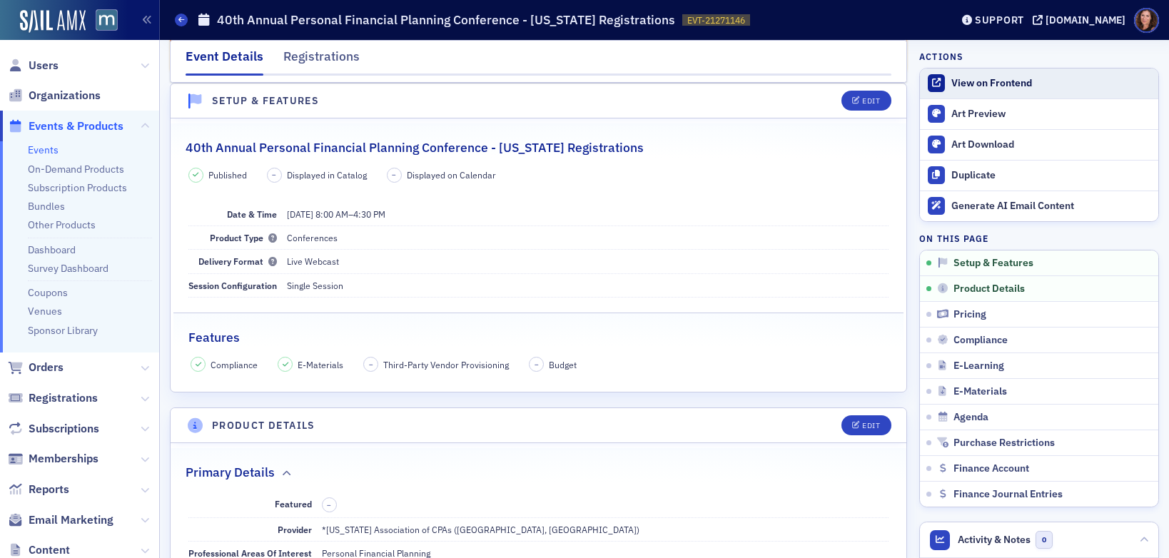
click at [968, 94] on link "View on Frontend" at bounding box center [1039, 84] width 238 height 30
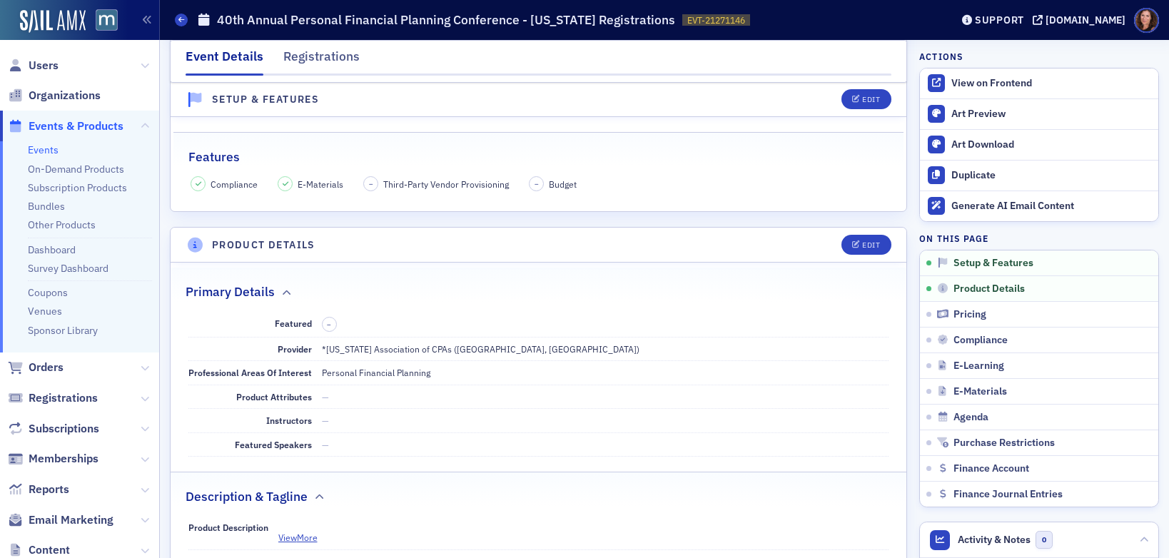
scroll to position [0, 0]
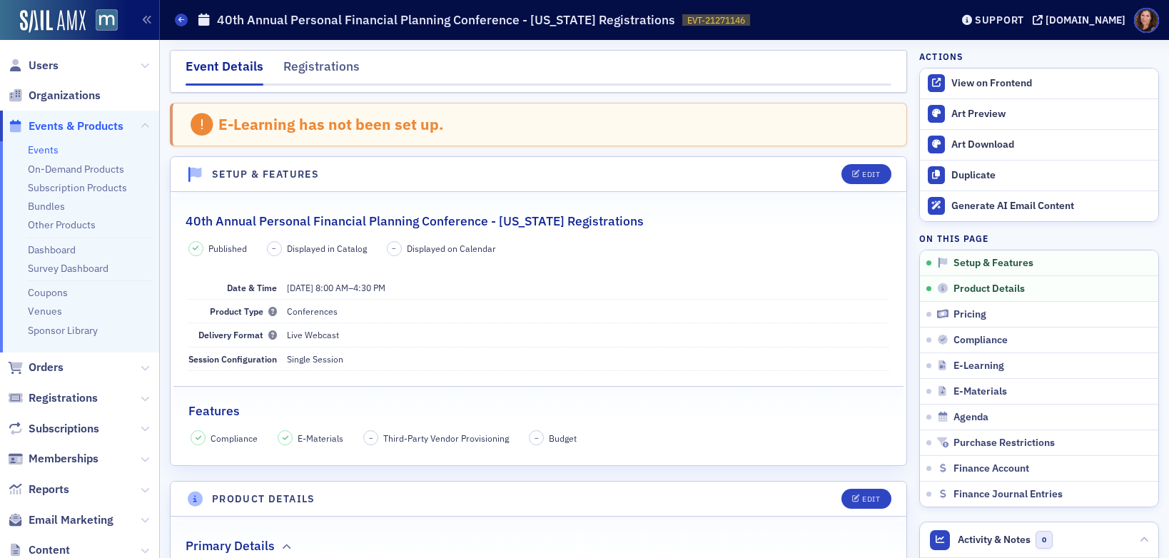
click at [30, 152] on link "Events" at bounding box center [43, 149] width 31 height 13
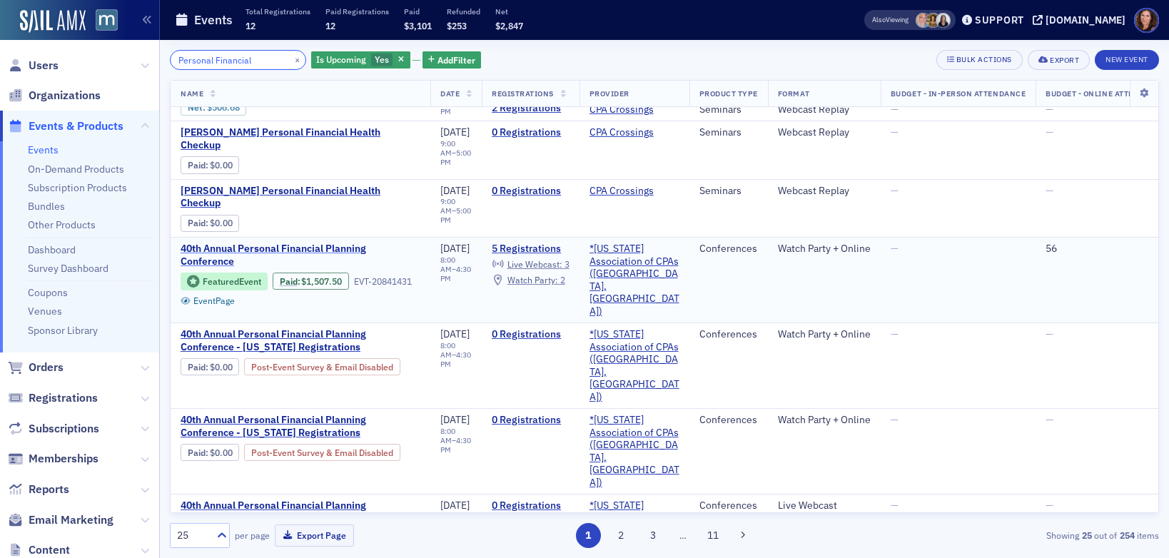
scroll to position [79, 0]
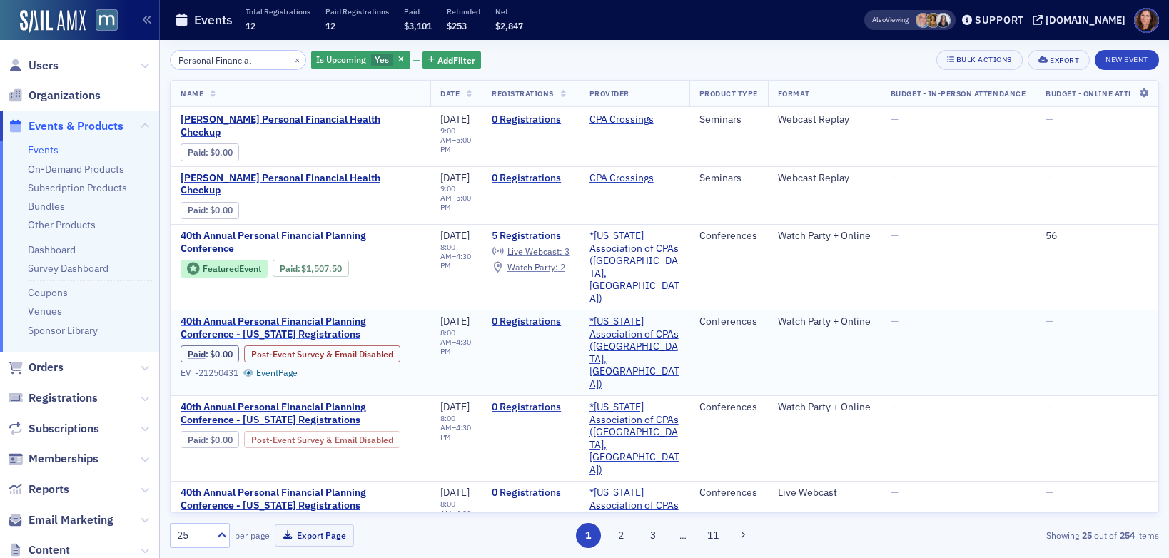
click at [316, 316] on span "40th Annual Personal Financial Planning Conference - Oklahoma Registrations" at bounding box center [301, 328] width 240 height 25
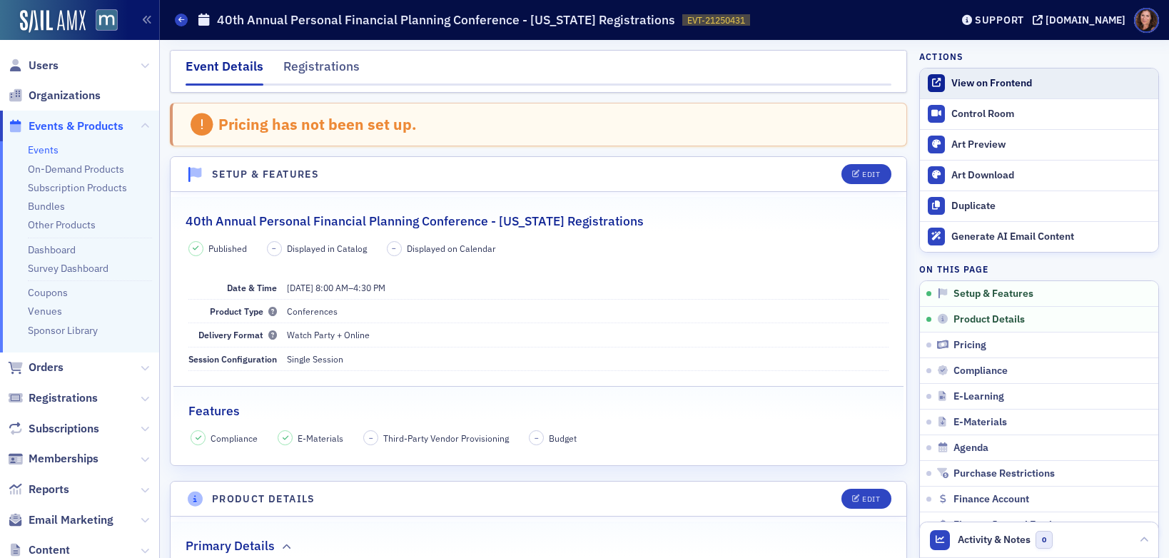
click at [996, 81] on div "View on Frontend" at bounding box center [1052, 83] width 200 height 13
click at [49, 143] on link "Events" at bounding box center [43, 149] width 31 height 13
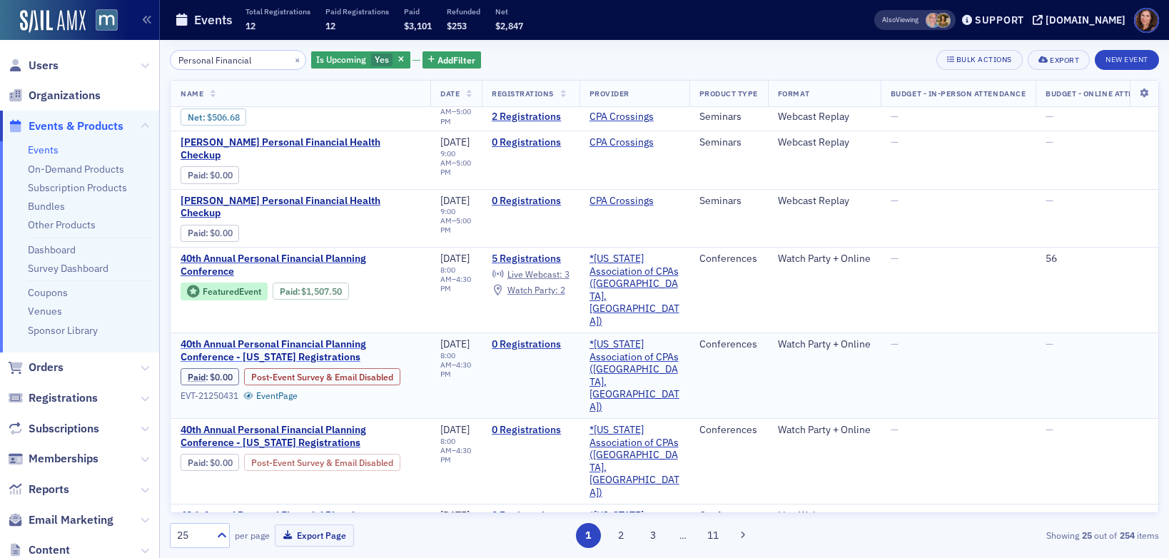
scroll to position [59, 0]
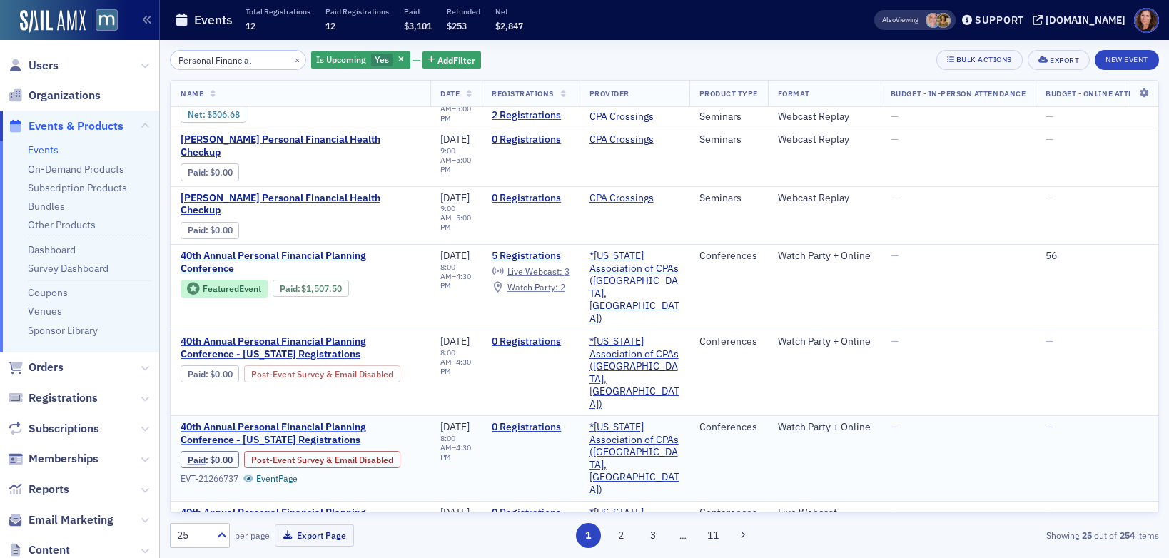
click at [316, 421] on span "40th Annual Personal Financial Planning Conference - Connecticut Registrations" at bounding box center [301, 433] width 240 height 25
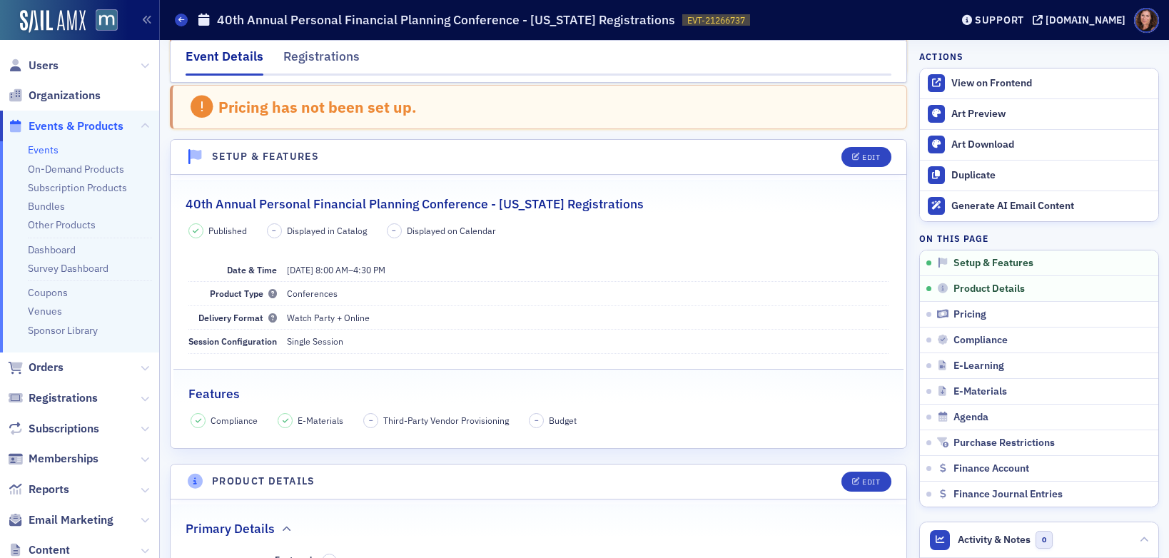
scroll to position [72, 0]
click at [984, 77] on div "View on Frontend" at bounding box center [1052, 83] width 200 height 13
click at [987, 81] on div "View on Frontend" at bounding box center [1052, 83] width 200 height 13
click at [26, 145] on ul "Events On-Demand Products Subscription Products Bundles Other Products Dashboar…" at bounding box center [79, 246] width 159 height 211
click at [39, 151] on link "Events" at bounding box center [43, 149] width 31 height 13
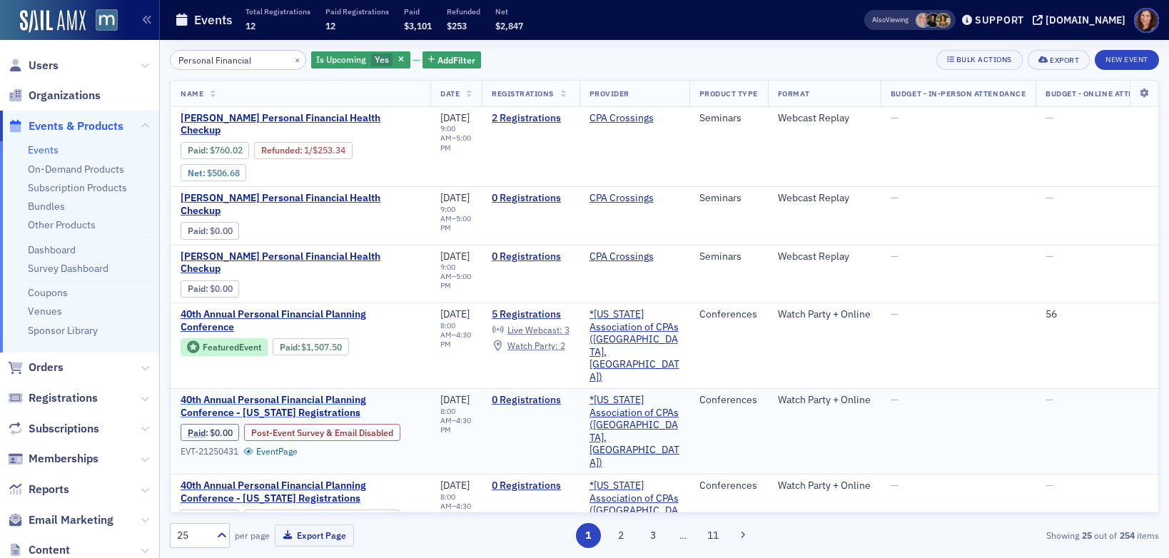
click at [307, 394] on span "40th Annual Personal Financial Planning Conference - Oklahoma Registrations" at bounding box center [301, 406] width 240 height 25
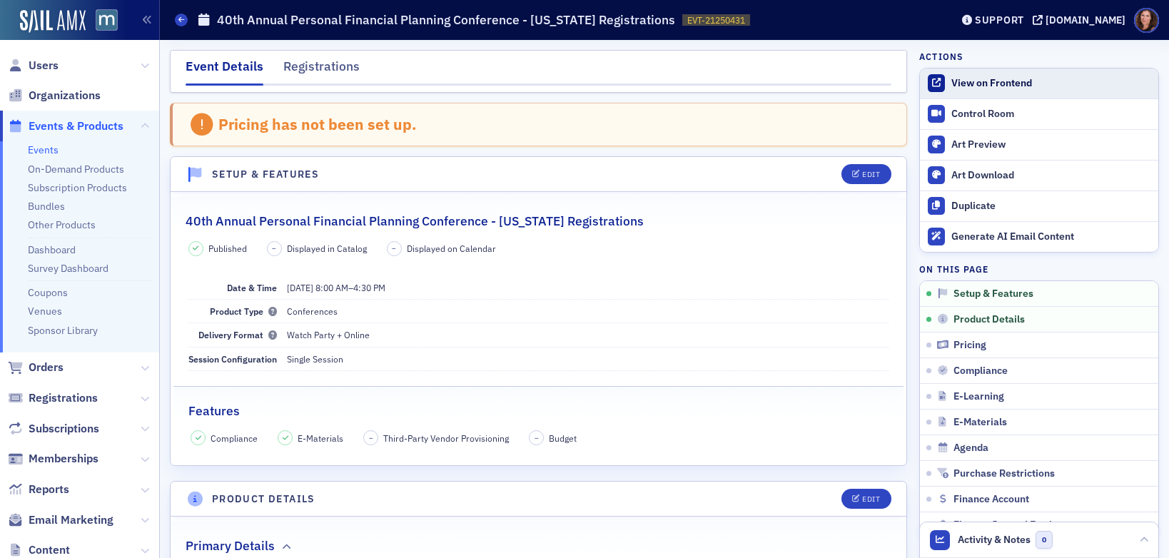
click at [964, 81] on div "View on Frontend" at bounding box center [1052, 83] width 200 height 13
click at [861, 168] on button "Edit" at bounding box center [866, 174] width 49 height 20
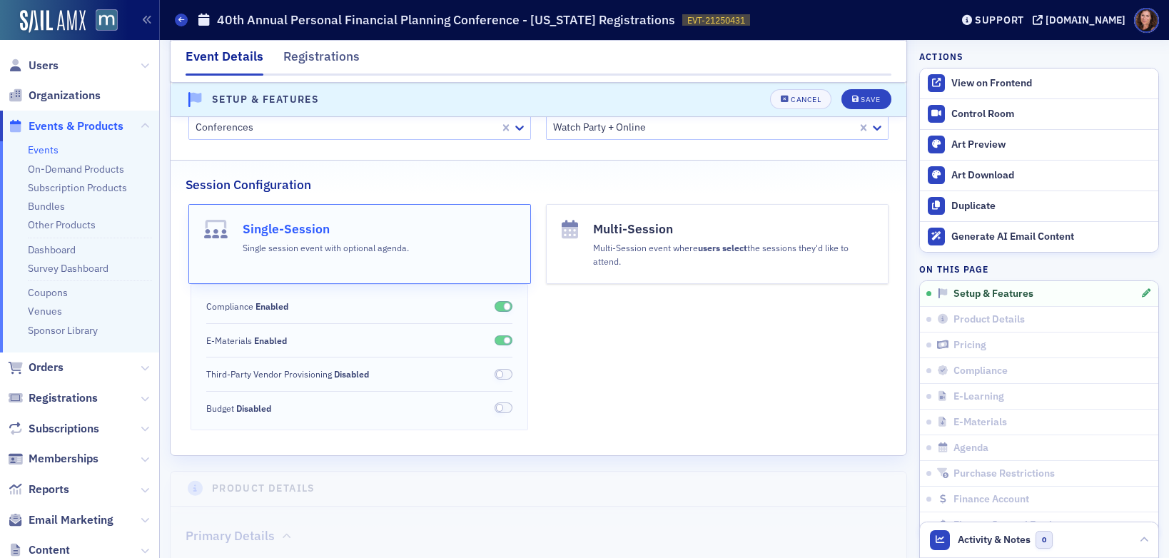
scroll to position [274, 0]
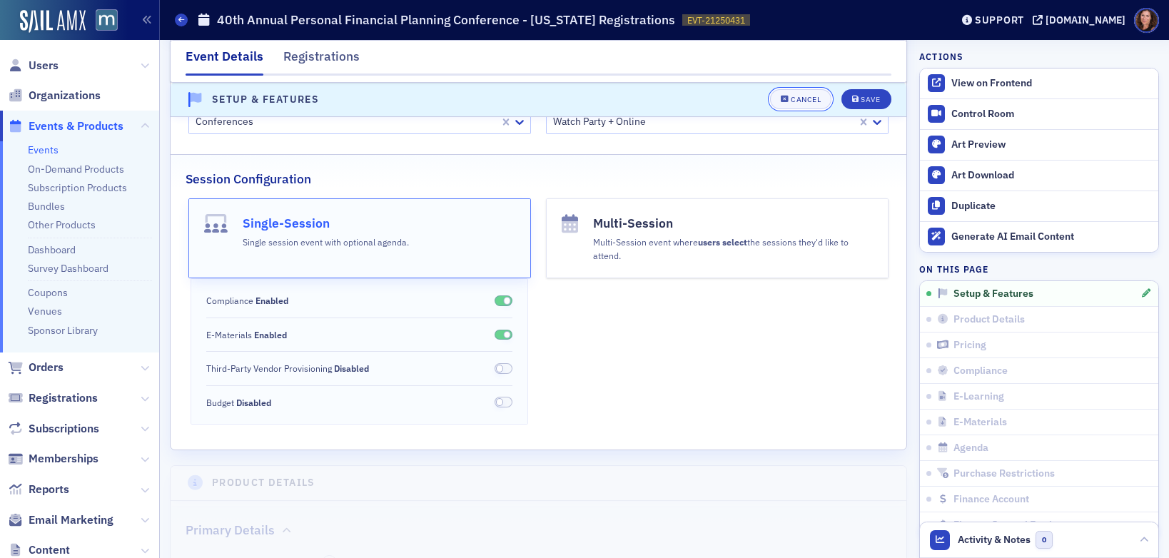
click at [792, 97] on div "Cancel" at bounding box center [806, 100] width 30 height 8
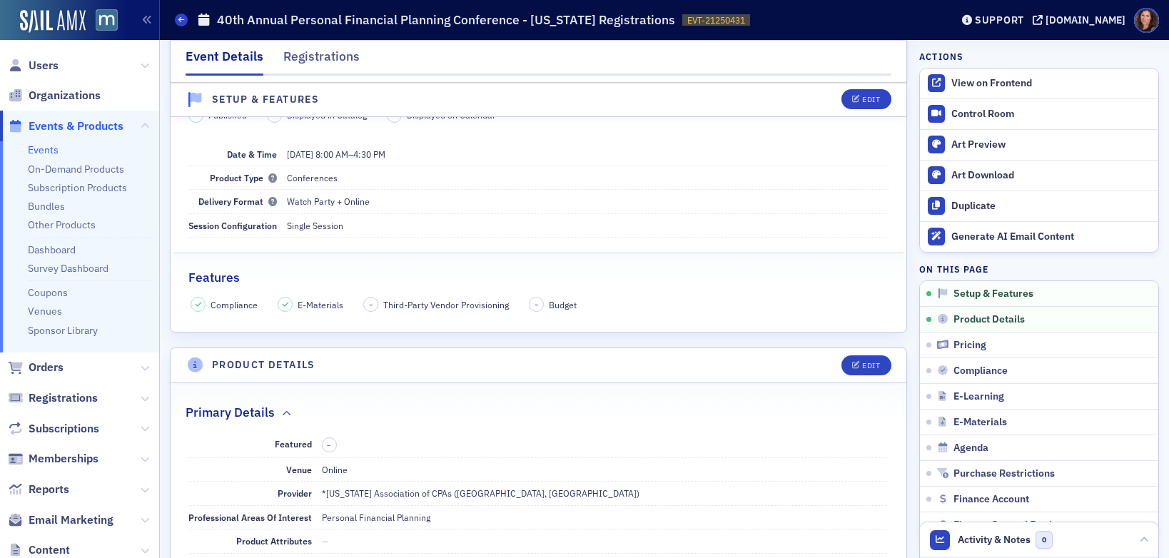
scroll to position [141, 0]
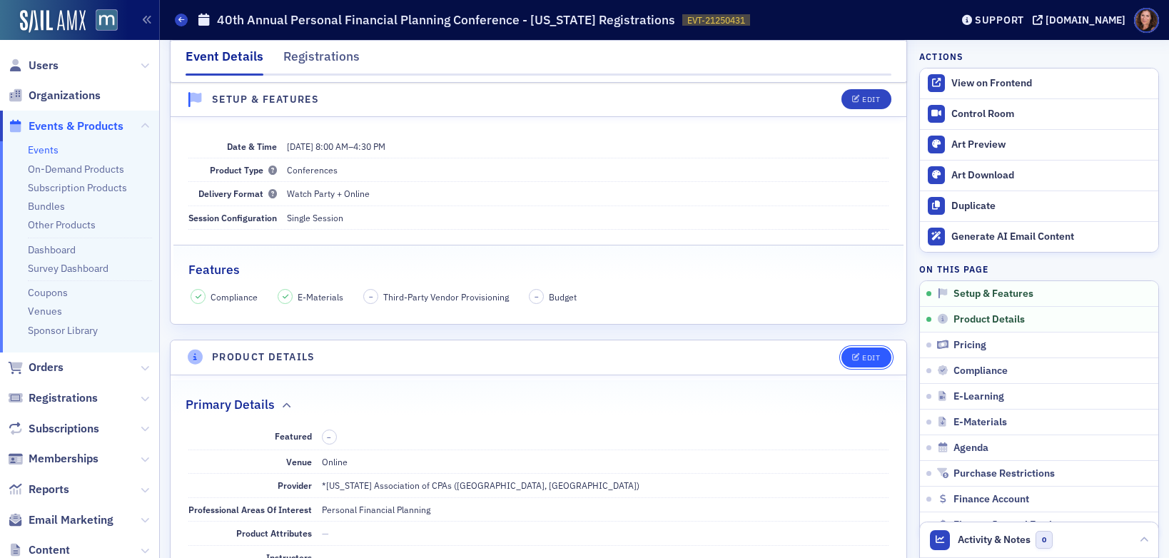
click at [862, 356] on div "Edit" at bounding box center [871, 358] width 18 height 8
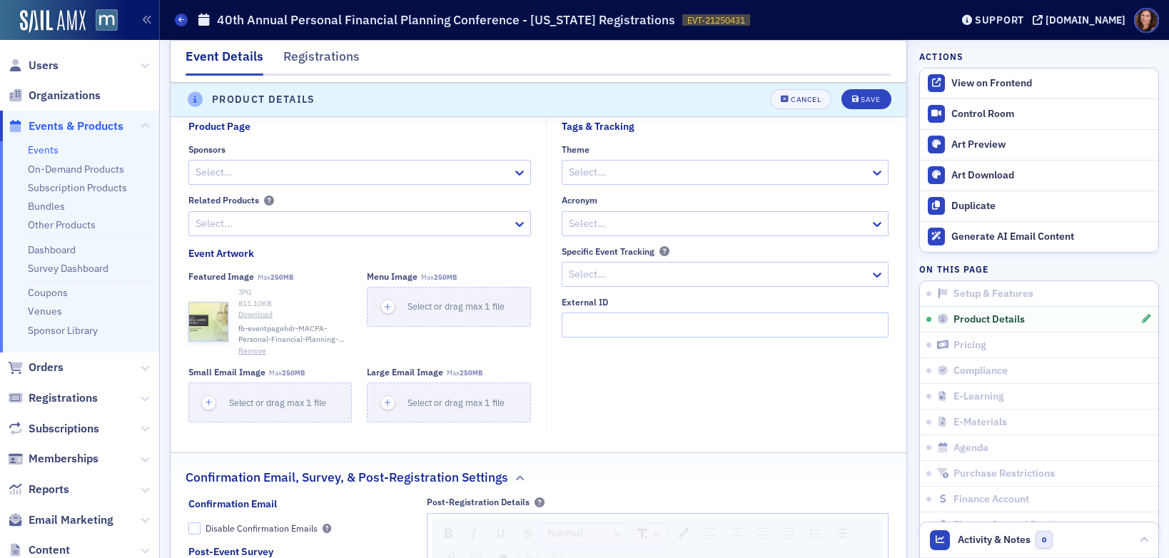
scroll to position [1211, 0]
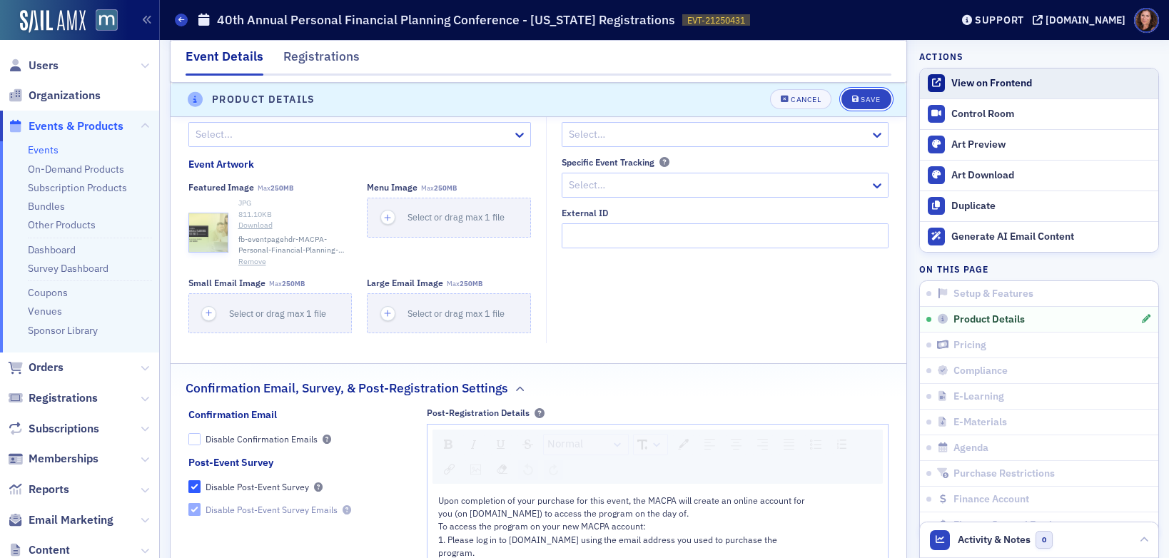
drag, startPoint x: 867, startPoint y: 101, endPoint x: 911, endPoint y: 95, distance: 44.6
click at [867, 101] on div "Save" at bounding box center [870, 100] width 19 height 8
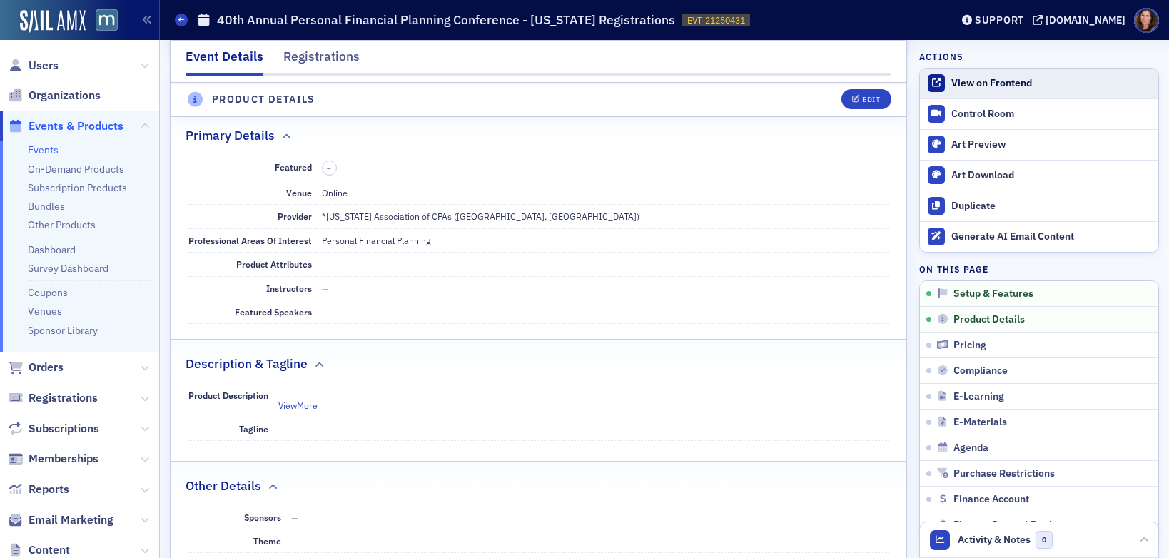
scroll to position [398, 0]
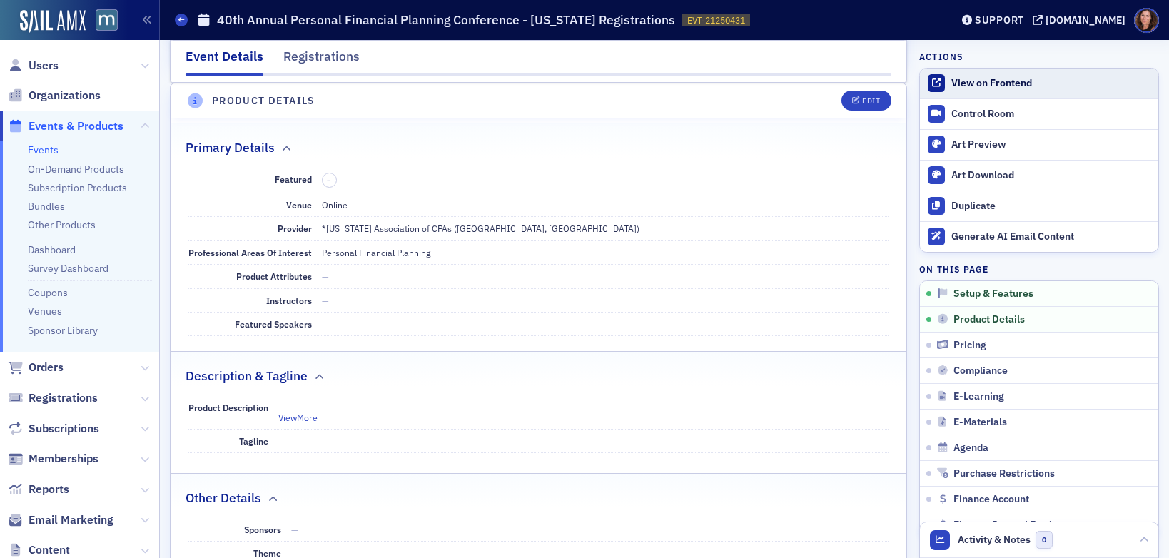
click at [982, 85] on div "View on Frontend" at bounding box center [1052, 83] width 200 height 13
click at [41, 153] on link "Events" at bounding box center [43, 149] width 31 height 13
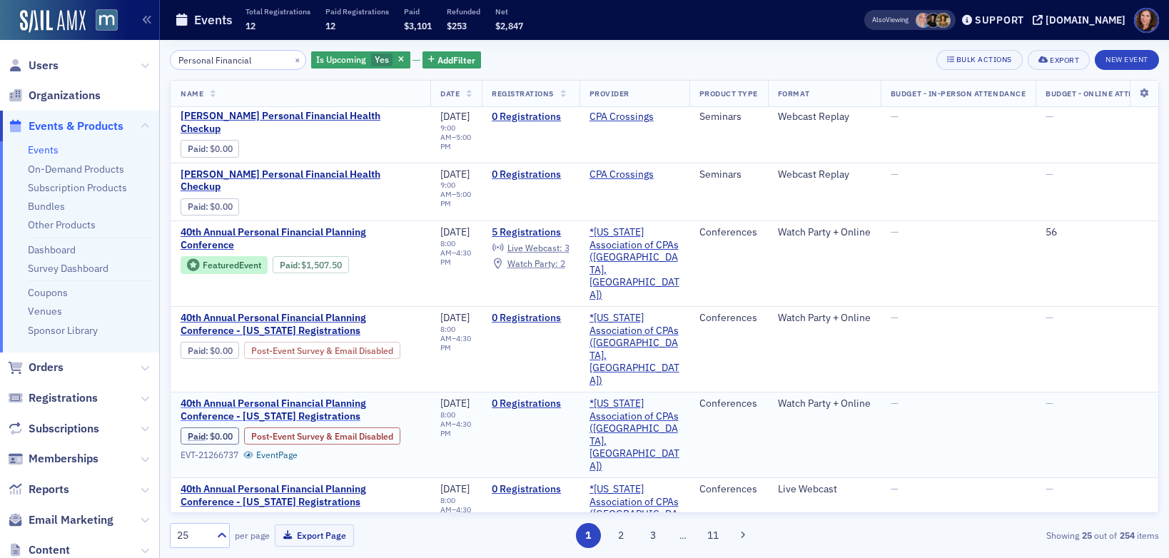
scroll to position [85, 0]
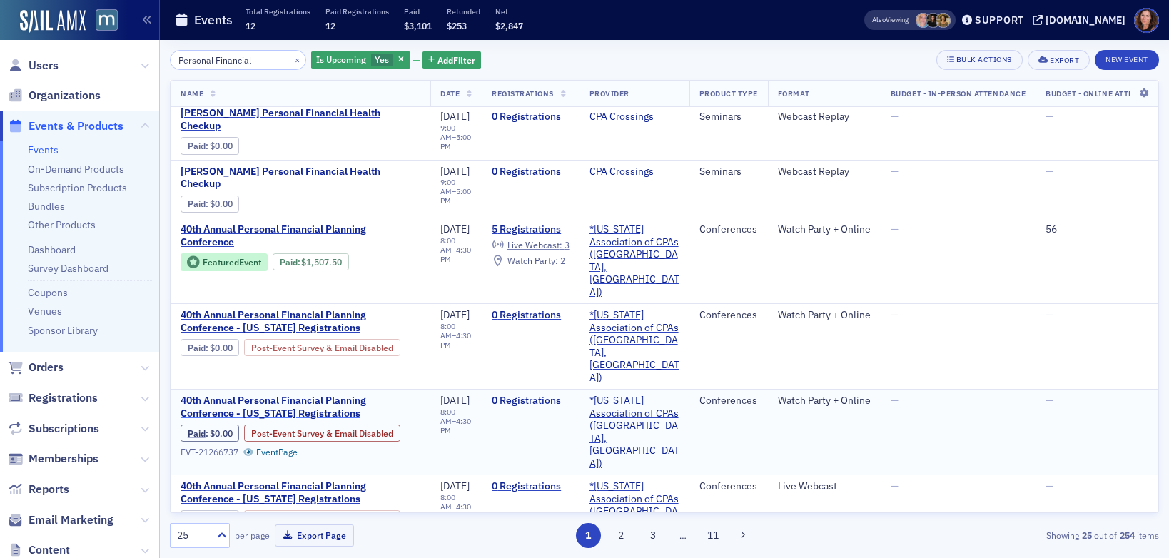
click at [313, 395] on span "40th Annual Personal Financial Planning Conference - Connecticut Registrations" at bounding box center [301, 407] width 240 height 25
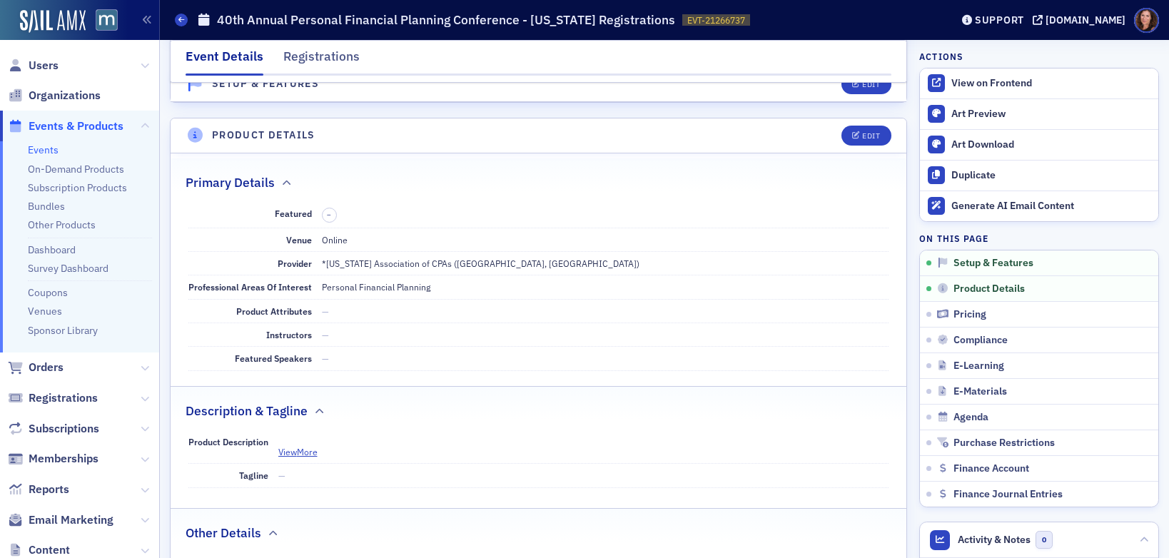
scroll to position [432, 0]
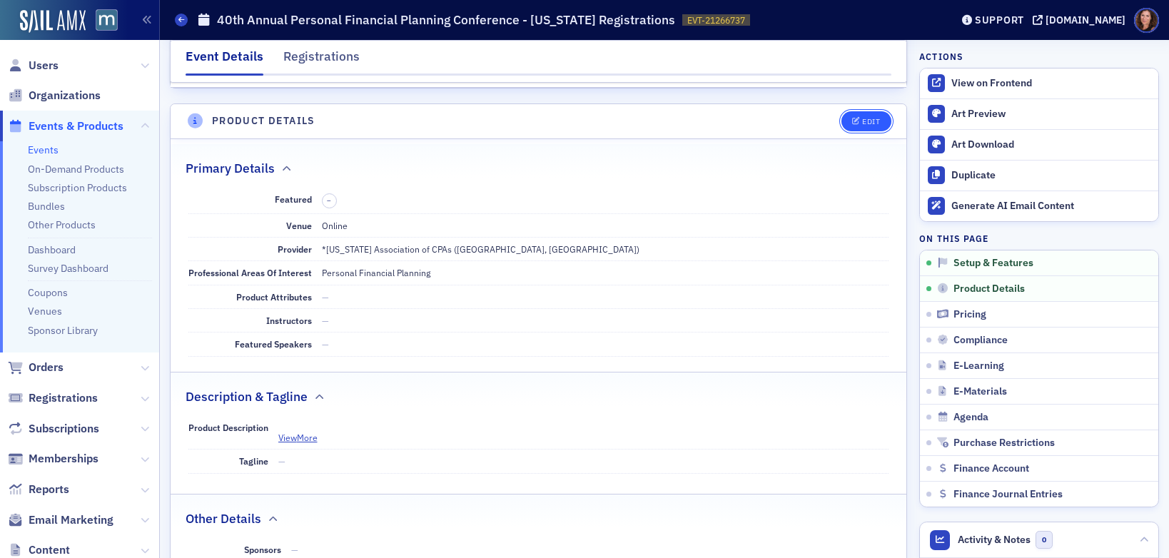
click at [862, 123] on div "Edit" at bounding box center [871, 122] width 18 height 8
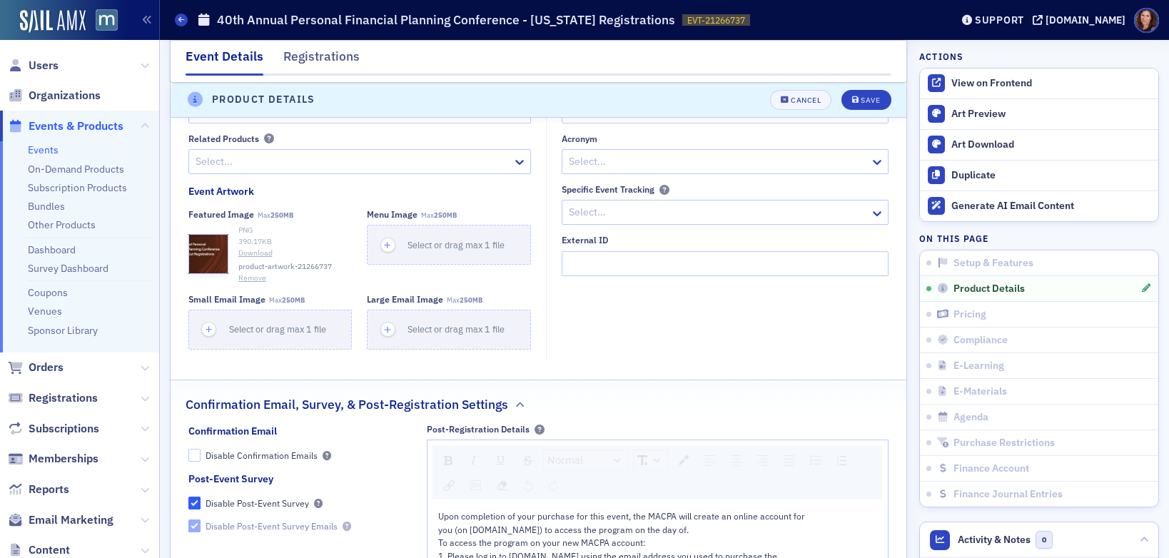
scroll to position [1311, 0]
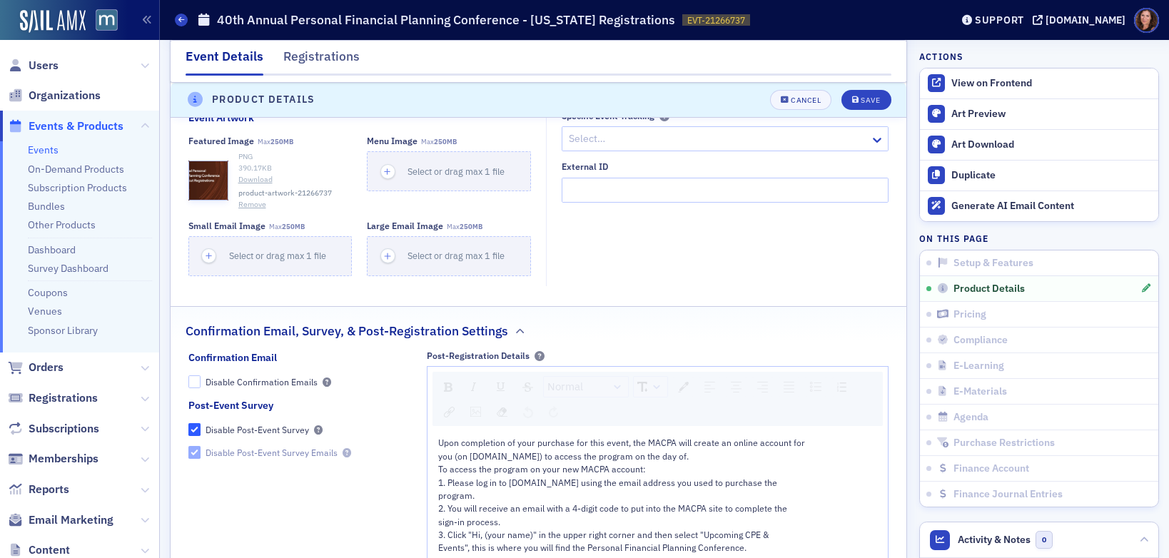
click at [253, 203] on button "Remove" at bounding box center [252, 204] width 28 height 11
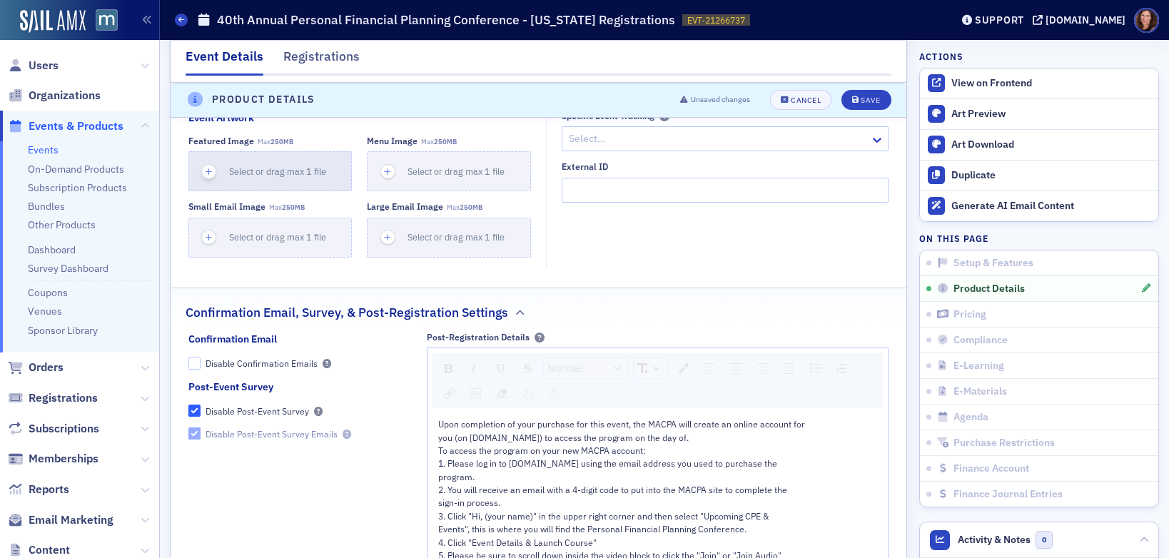
click at [265, 177] on div "Select or drag max 1 file" at bounding box center [282, 172] width 107 height 14
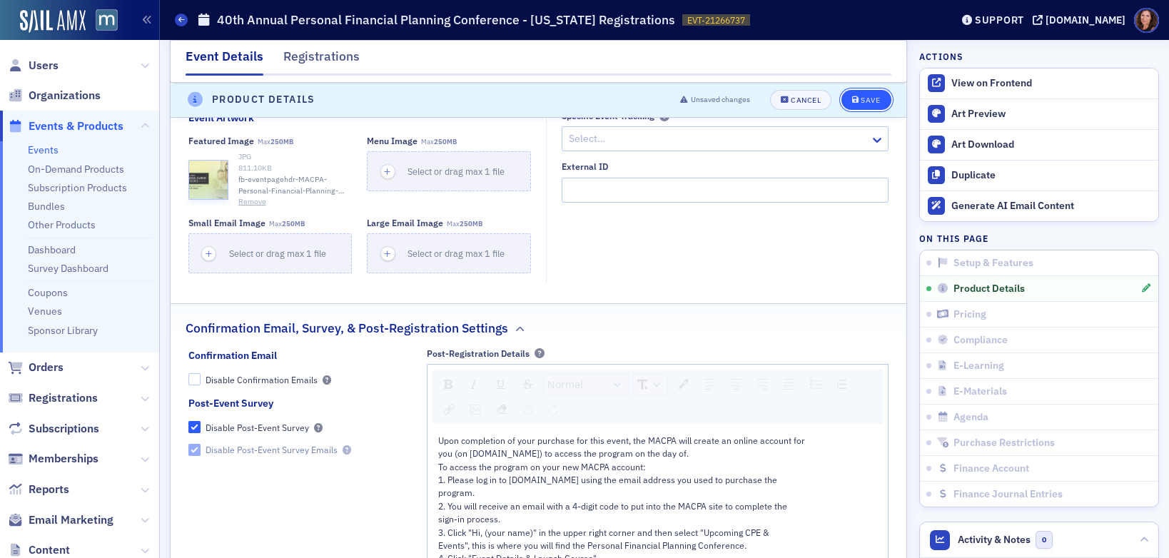
click at [861, 103] on div "Save" at bounding box center [870, 100] width 19 height 8
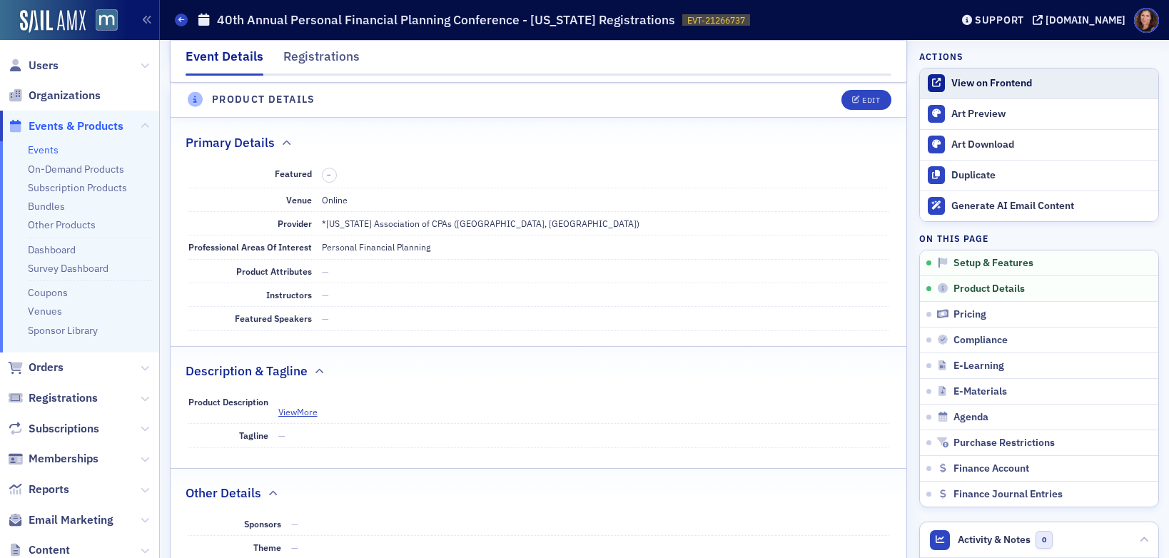
scroll to position [453, 0]
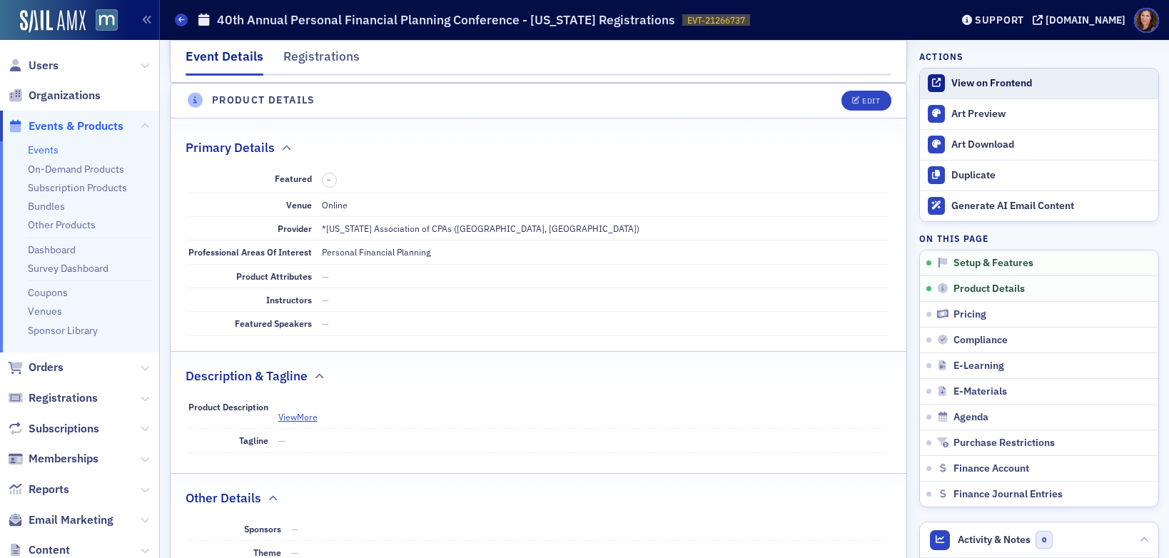
click at [974, 85] on div "View on Frontend" at bounding box center [1052, 83] width 200 height 13
click at [45, 153] on link "Events" at bounding box center [43, 149] width 31 height 13
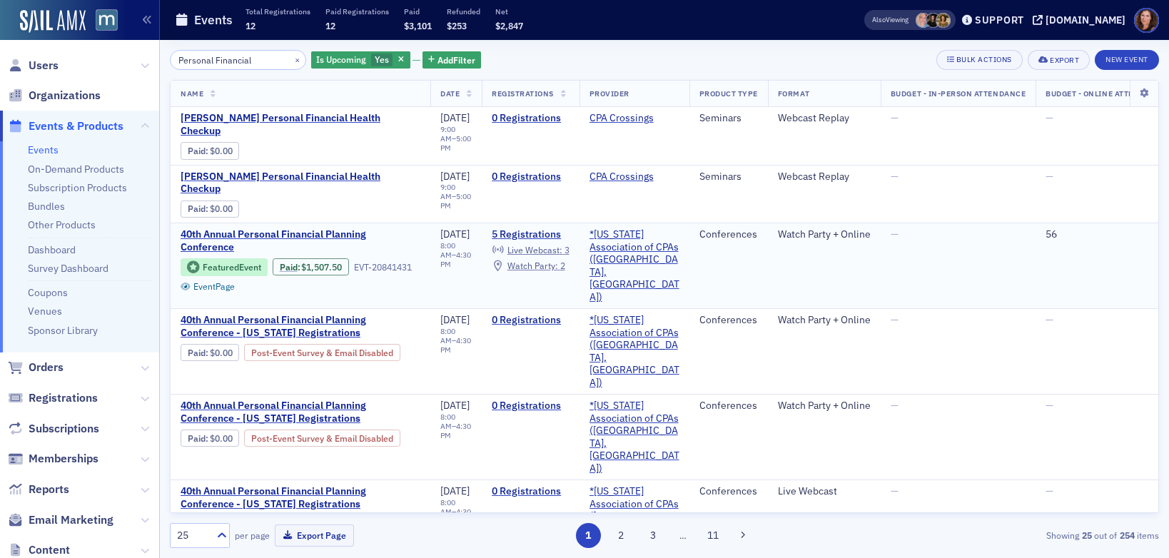
scroll to position [84, 0]
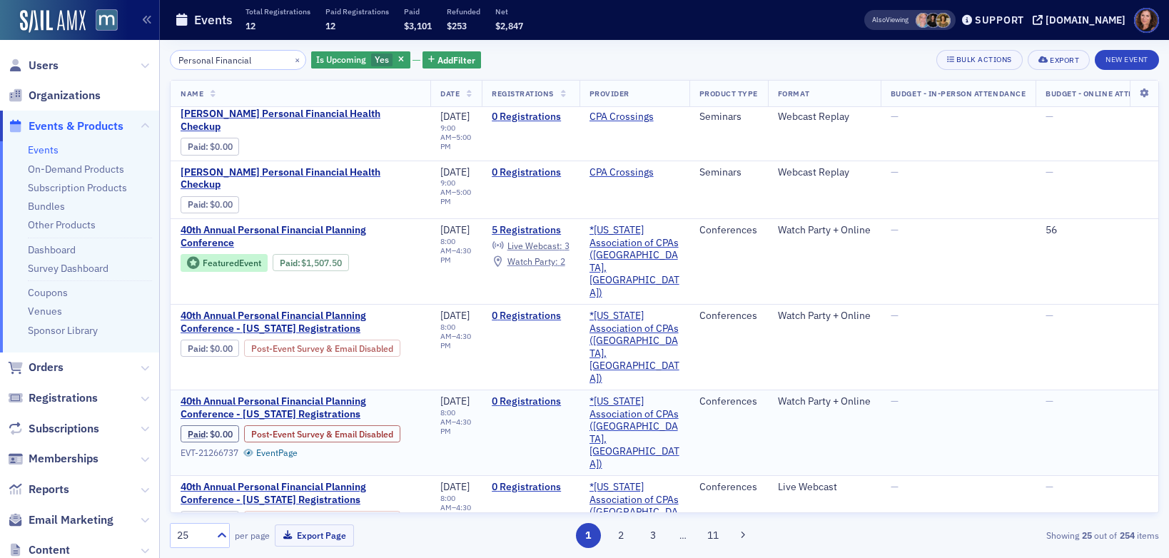
click at [425, 391] on tr "40th Annual Personal Financial Planning Conference - Connecticut Registrations …" at bounding box center [688, 434] width 1035 height 86
click at [312, 481] on span "40th Annual Personal Financial Planning Conference - Delaware Registrations" at bounding box center [301, 493] width 240 height 25
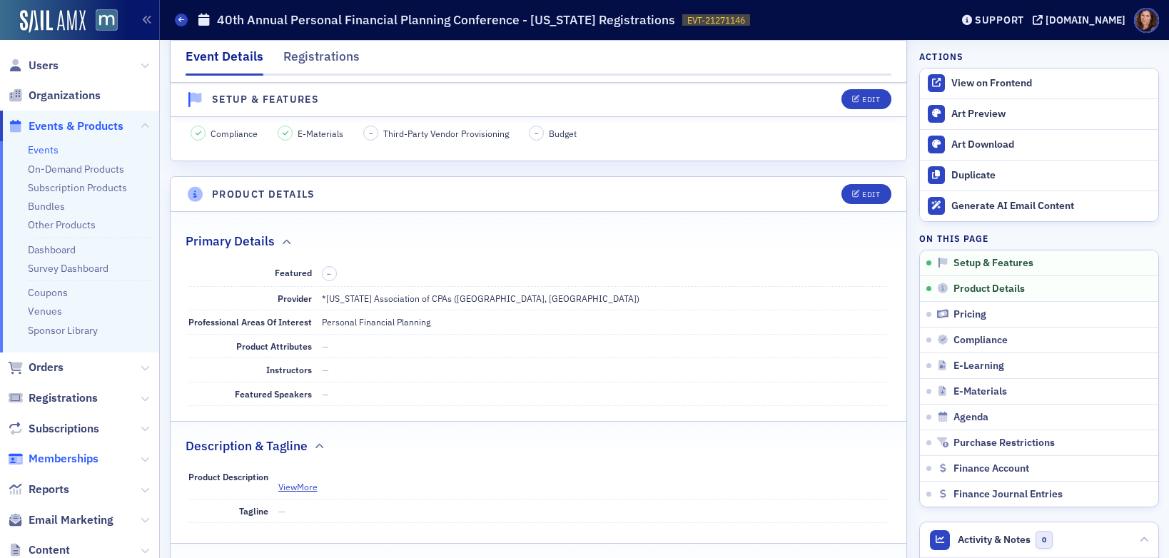
scroll to position [346, 0]
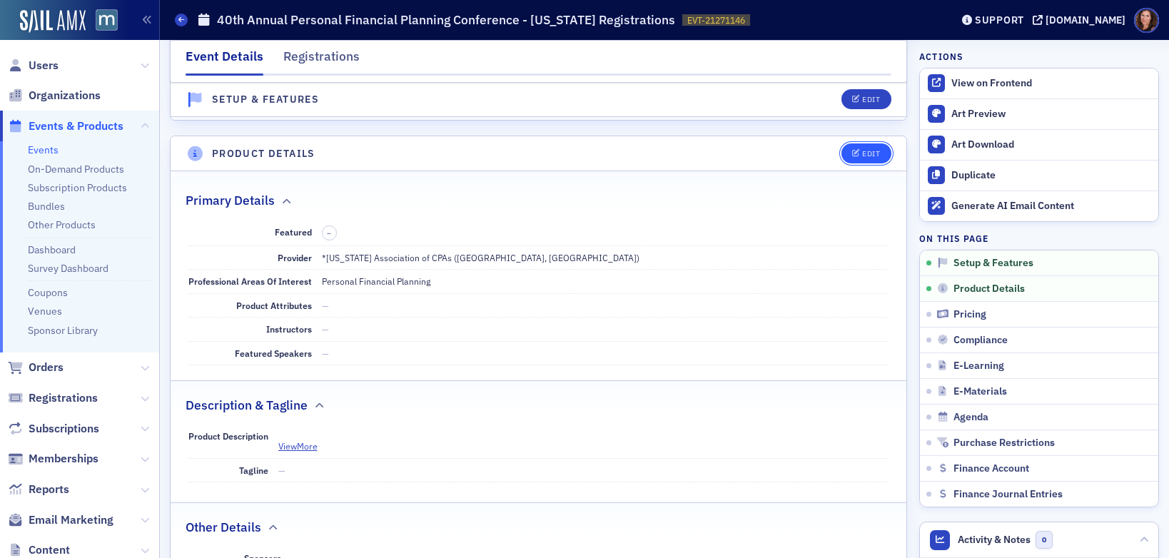
click at [862, 151] on div "Edit" at bounding box center [871, 154] width 18 height 8
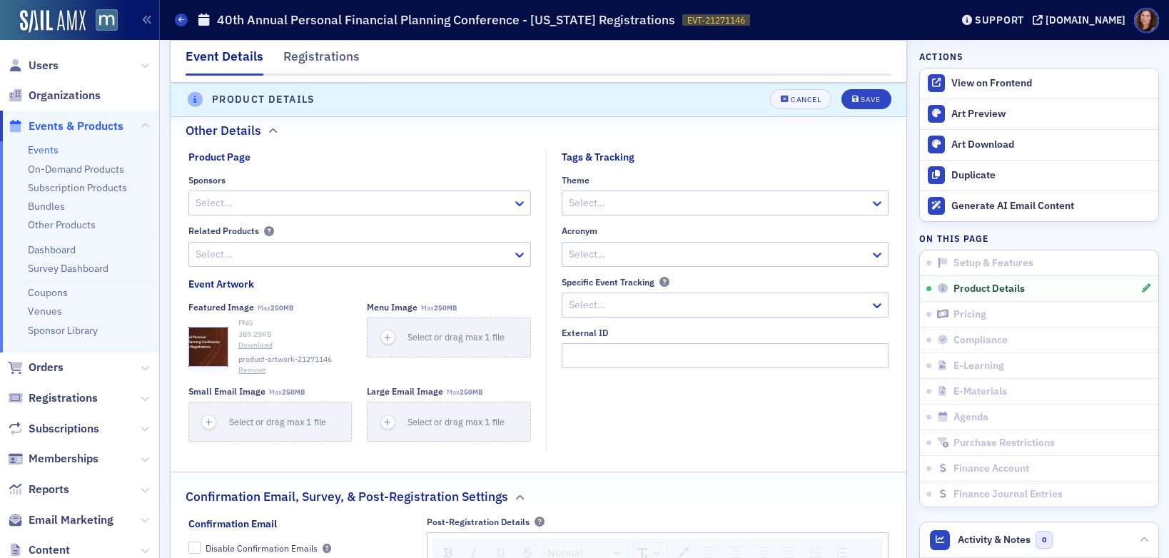
scroll to position [1093, 0]
click at [251, 340] on link "Download" at bounding box center [295, 343] width 114 height 11
click at [251, 370] on button "Remove" at bounding box center [252, 368] width 28 height 11
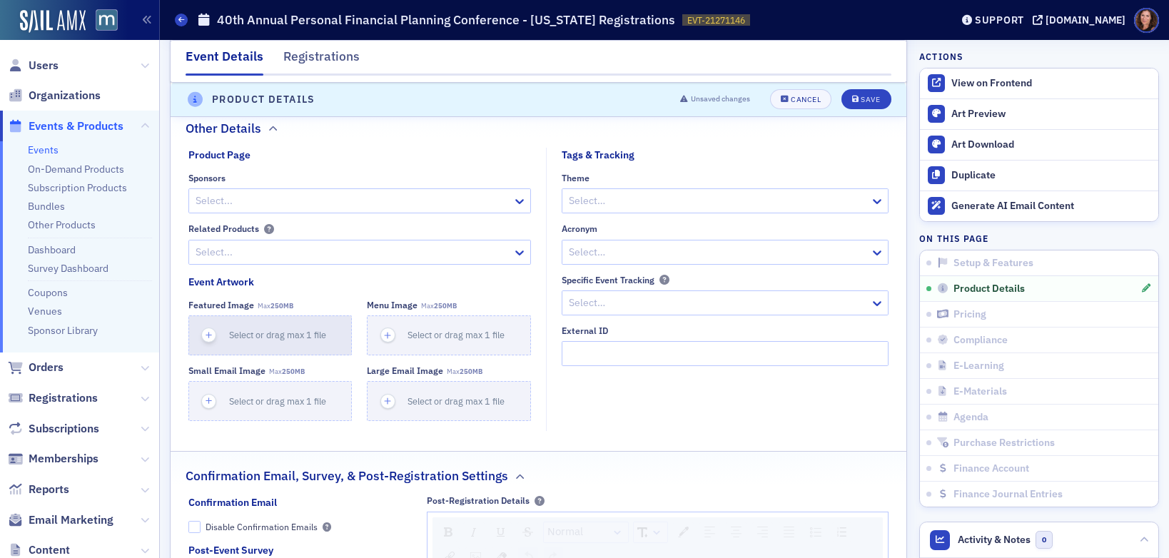
click at [273, 333] on span "Select or drag max 1 file" at bounding box center [277, 334] width 97 height 11
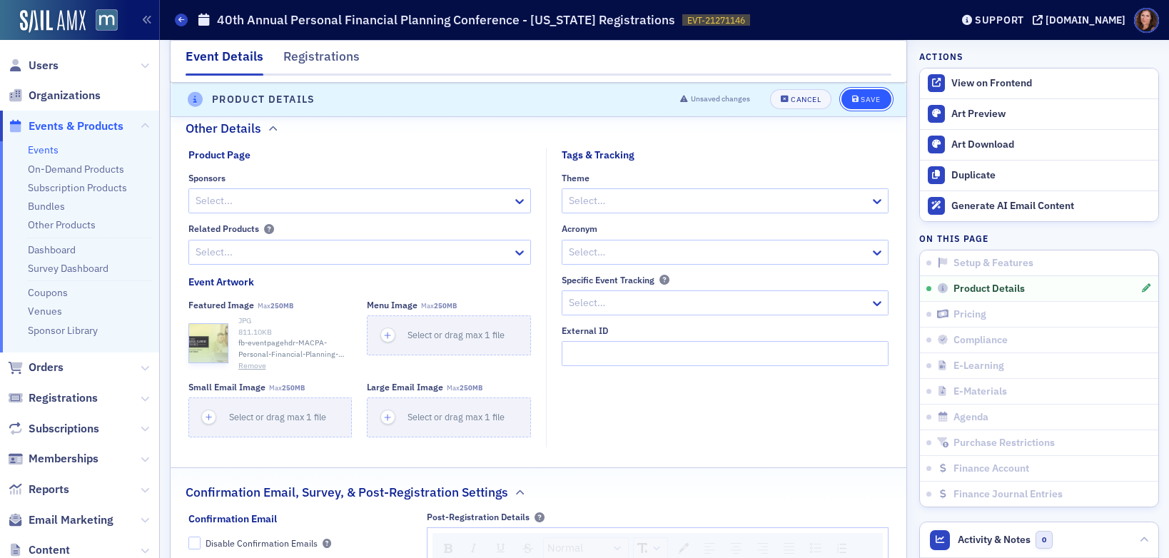
click at [861, 99] on div "Save" at bounding box center [870, 100] width 19 height 8
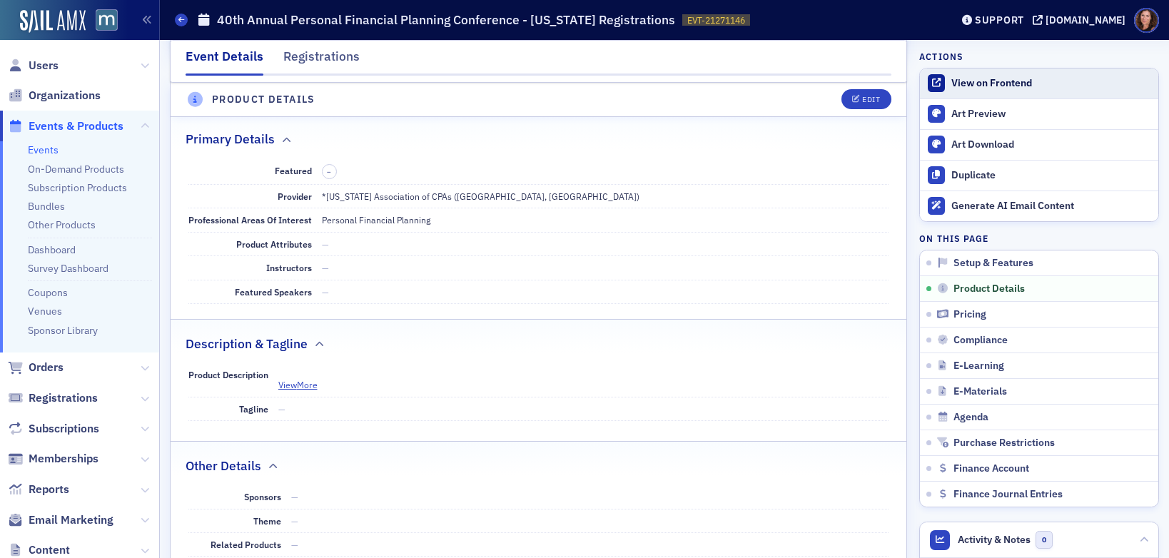
scroll to position [398, 0]
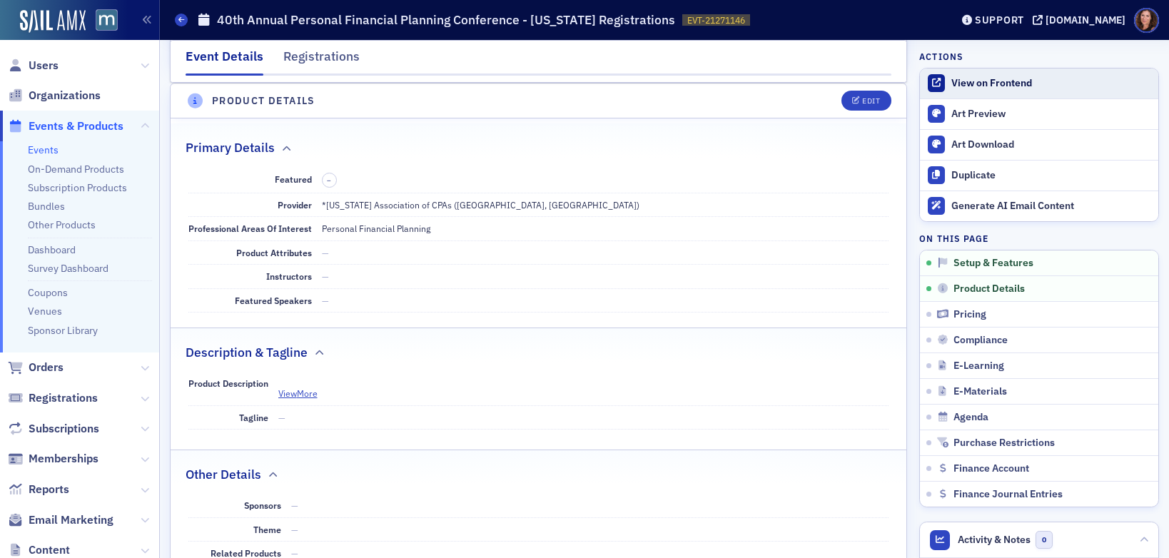
click at [974, 85] on div "View on Frontend" at bounding box center [1052, 83] width 200 height 13
click at [862, 105] on div "Edit" at bounding box center [871, 101] width 18 height 8
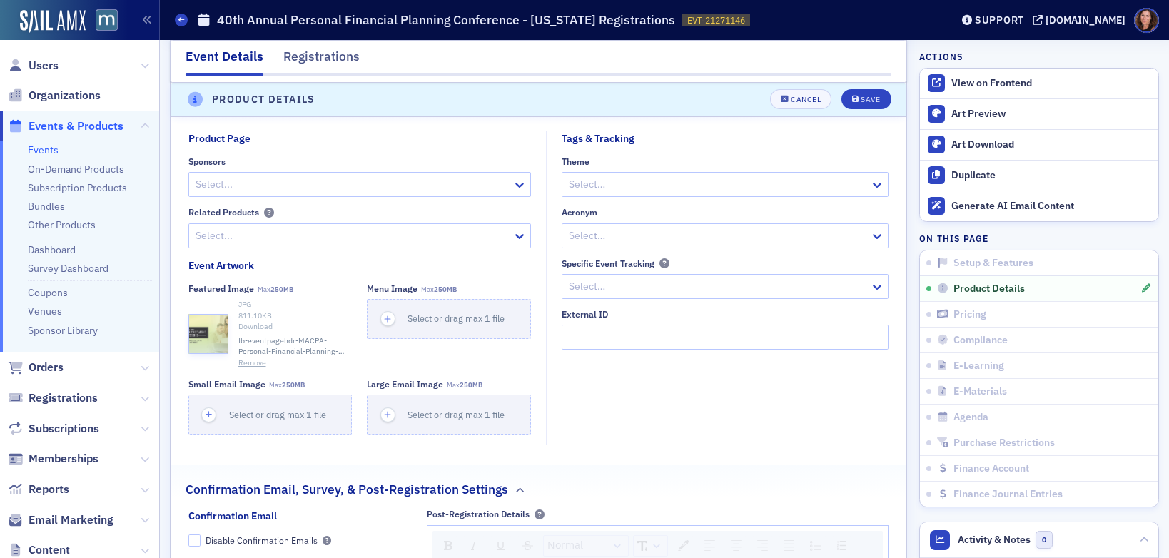
scroll to position [1137, 0]
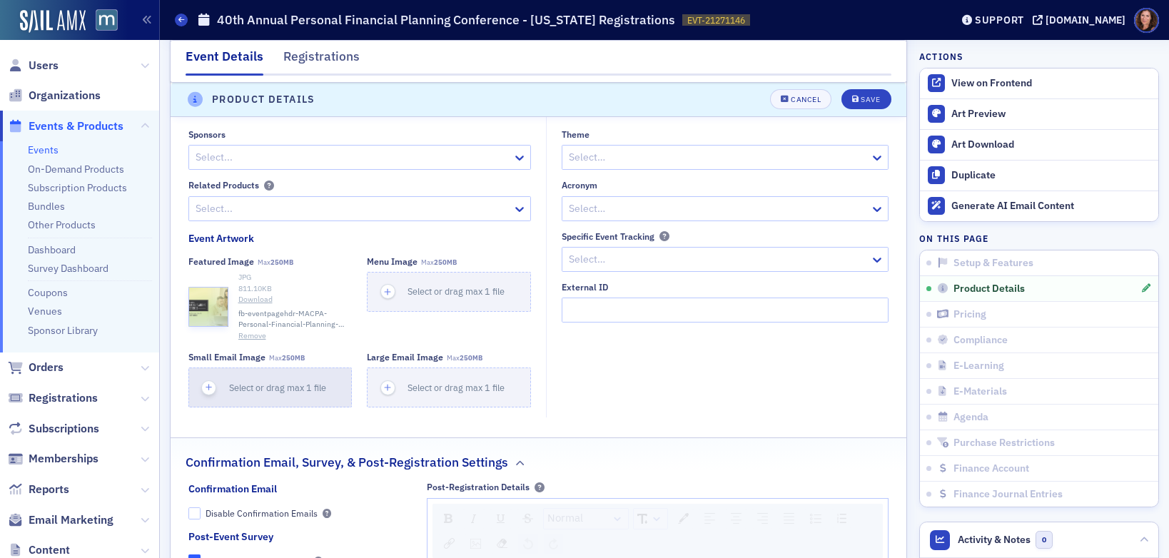
drag, startPoint x: 253, startPoint y: 336, endPoint x: 265, endPoint y: 338, distance: 11.5
click at [253, 336] on button "Remove" at bounding box center [252, 336] width 28 height 11
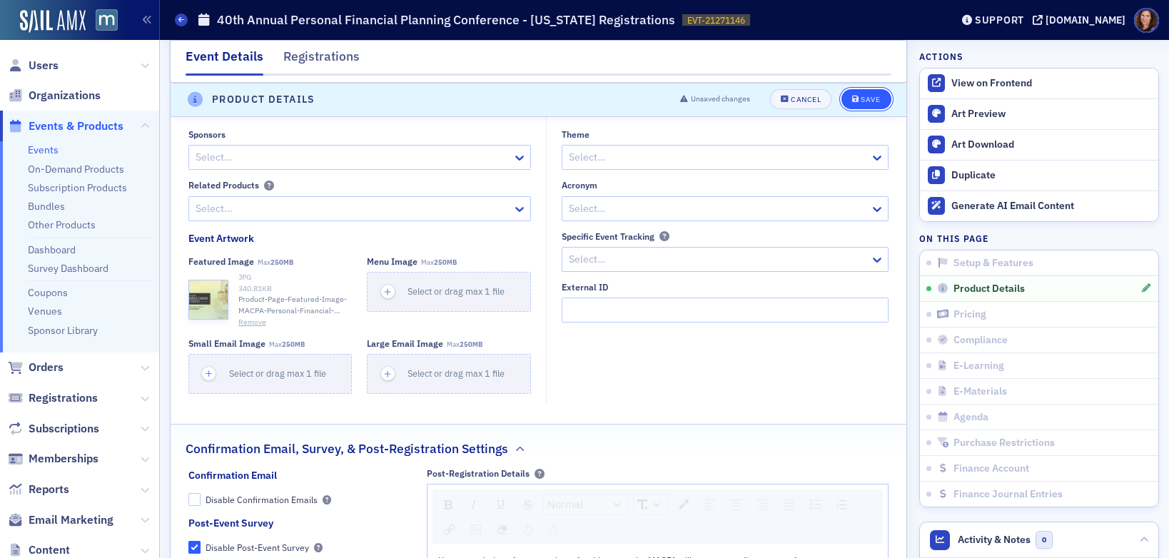
click at [861, 96] on div "Save" at bounding box center [870, 100] width 19 height 8
click at [987, 77] on div "View on Frontend" at bounding box center [1052, 83] width 200 height 13
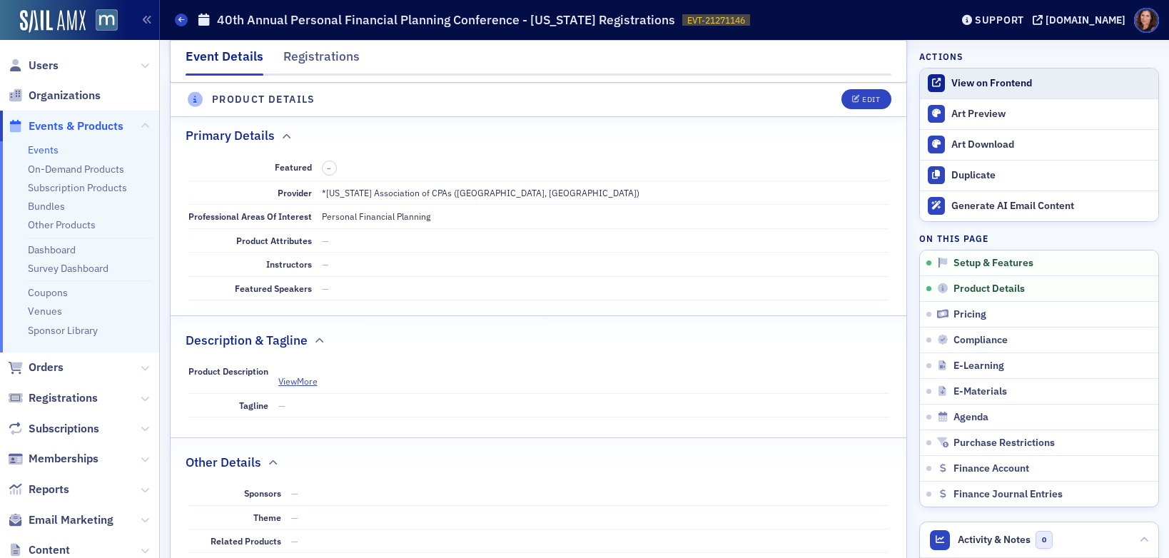
scroll to position [398, 0]
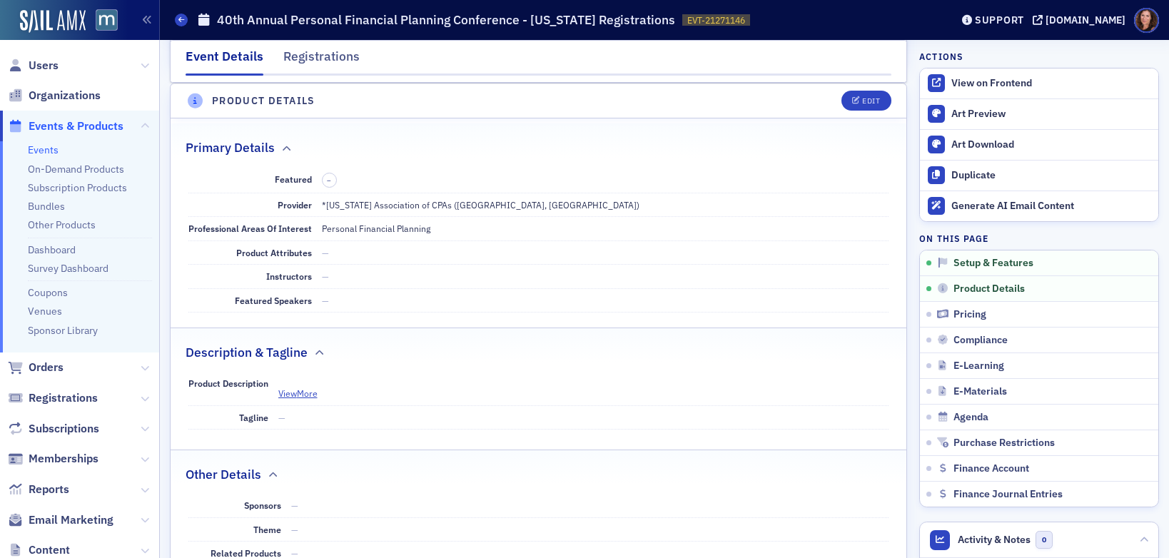
drag, startPoint x: 45, startPoint y: 145, endPoint x: 322, endPoint y: 146, distance: 277.0
click at [45, 145] on link "Events" at bounding box center [43, 149] width 31 height 13
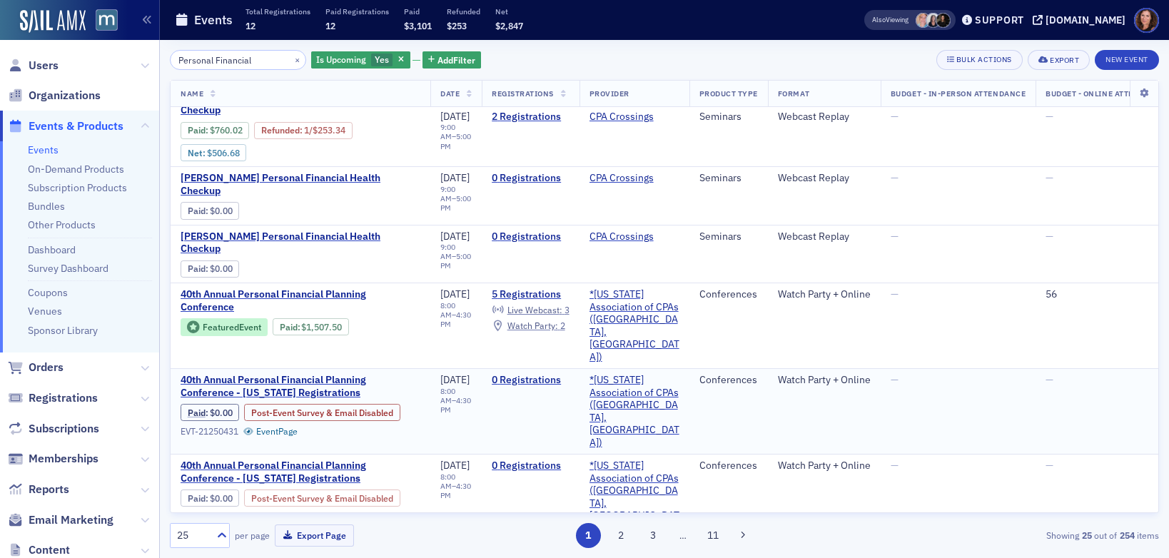
scroll to position [66, 0]
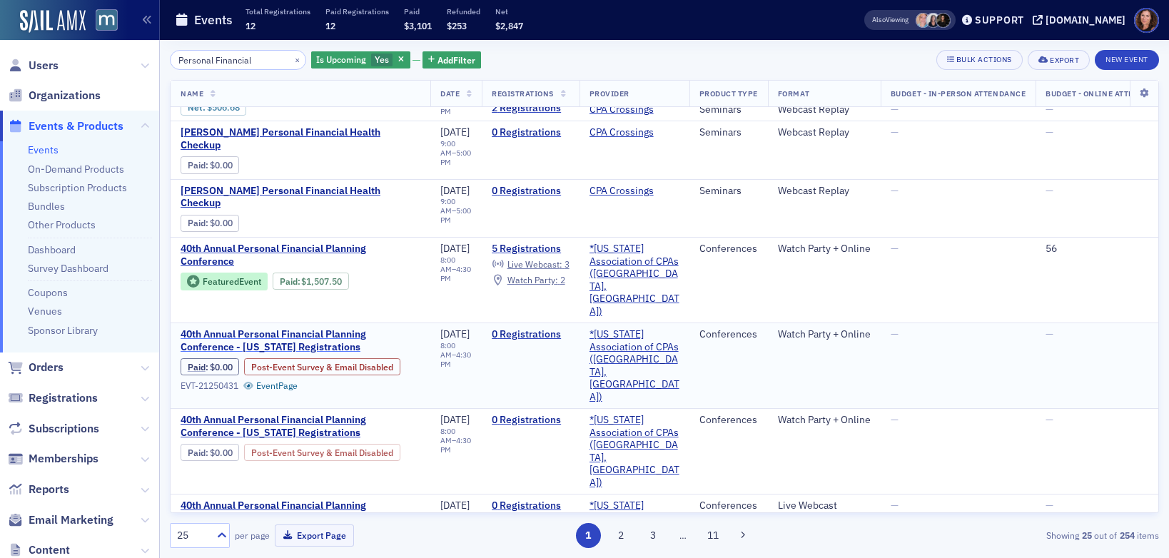
click at [323, 328] on span "40th Annual Personal Financial Planning Conference - Oklahoma Registrations" at bounding box center [301, 340] width 240 height 25
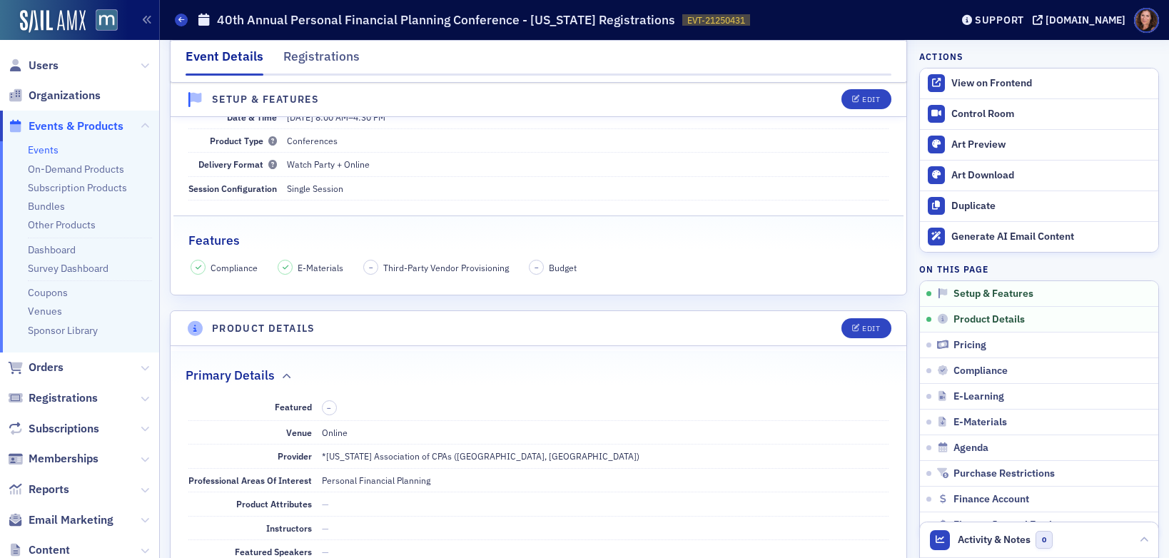
scroll to position [204, 0]
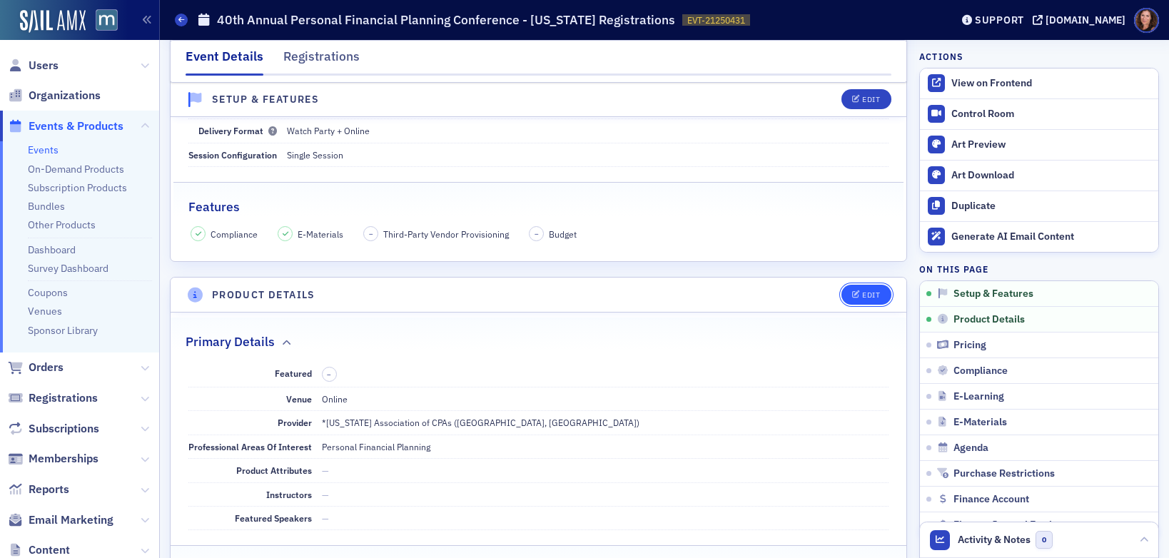
click at [862, 294] on div "Edit" at bounding box center [871, 295] width 18 height 8
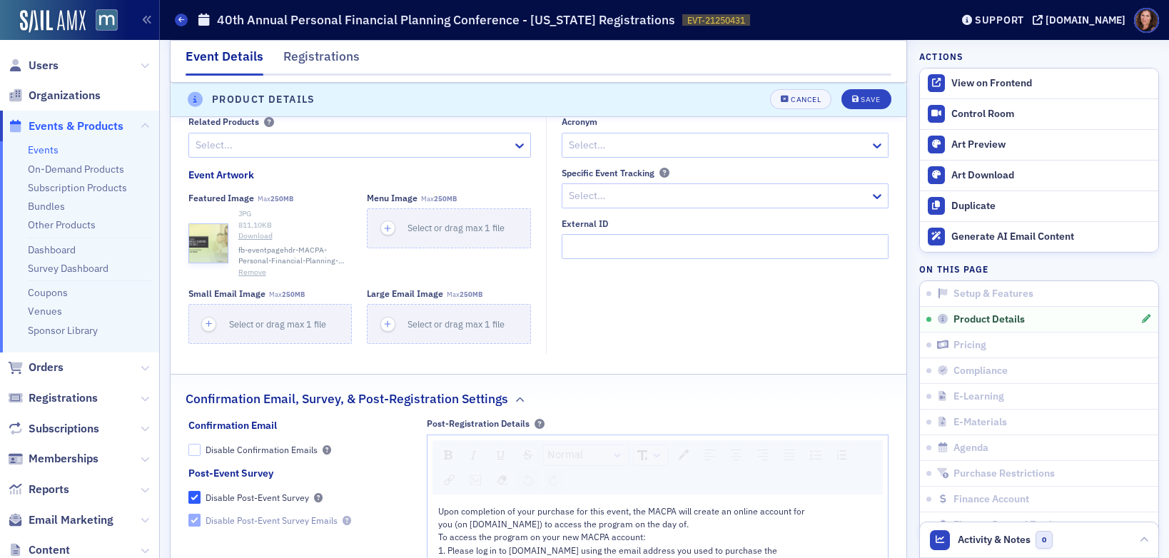
scroll to position [1210, 0]
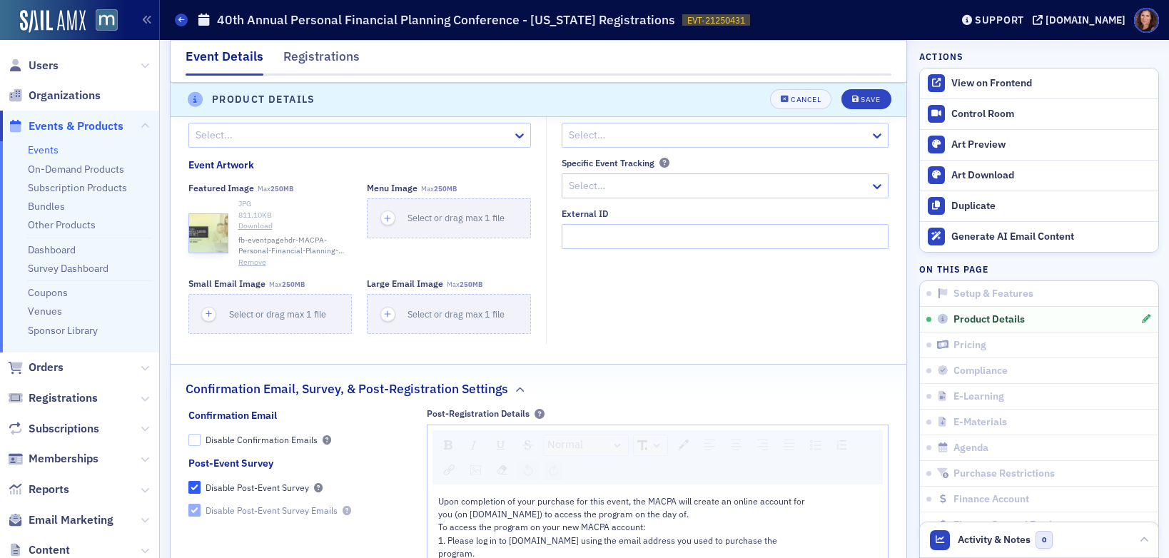
click at [254, 260] on button "Remove" at bounding box center [252, 262] width 28 height 11
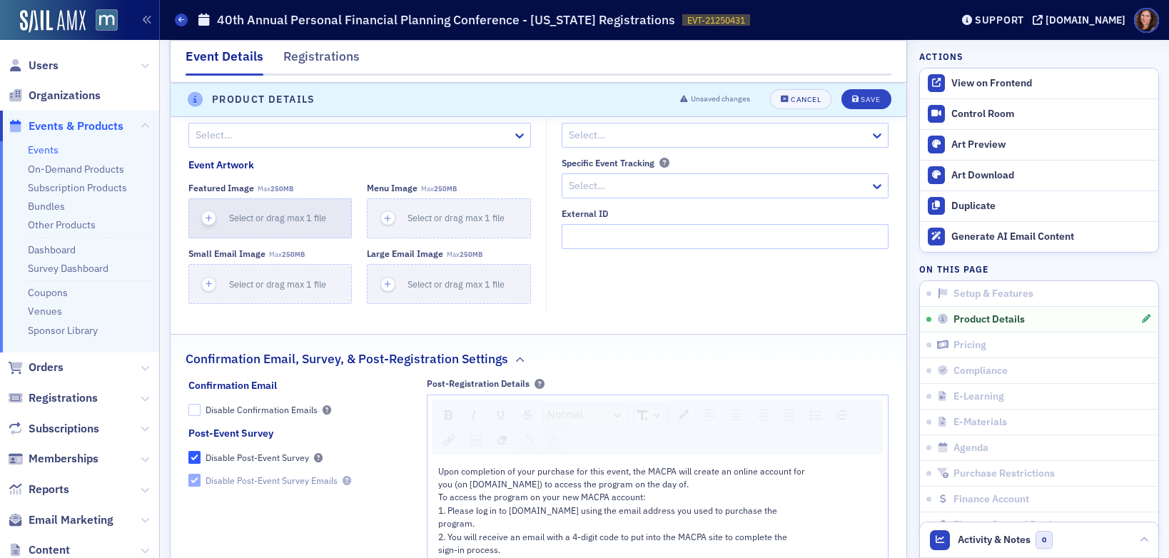
click at [253, 216] on span "Select or drag max 1 file" at bounding box center [277, 217] width 97 height 11
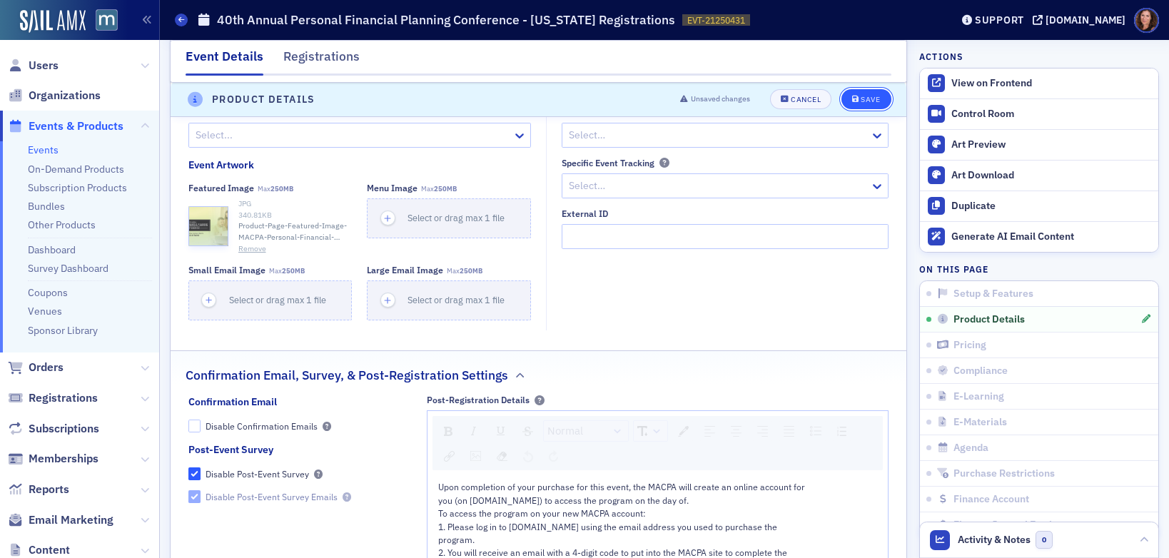
click at [872, 104] on button "Save" at bounding box center [866, 100] width 49 height 20
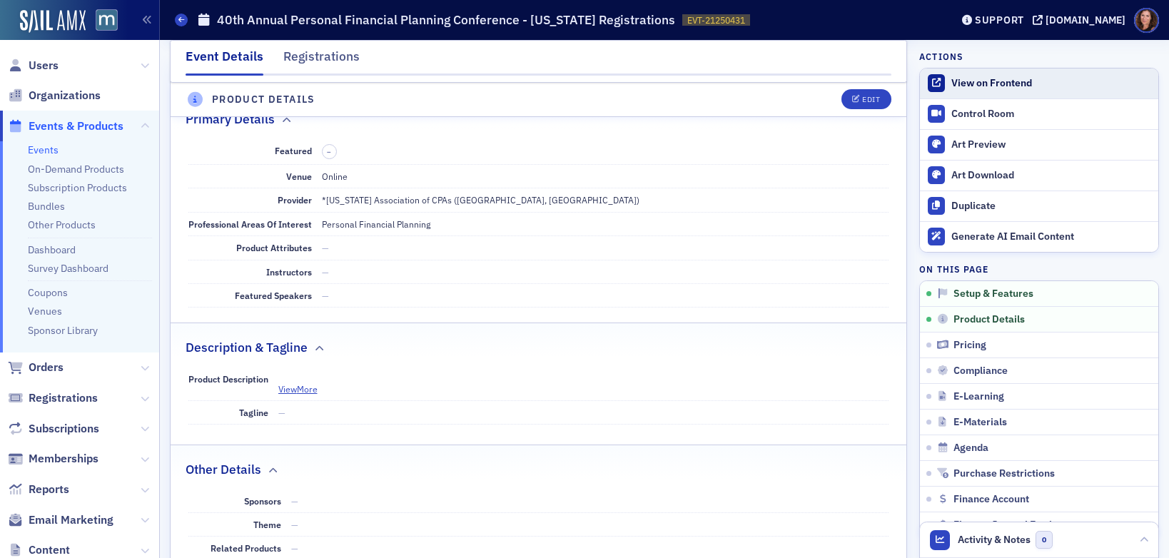
scroll to position [398, 0]
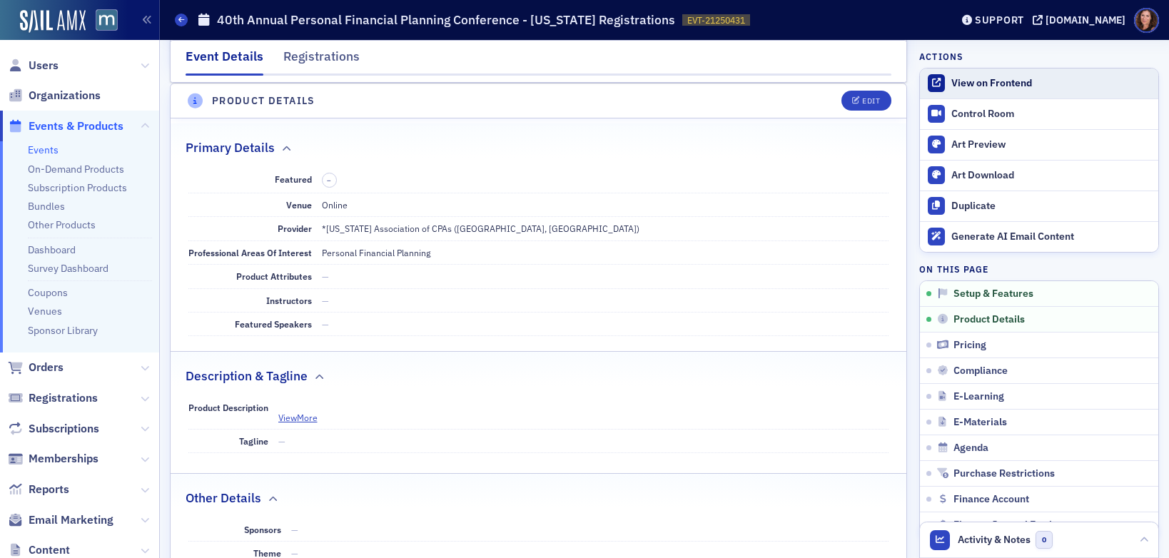
click at [997, 78] on div "View on Frontend" at bounding box center [1052, 83] width 200 height 13
click at [32, 151] on link "Events" at bounding box center [43, 149] width 31 height 13
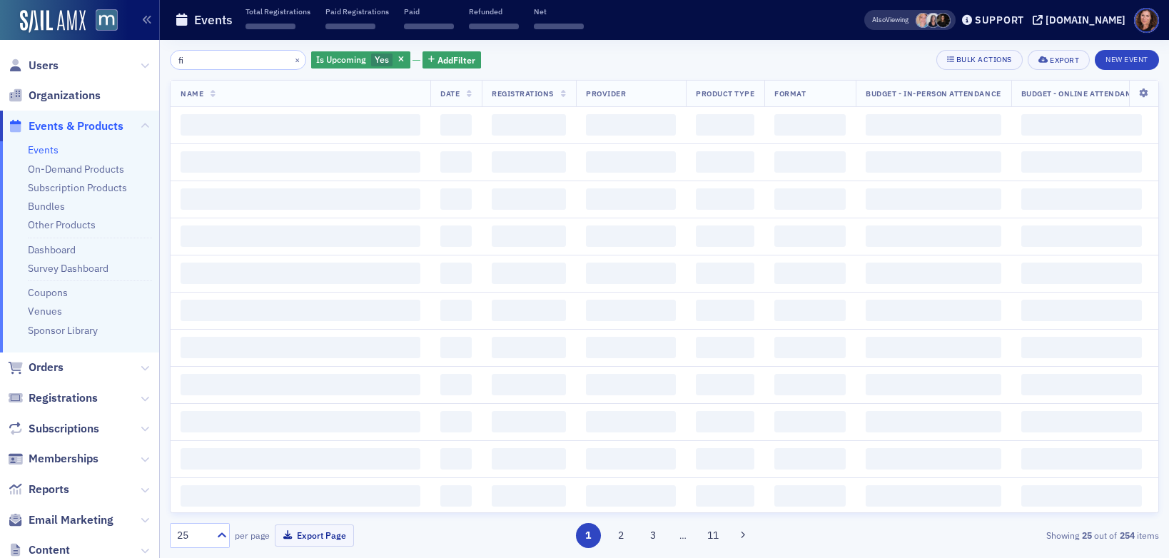
type input "f"
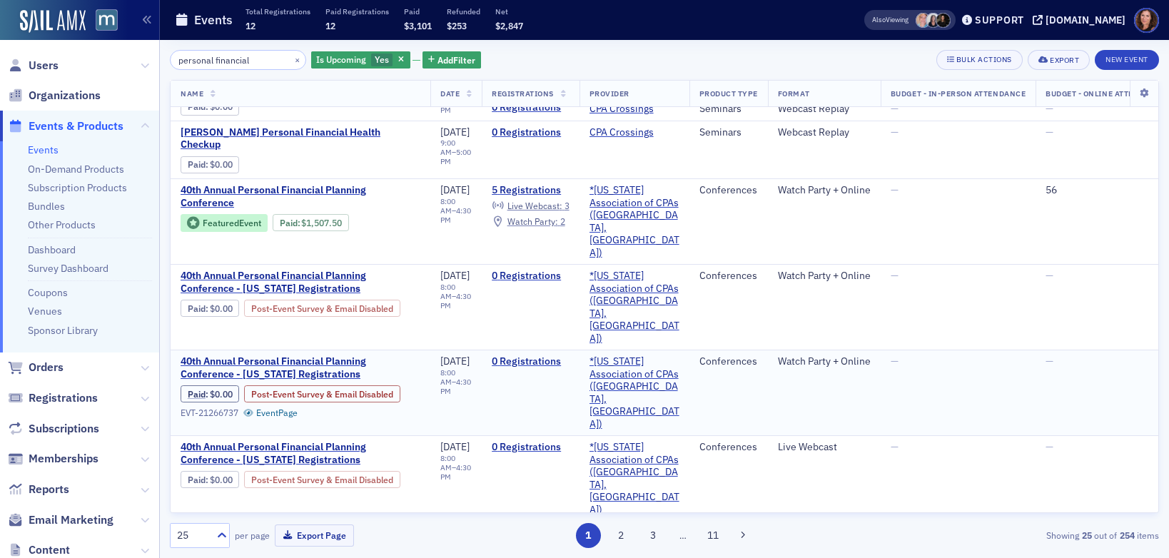
scroll to position [154, 0]
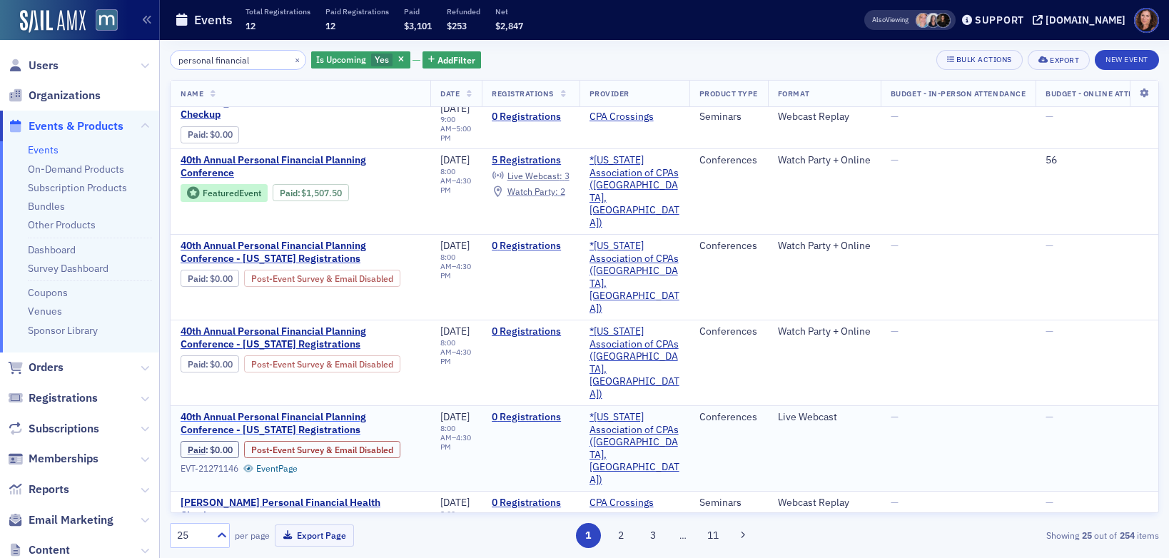
type input "personal financial"
click at [311, 411] on span "40th Annual Personal Financial Planning Conference - Delaware Registrations" at bounding box center [301, 423] width 240 height 25
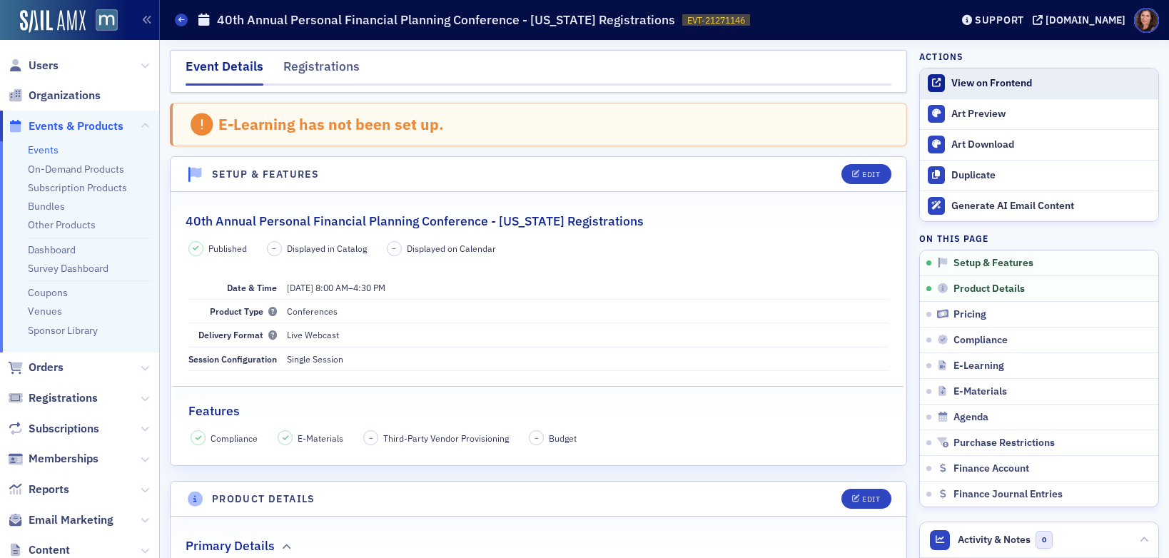
click at [1001, 86] on div "View on Frontend" at bounding box center [1052, 83] width 200 height 13
click at [49, 153] on link "Events" at bounding box center [43, 149] width 31 height 13
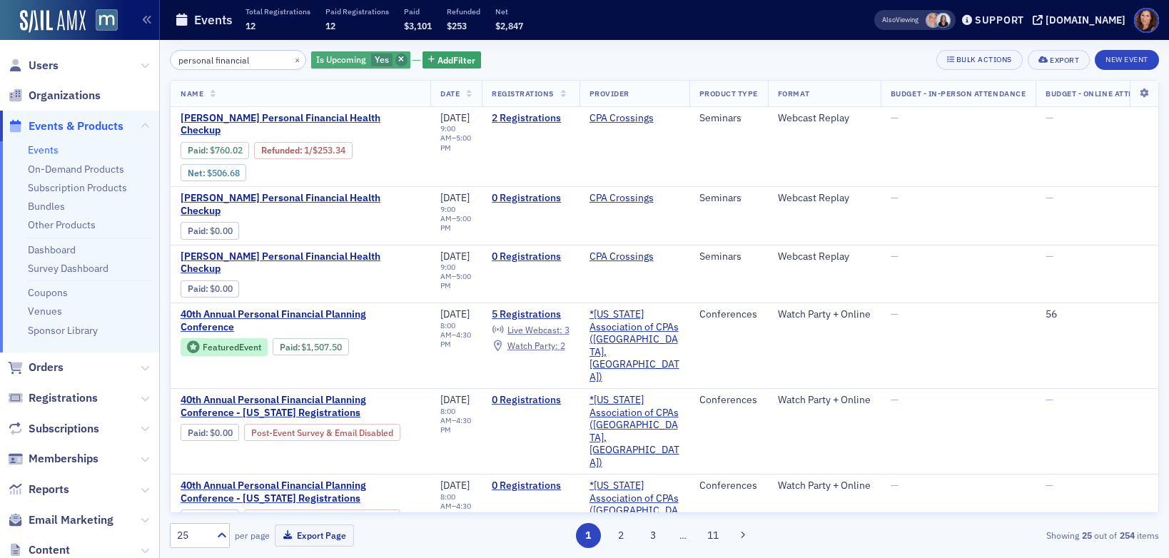
click at [398, 61] on icon "button" at bounding box center [401, 60] width 6 height 8
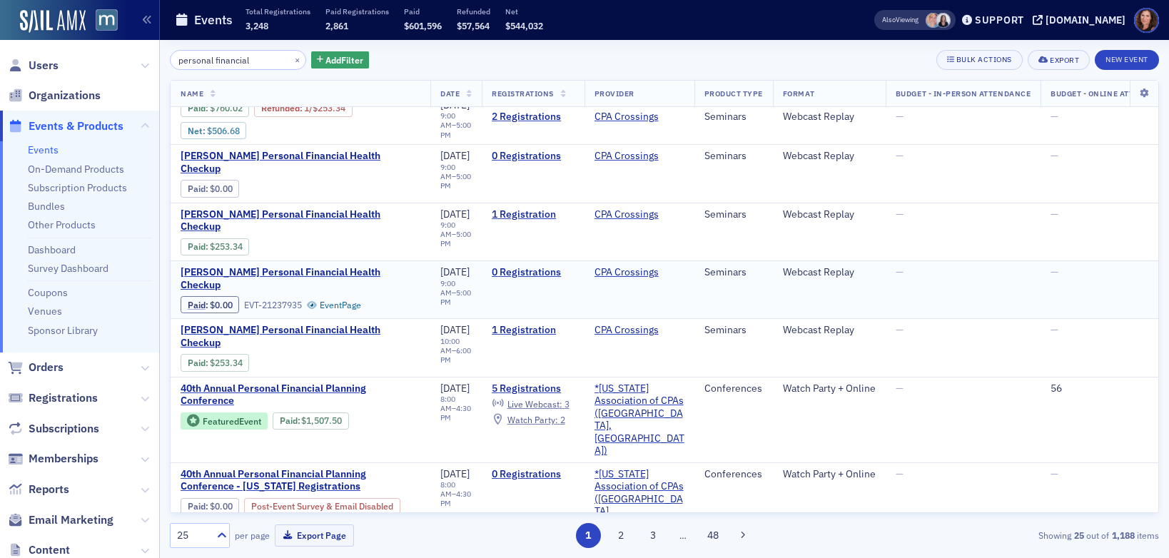
scroll to position [43, 0]
click at [177, 62] on input "personal financial" at bounding box center [238, 60] width 136 height 20
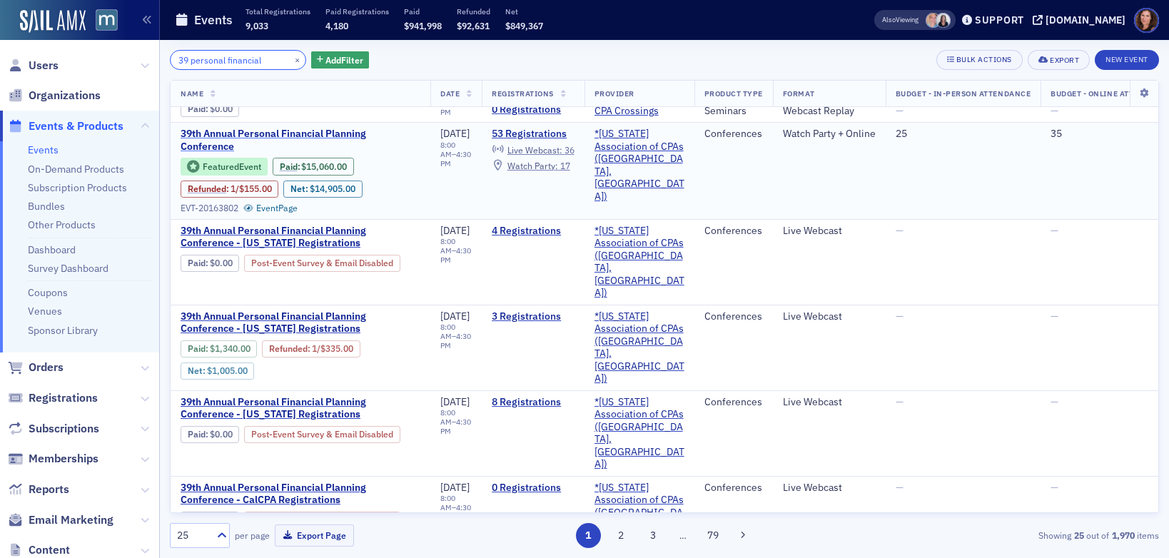
scroll to position [298, 0]
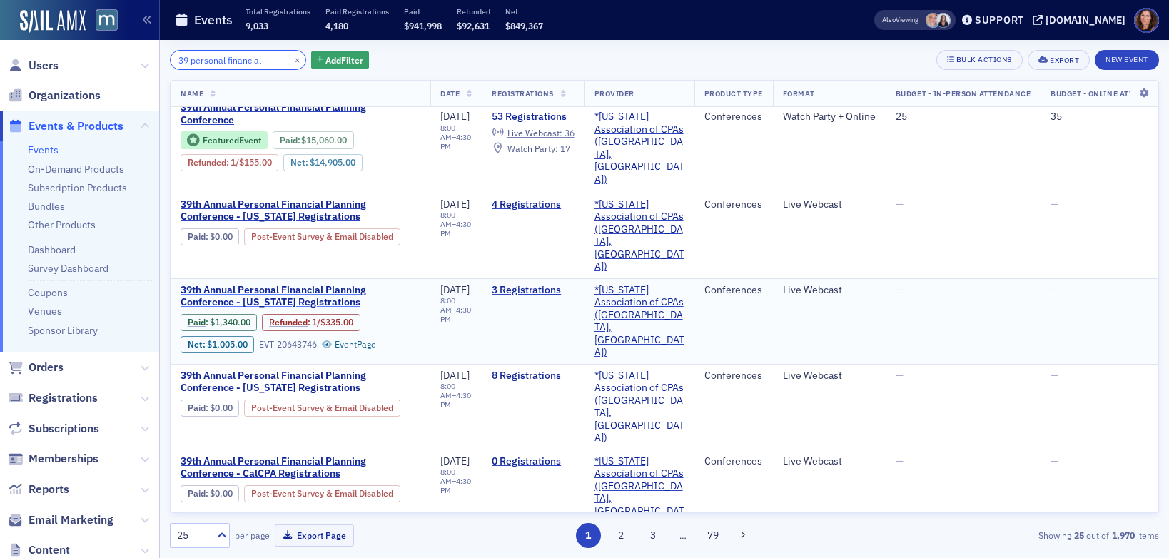
type input "39 personal financial"
click at [298, 284] on span "39th Annual Personal Financial Planning Conference - Delaware Registrations" at bounding box center [301, 296] width 240 height 25
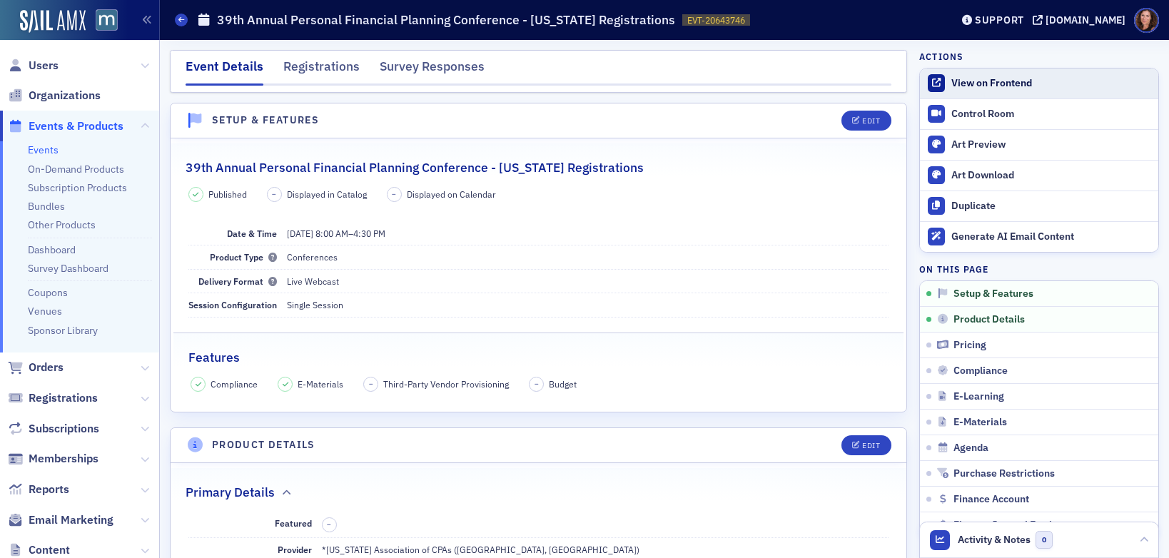
click at [960, 88] on div "View on Frontend" at bounding box center [1052, 83] width 200 height 13
click at [35, 144] on link "Events" at bounding box center [43, 149] width 31 height 13
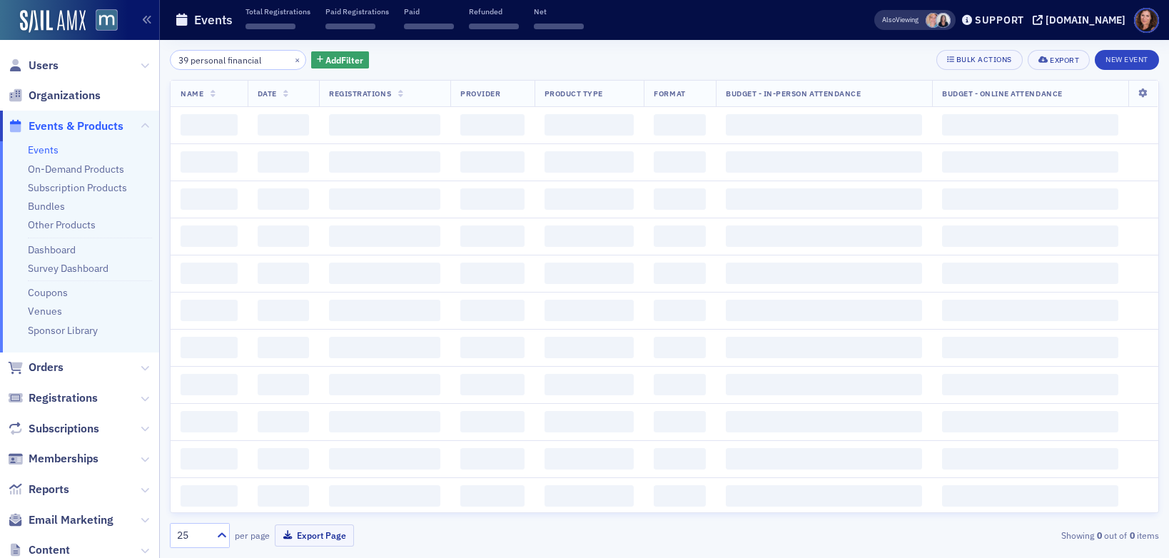
click at [183, 59] on input "39 personal financial" at bounding box center [238, 60] width 136 height 20
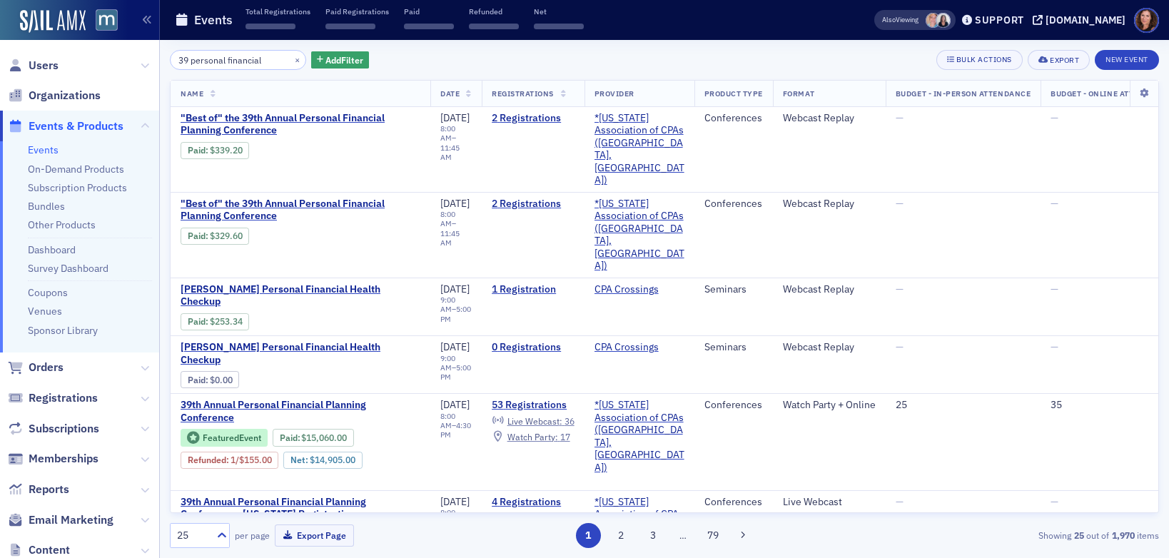
click at [183, 59] on input "39 personal financial" at bounding box center [238, 60] width 136 height 20
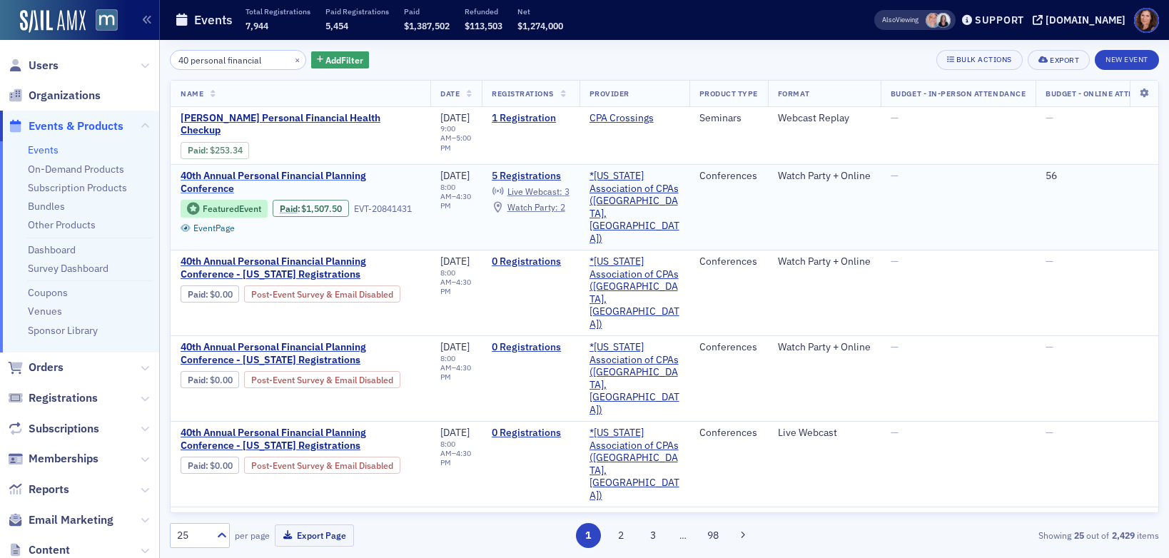
type input "40 personal financial"
click at [336, 170] on span "40th Annual Personal Financial Planning Conference" at bounding box center [301, 182] width 240 height 25
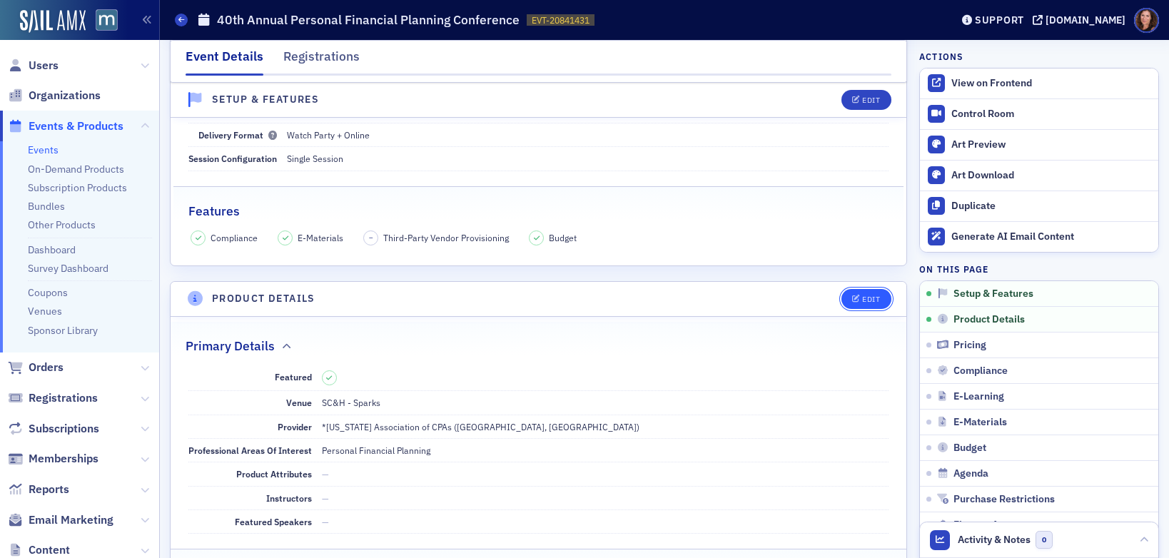
click at [849, 293] on button "Edit" at bounding box center [866, 299] width 49 height 20
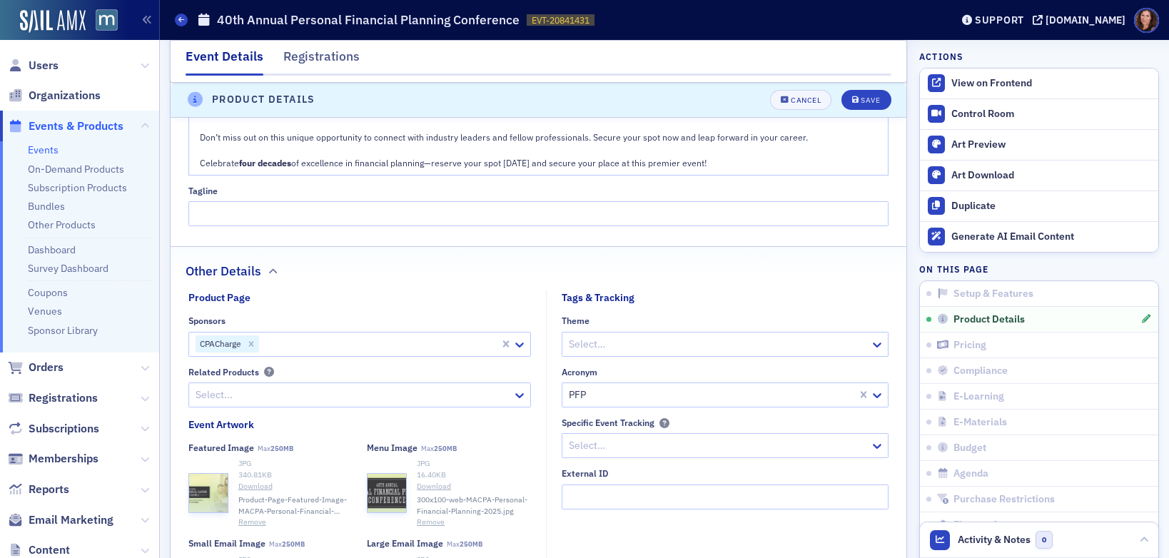
scroll to position [1081, 0]
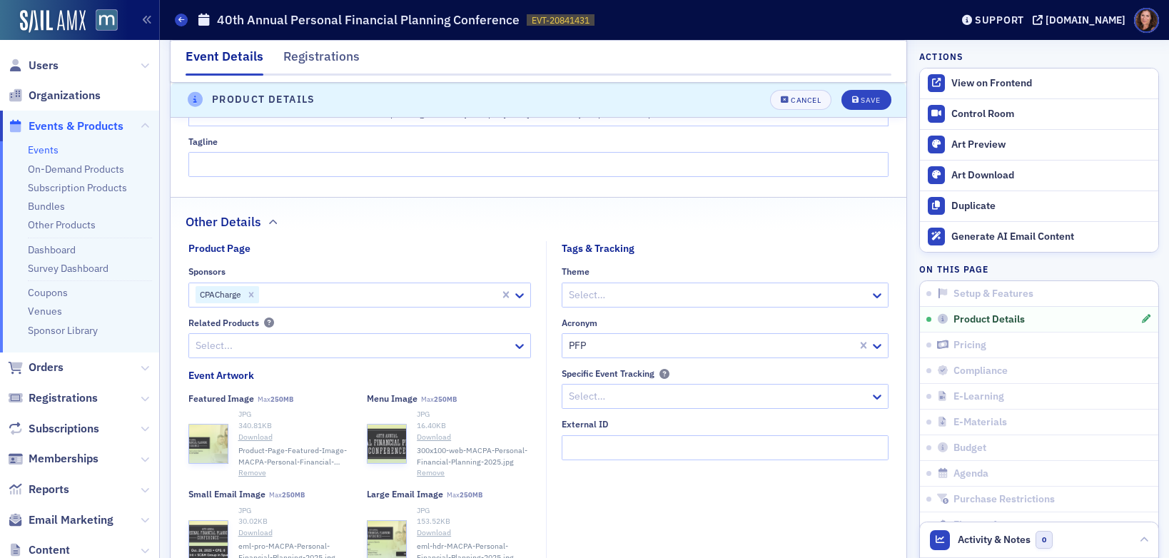
click at [403, 284] on div "CPACharge" at bounding box center [344, 294] width 311 height 23
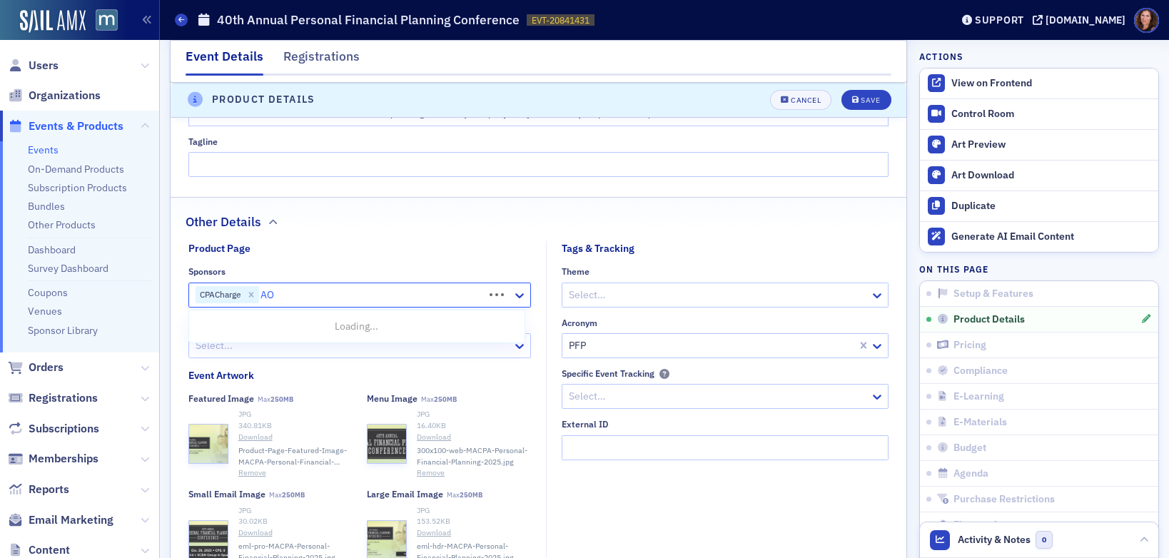
type input "AON"
click at [316, 322] on div "AON" at bounding box center [357, 326] width 319 height 15
click at [861, 99] on div "Save" at bounding box center [870, 100] width 19 height 8
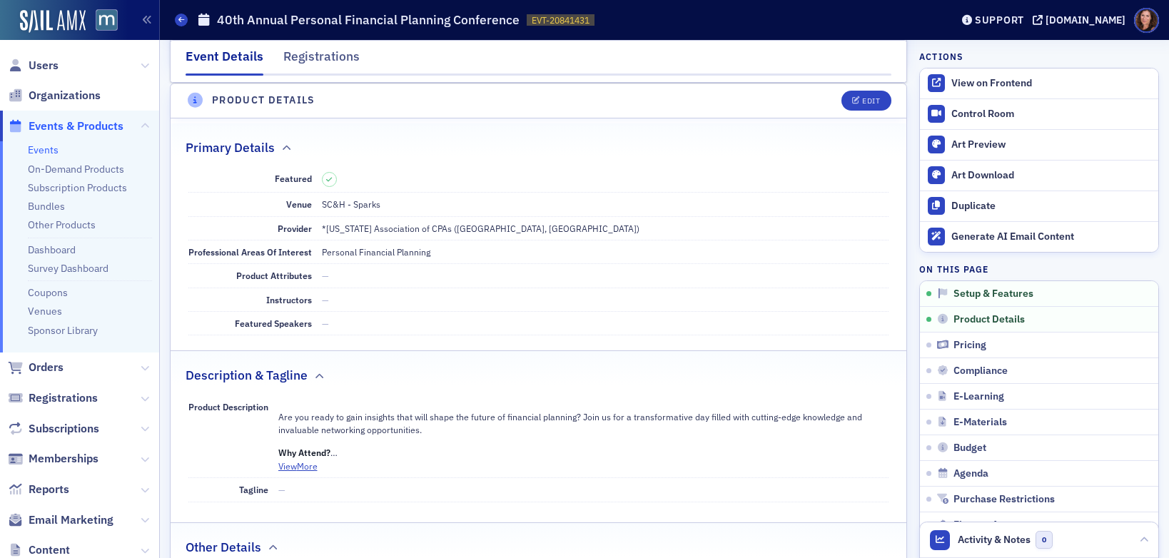
scroll to position [345, 0]
click at [32, 145] on link "Events" at bounding box center [43, 149] width 31 height 13
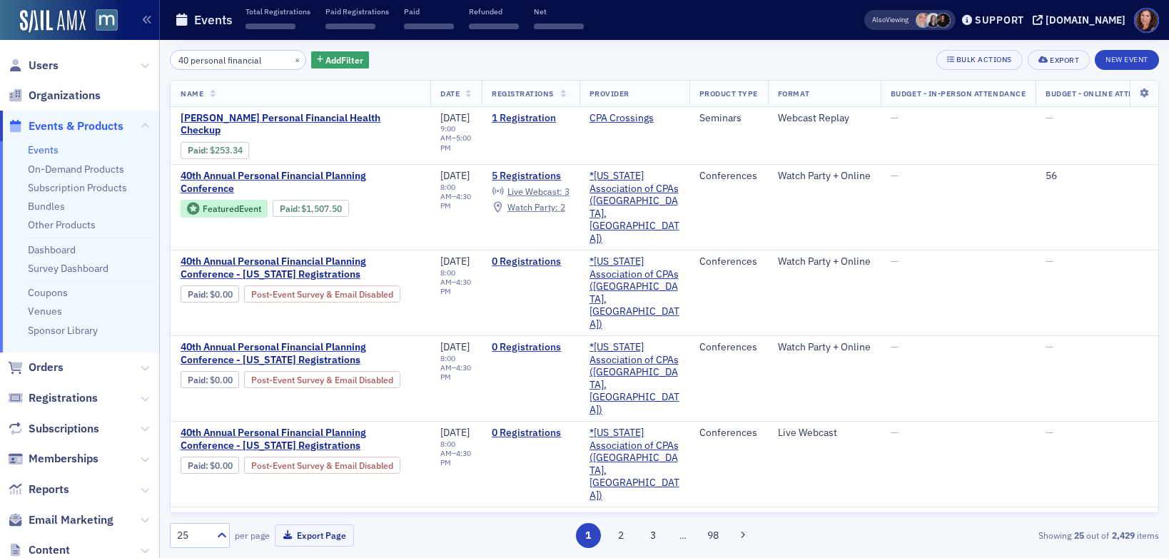
click at [242, 59] on input "40 personal financial" at bounding box center [238, 60] width 136 height 20
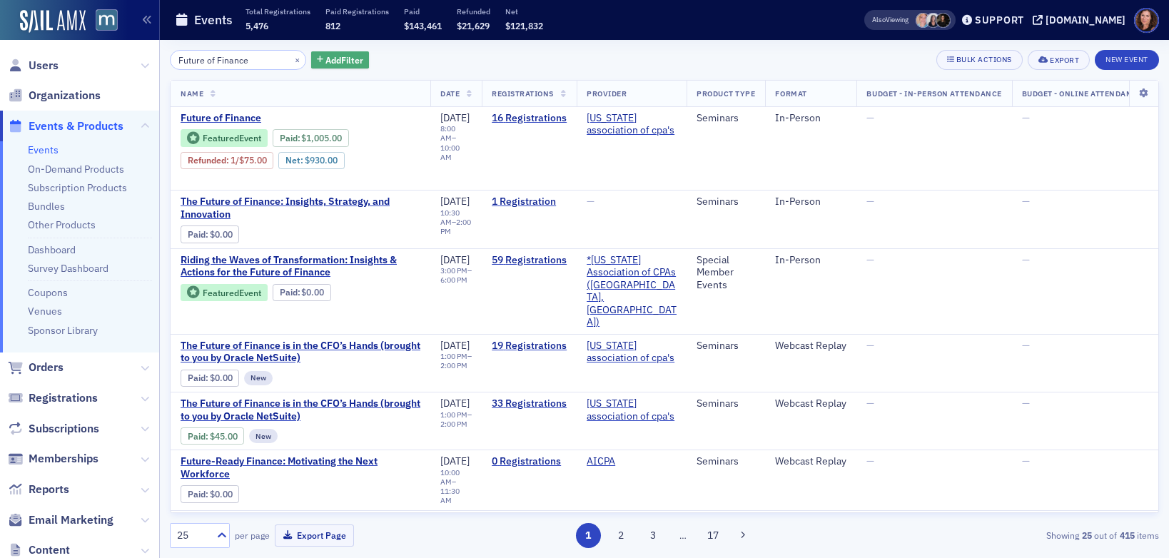
type input "Future of Finance"
click at [317, 60] on icon "button" at bounding box center [320, 60] width 6 height 8
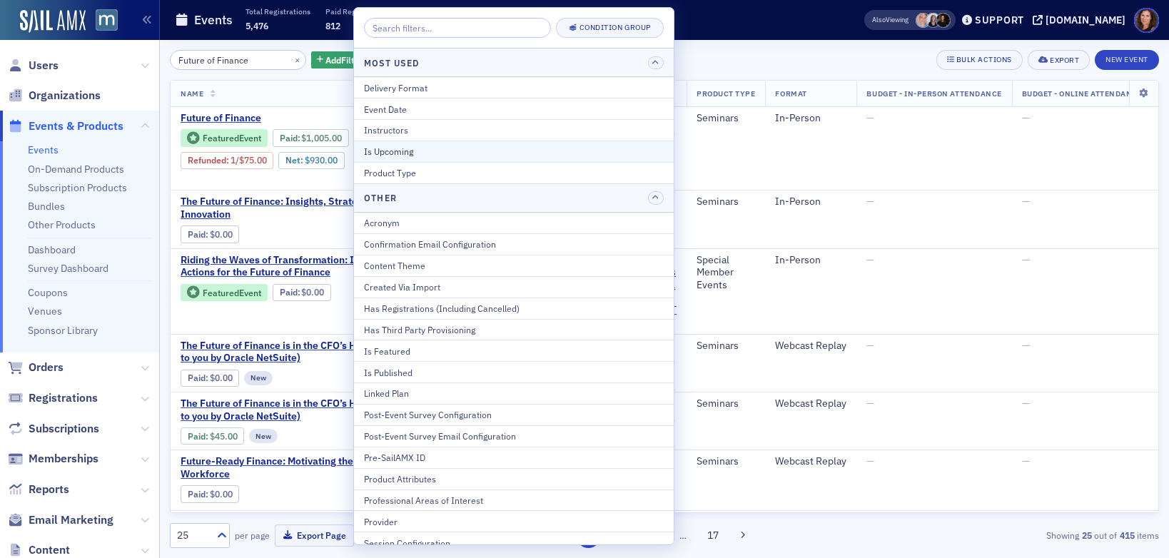
click at [397, 156] on div "Is Upcoming" at bounding box center [514, 151] width 300 height 13
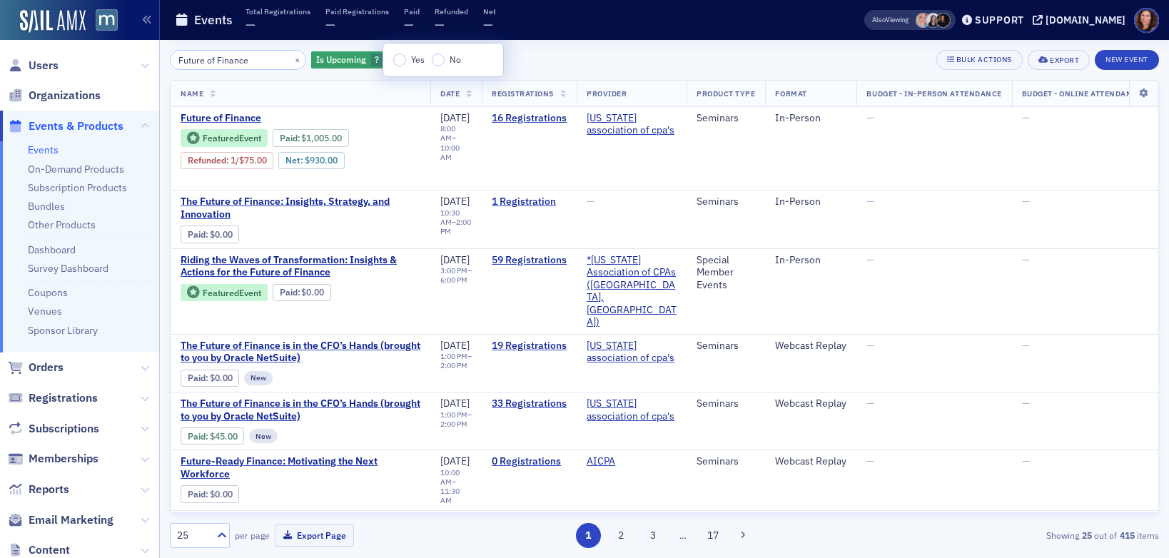
click at [398, 68] on div "Yes No" at bounding box center [443, 60] width 120 height 33
click at [399, 62] on input "Yes" at bounding box center [399, 60] width 13 height 13
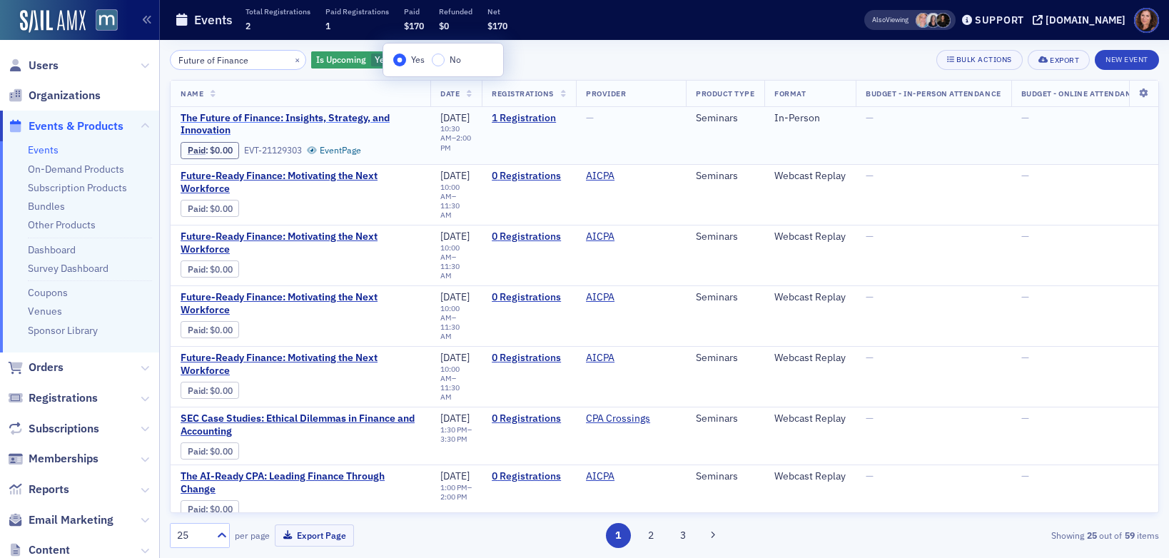
click at [333, 119] on span "The Future of Finance: Insights, Strategy, and Innovation" at bounding box center [301, 124] width 240 height 25
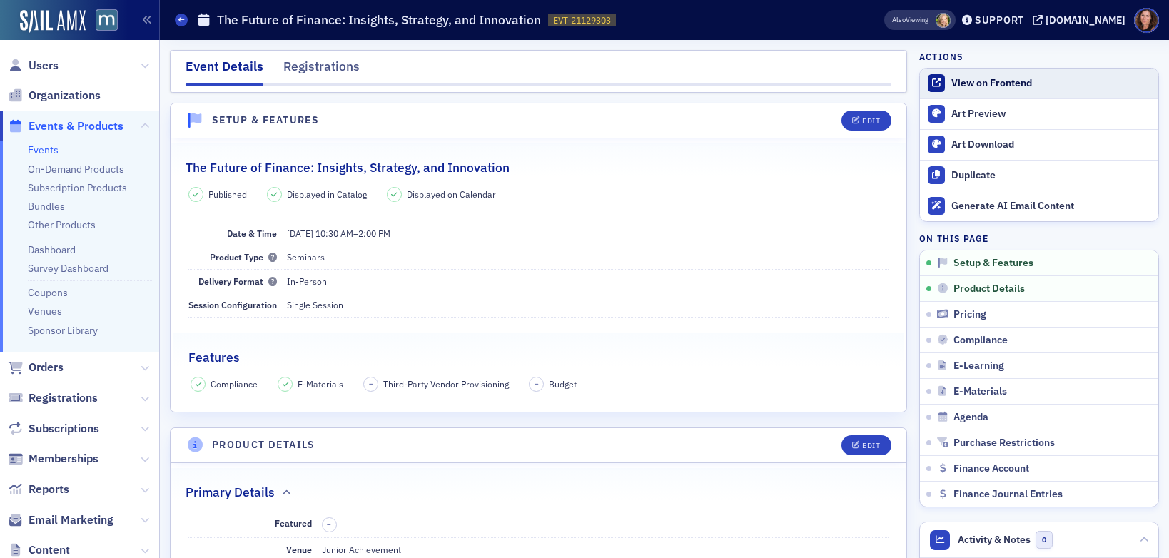
click at [1002, 85] on div "View on Frontend" at bounding box center [1052, 83] width 200 height 13
click at [868, 124] on div "Edit" at bounding box center [871, 121] width 18 height 8
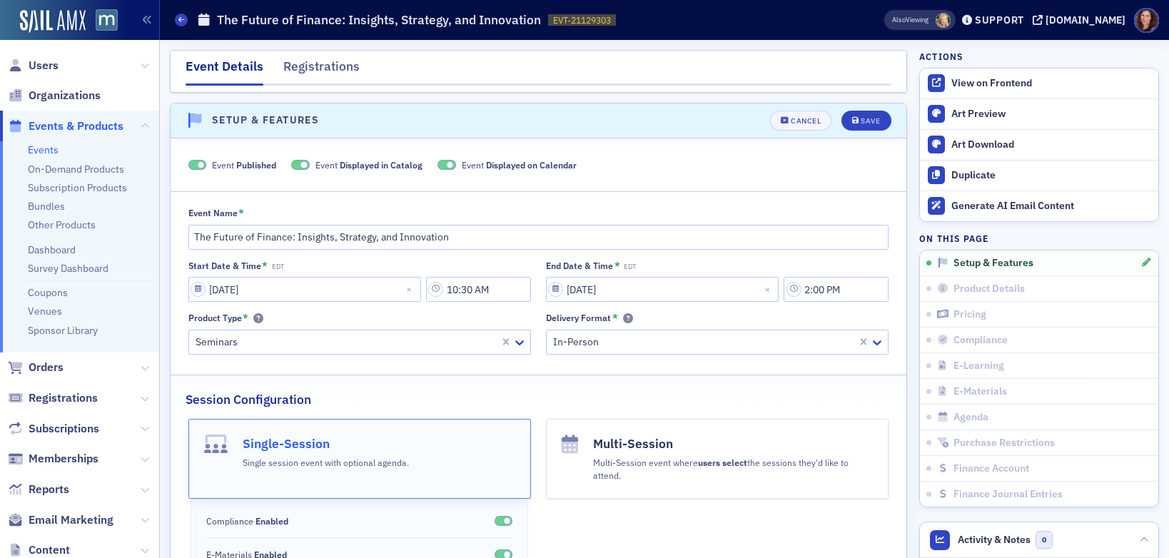
scroll to position [20, 0]
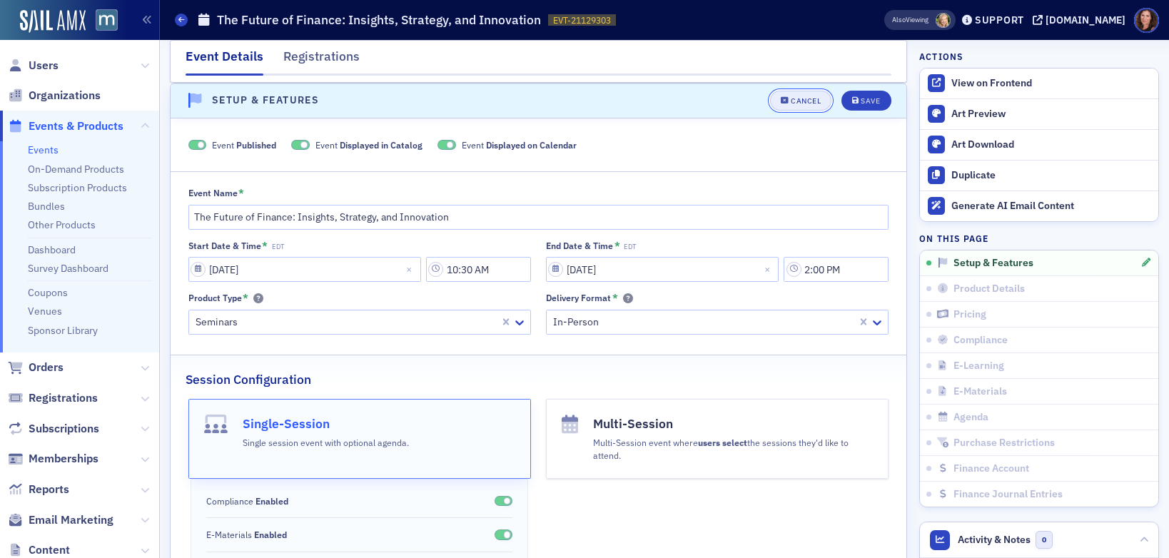
click at [793, 95] on button "Cancel" at bounding box center [800, 101] width 61 height 20
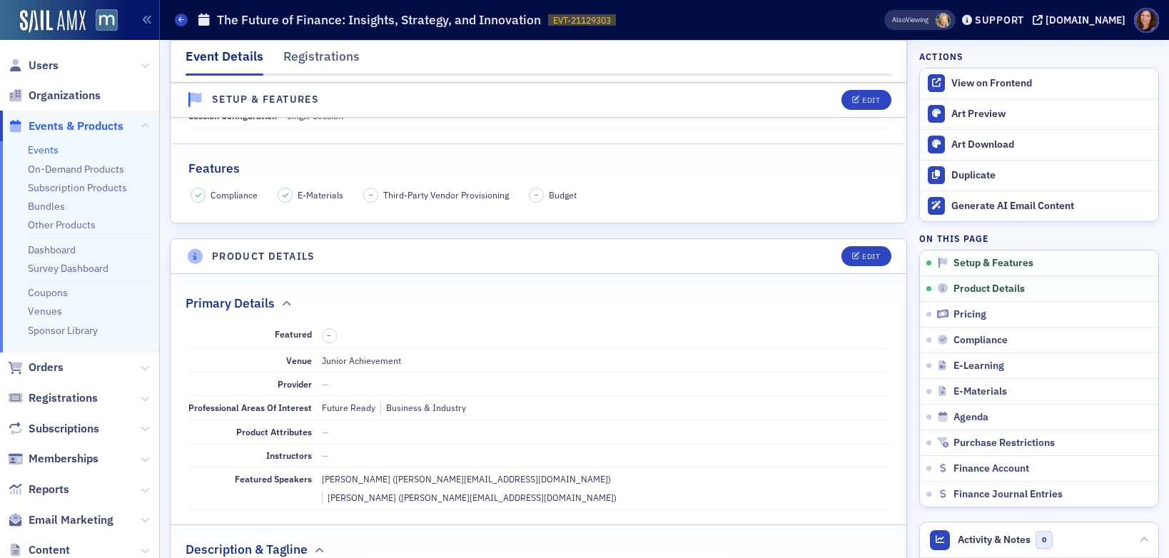
scroll to position [227, 0]
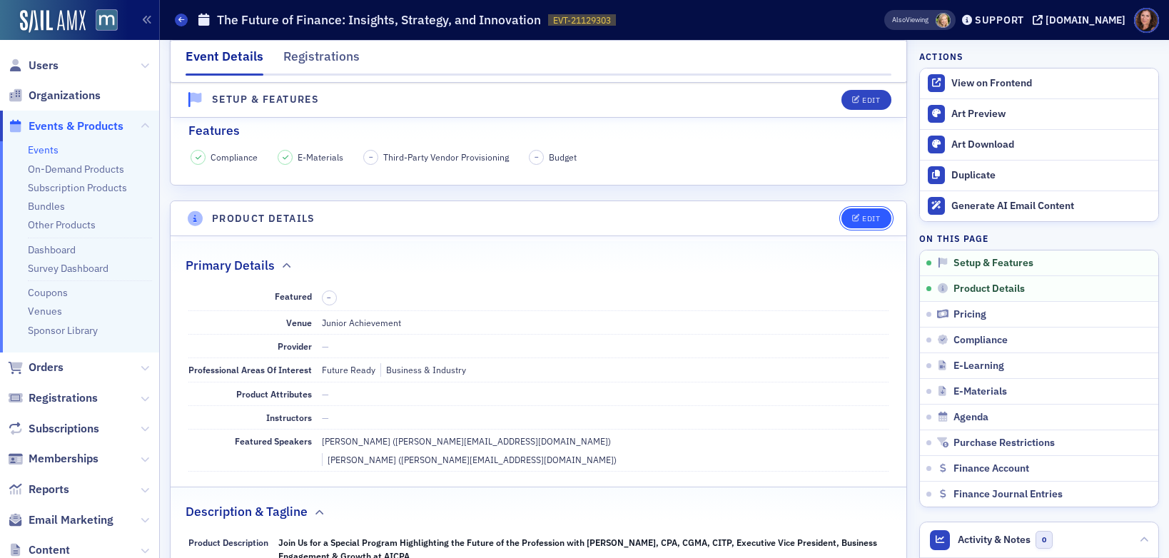
click at [852, 216] on icon "button" at bounding box center [856, 219] width 9 height 8
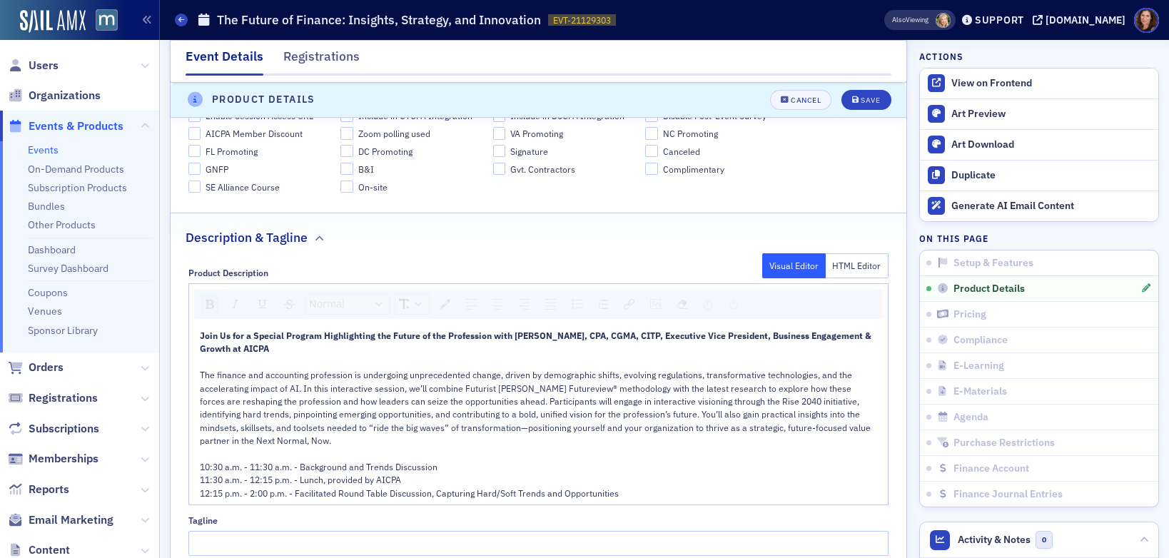
scroll to position [680, 0]
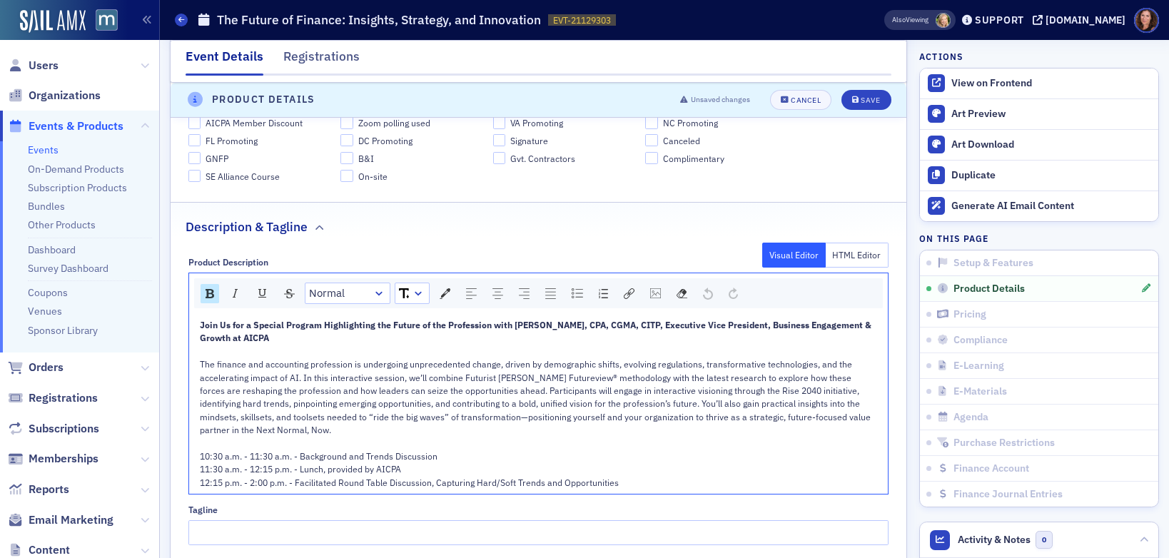
click at [336, 331] on div "Join Us for a Special Program Highlighting the Future of the Profession with To…" at bounding box center [539, 331] width 679 height 26
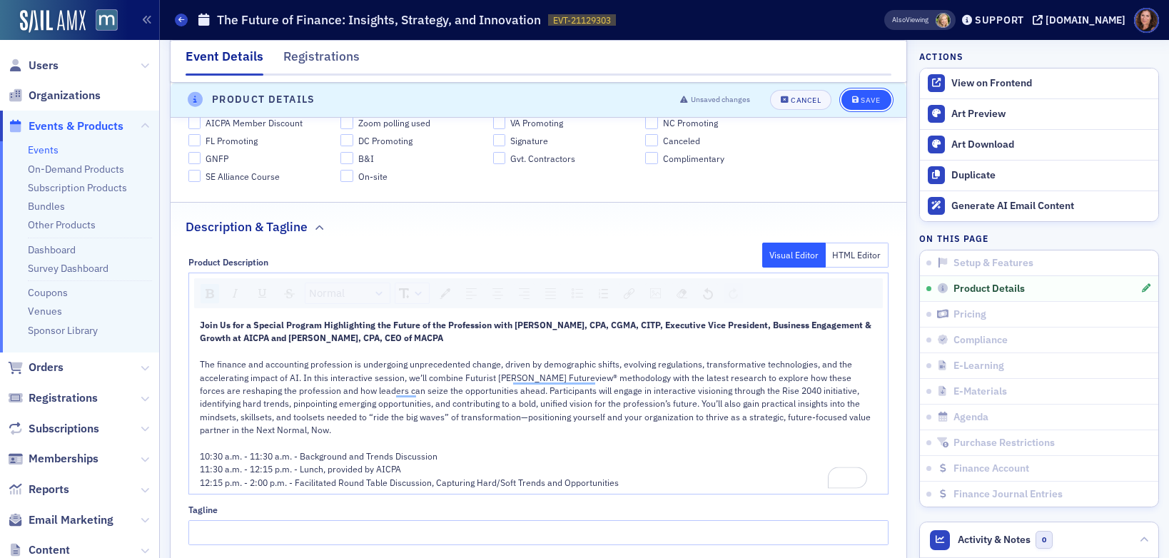
click at [861, 101] on div "Save" at bounding box center [870, 100] width 19 height 8
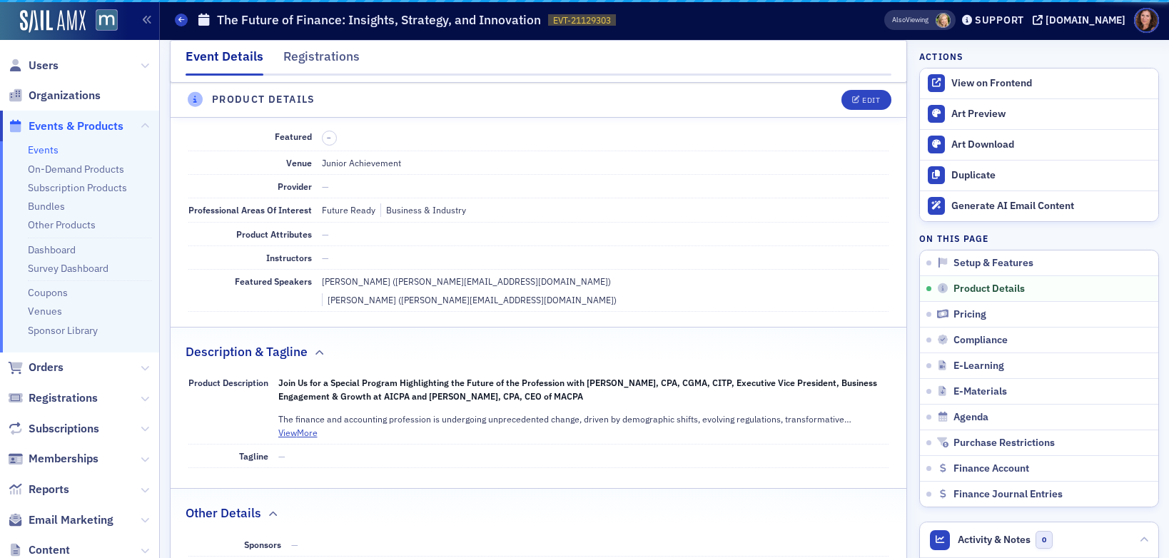
scroll to position [345, 0]
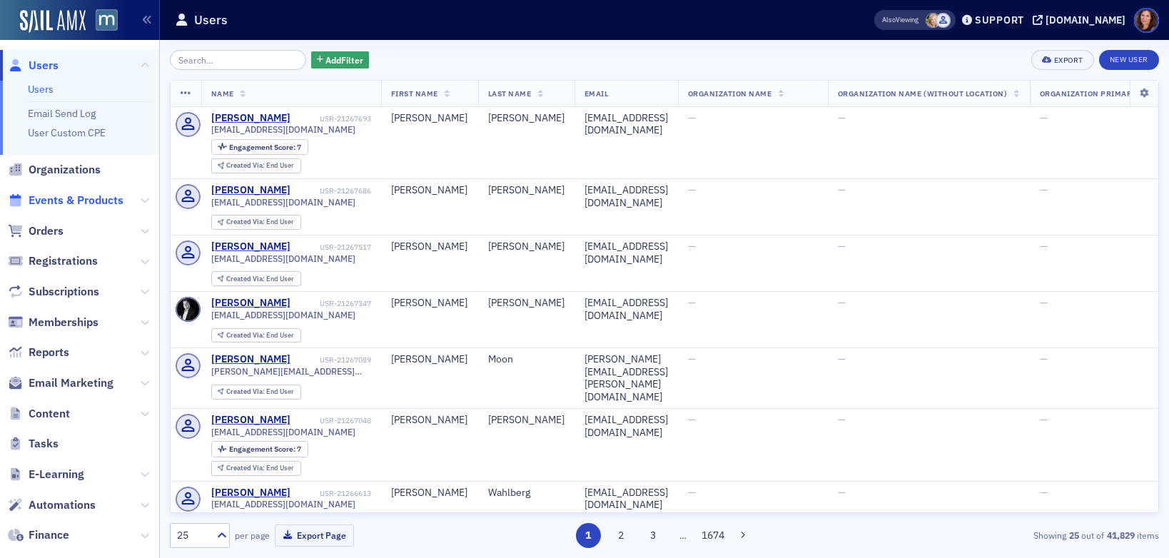
click at [104, 203] on span "Events & Products" at bounding box center [76, 201] width 95 height 16
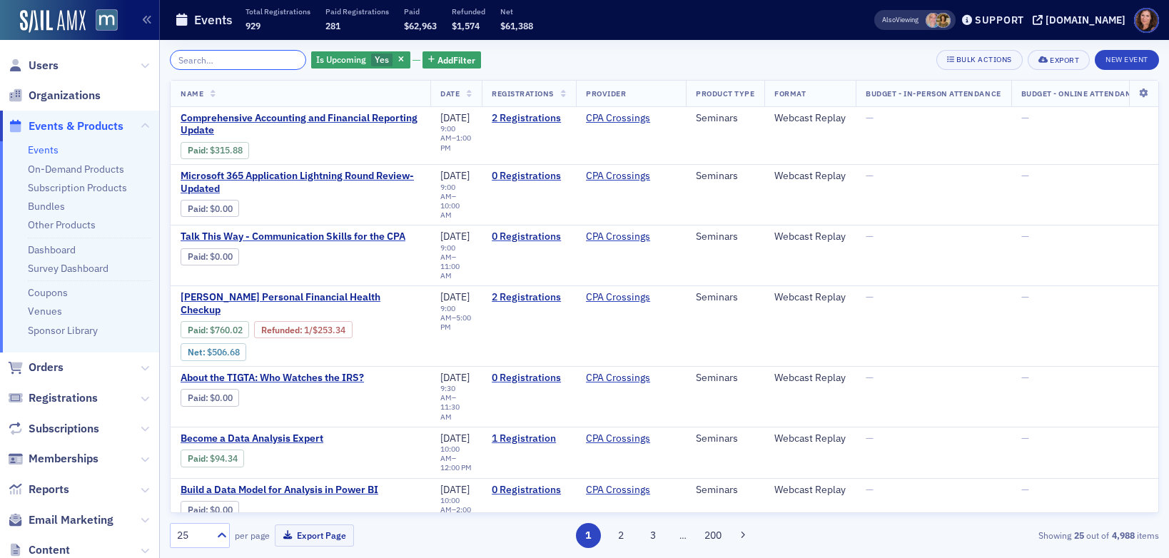
click at [215, 59] on input "search" at bounding box center [238, 60] width 136 height 20
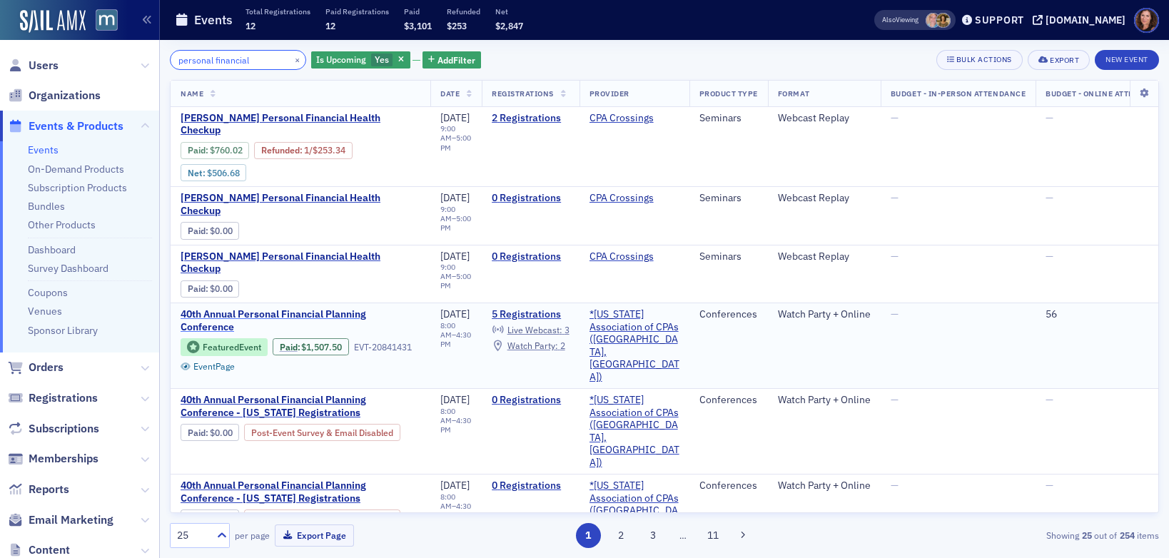
type input "personal financial"
click at [299, 308] on span "40th Annual Personal Financial Planning Conference" at bounding box center [301, 320] width 240 height 25
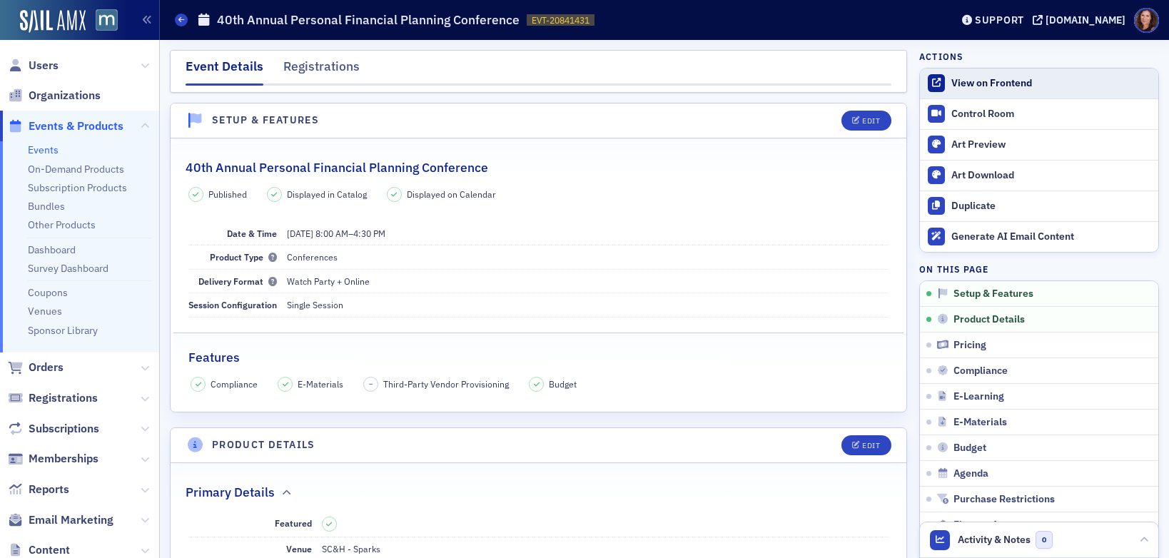
click at [994, 77] on div "View on Frontend" at bounding box center [1052, 83] width 200 height 13
drag, startPoint x: 36, startPoint y: 150, endPoint x: 44, endPoint y: 152, distance: 8.1
click at [36, 150] on link "Events" at bounding box center [43, 149] width 31 height 13
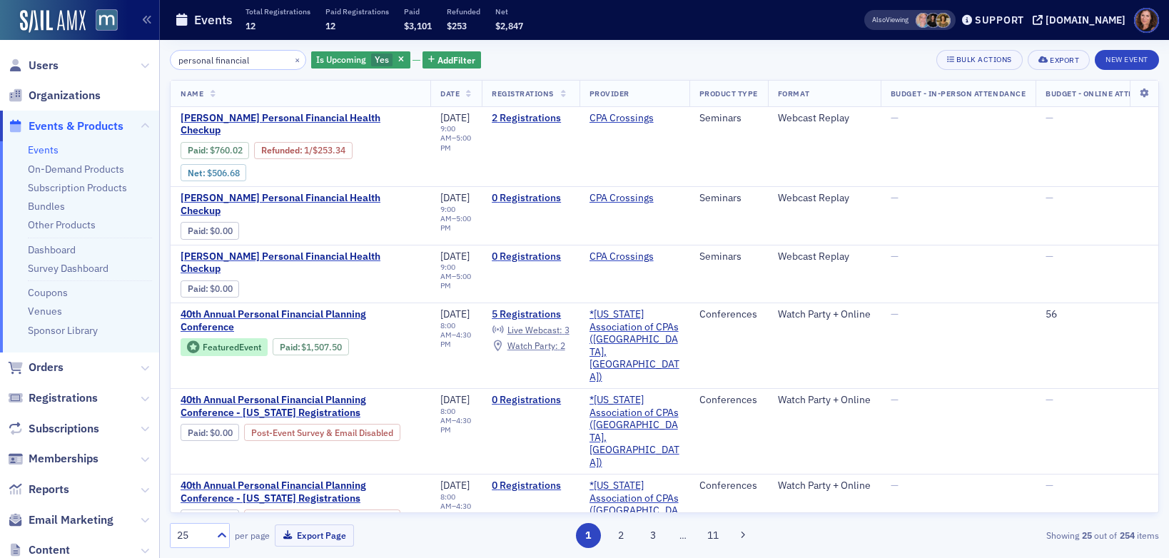
click at [234, 59] on input "personal financial" at bounding box center [238, 60] width 136 height 20
click at [233, 60] on input "personal financial" at bounding box center [238, 60] width 136 height 20
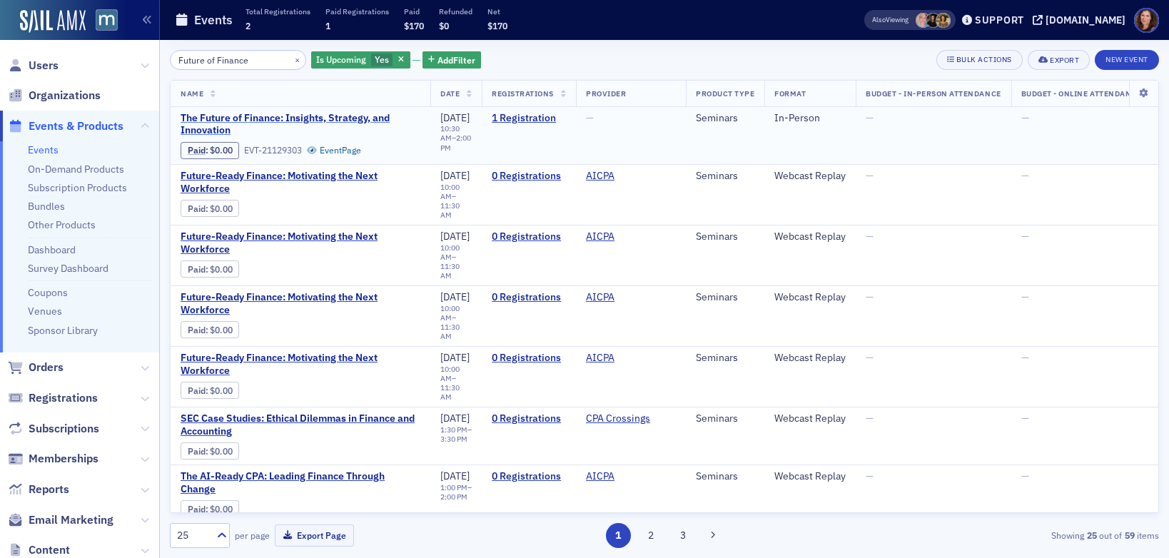
type input "Future of Finance"
click at [268, 121] on span "The Future of Finance: Insights, Strategy, and Innovation" at bounding box center [301, 124] width 240 height 25
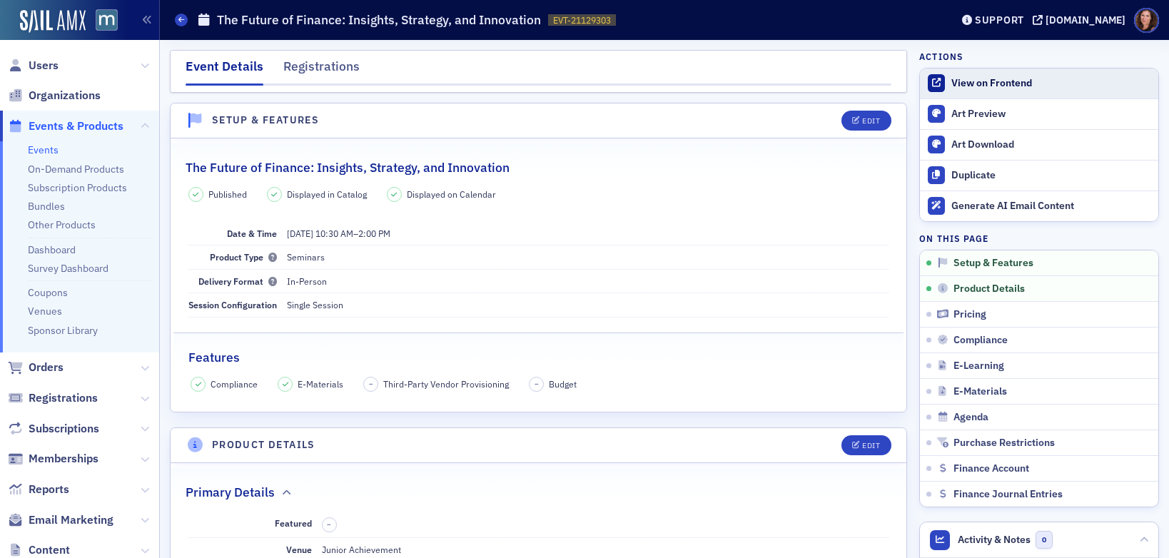
click at [993, 81] on div "View on Frontend" at bounding box center [1052, 83] width 200 height 13
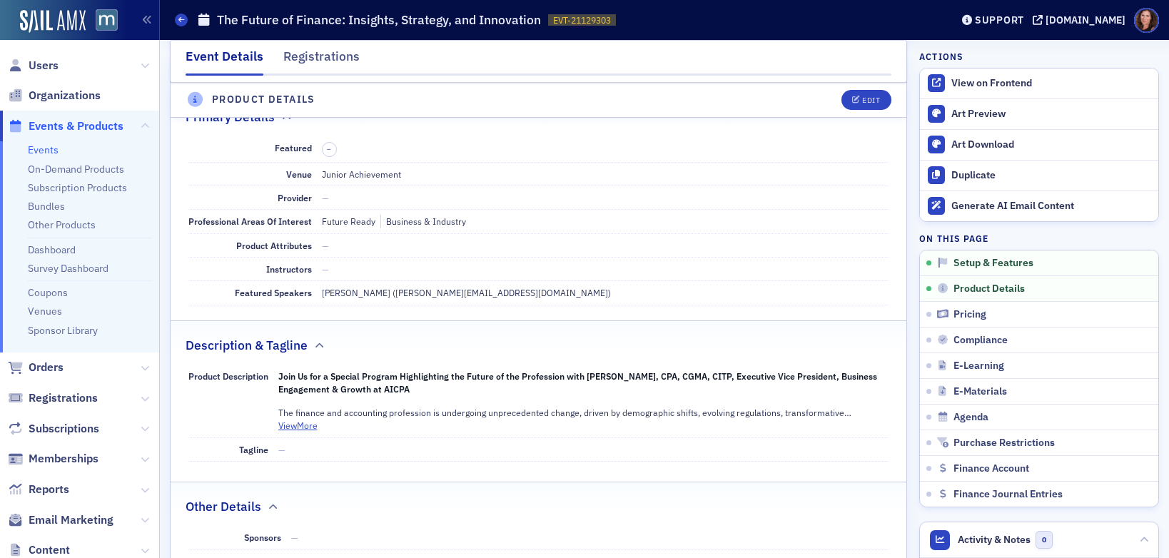
scroll to position [385, 0]
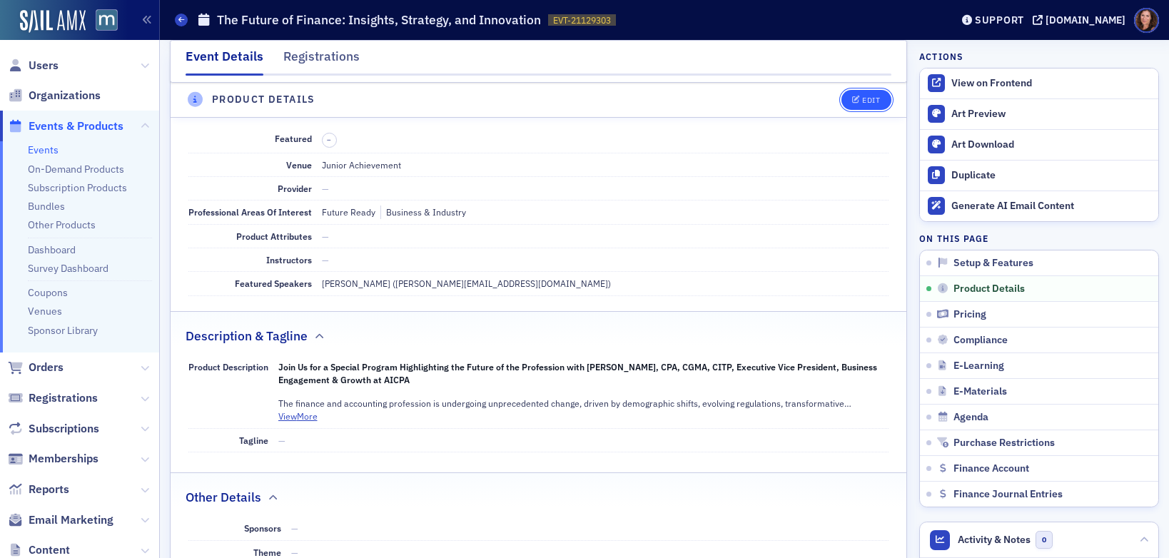
click at [870, 93] on button "Edit" at bounding box center [866, 100] width 49 height 20
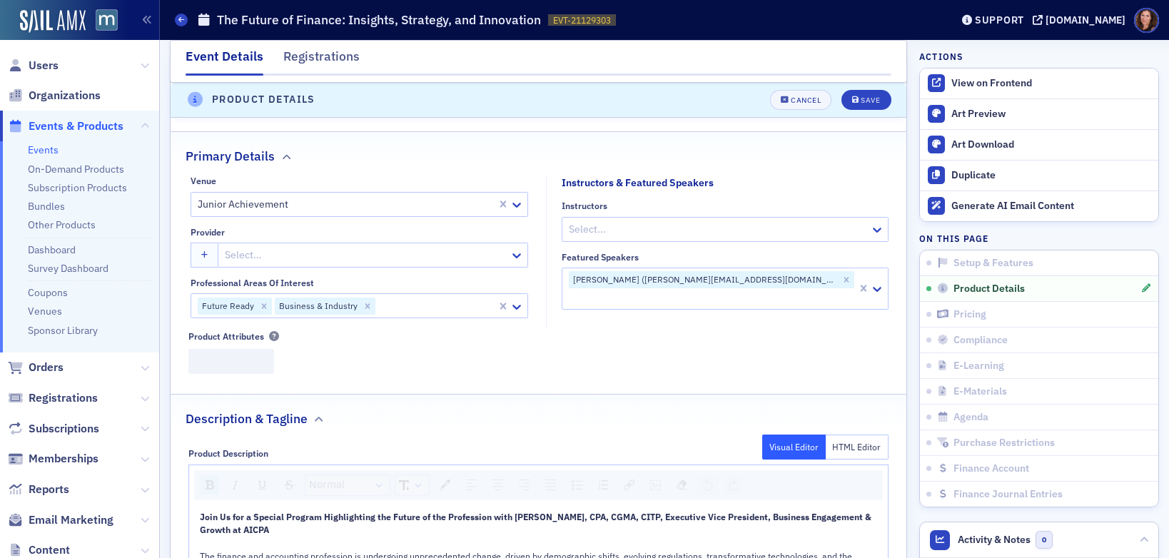
scroll to position [345, 0]
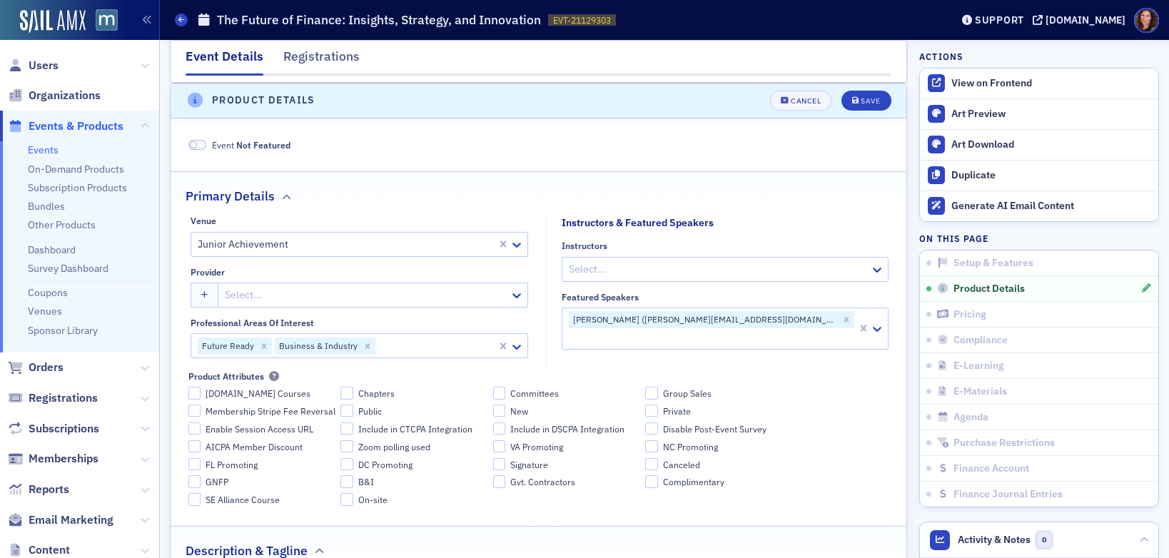
click at [397, 350] on div at bounding box center [436, 346] width 119 height 18
type input "c"
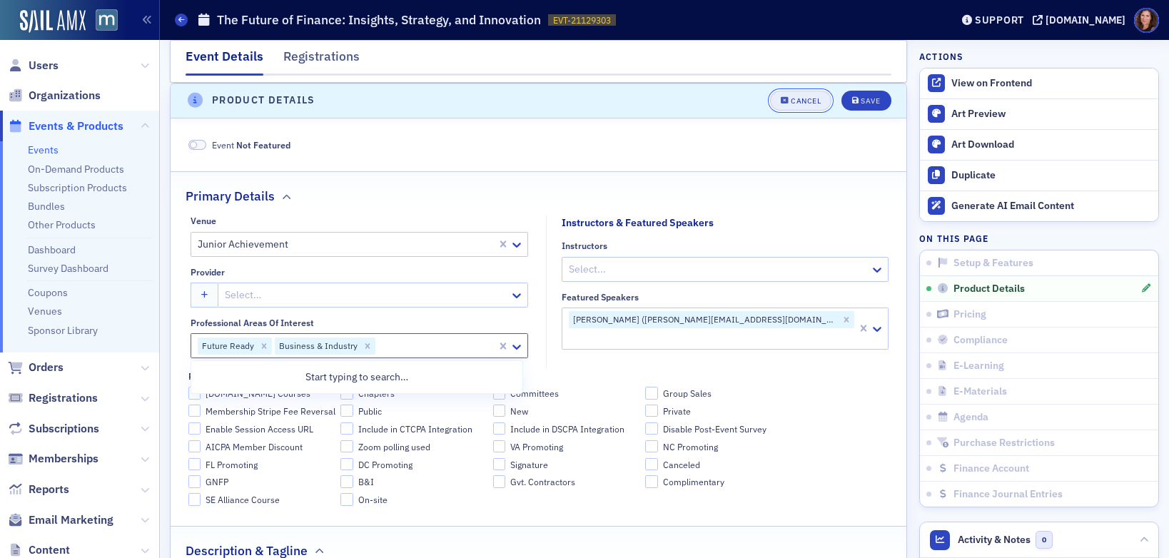
click at [779, 96] on button "Cancel" at bounding box center [800, 101] width 61 height 20
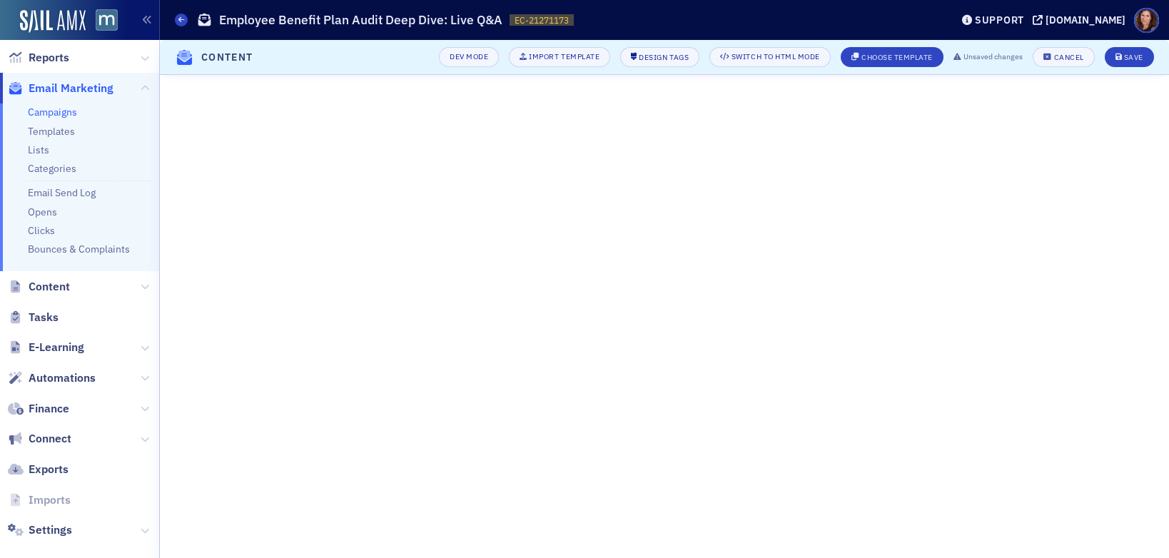
scroll to position [35, 0]
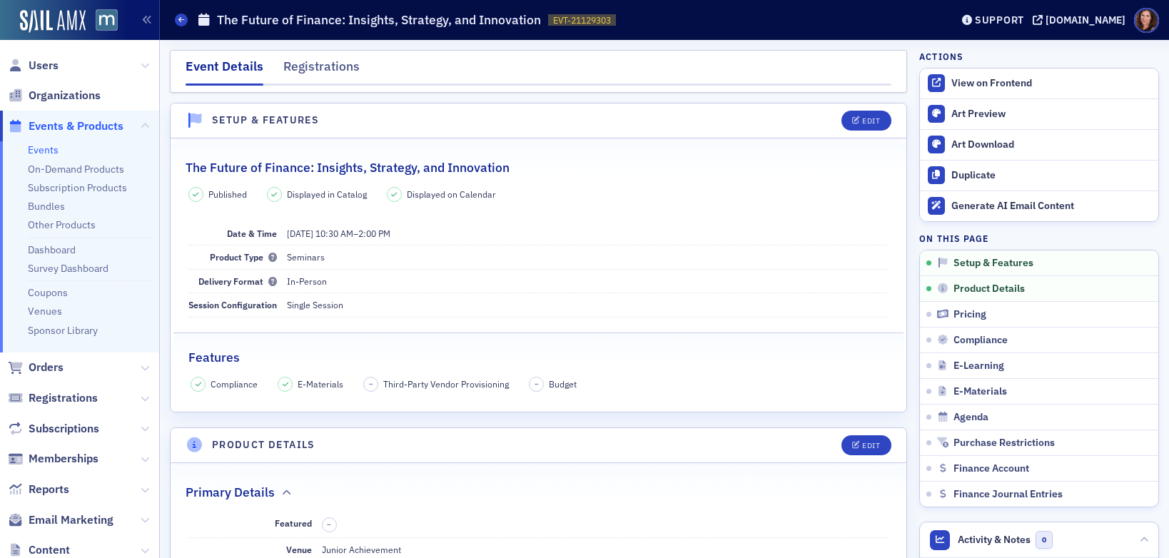
scroll to position [345, 0]
